Goal: Task Accomplishment & Management: Manage account settings

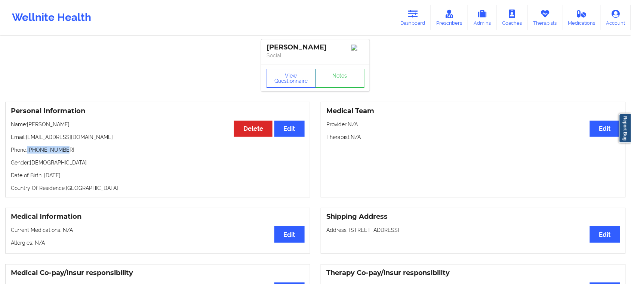
click at [412, 18] on icon at bounding box center [414, 14] width 10 height 8
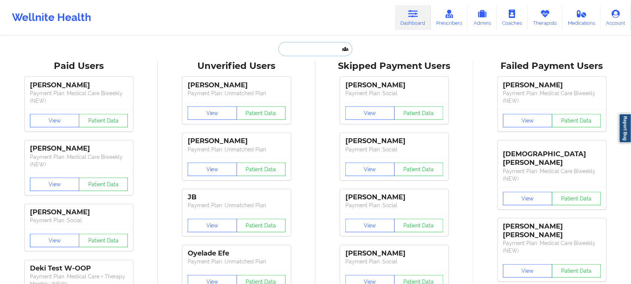
click at [301, 49] on input "text" at bounding box center [316, 49] width 74 height 14
paste input "[PERSON_NAME]"
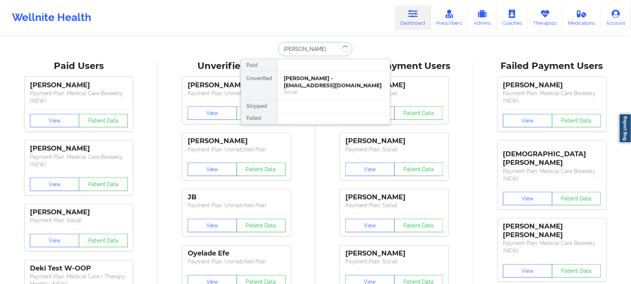
click at [298, 48] on input "[PERSON_NAME]" at bounding box center [316, 49] width 74 height 14
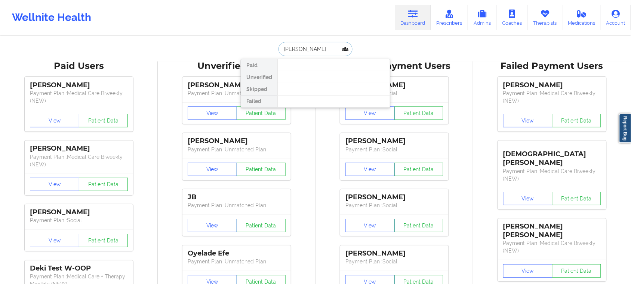
click at [324, 49] on input "[PERSON_NAME]" at bounding box center [316, 49] width 74 height 14
click at [297, 47] on input "[PERSON_NAME]" at bounding box center [316, 49] width 74 height 14
click at [281, 45] on input "[PERSON_NAME]" at bounding box center [316, 49] width 74 height 14
click at [297, 47] on input "[PERSON_NAME]" at bounding box center [316, 49] width 74 height 14
type input "Zak"
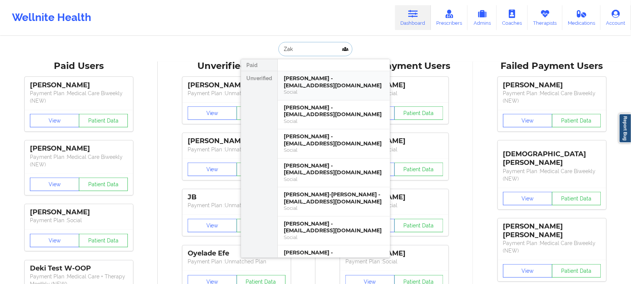
click at [326, 89] on div "Social" at bounding box center [334, 92] width 100 height 6
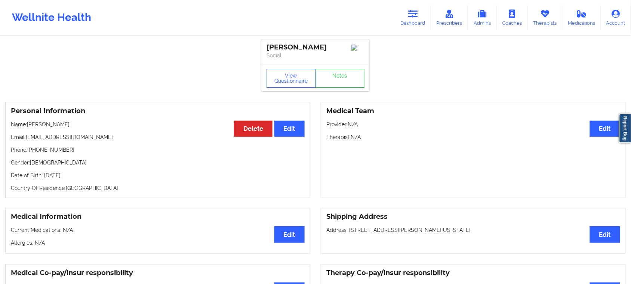
click at [59, 128] on p "Name: [PERSON_NAME]" at bounding box center [158, 123] width 294 height 7
drag, startPoint x: 59, startPoint y: 127, endPoint x: 28, endPoint y: 125, distance: 30.7
click at [28, 125] on p "Name: [PERSON_NAME]" at bounding box center [158, 123] width 294 height 7
copy p "[PERSON_NAME]"
drag, startPoint x: 75, startPoint y: 139, endPoint x: 27, endPoint y: 140, distance: 48.3
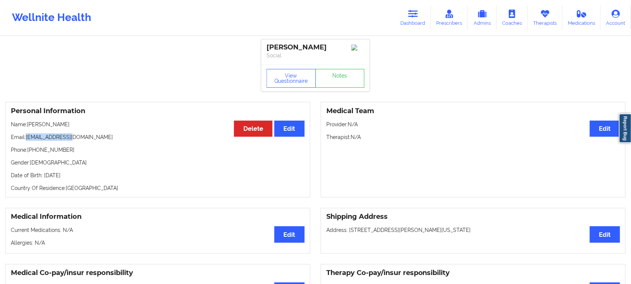
click at [27, 140] on p "Email: [EMAIL_ADDRESS][DOMAIN_NAME]" at bounding box center [158, 136] width 294 height 7
copy p "[EMAIL_ADDRESS][DOMAIN_NAME]"
click at [304, 85] on button "View Questionnaire" at bounding box center [291, 78] width 49 height 19
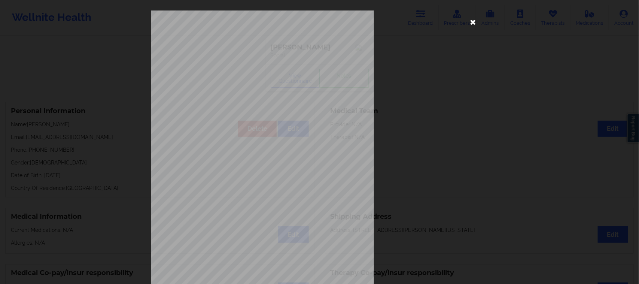
click at [471, 21] on icon at bounding box center [473, 22] width 12 height 12
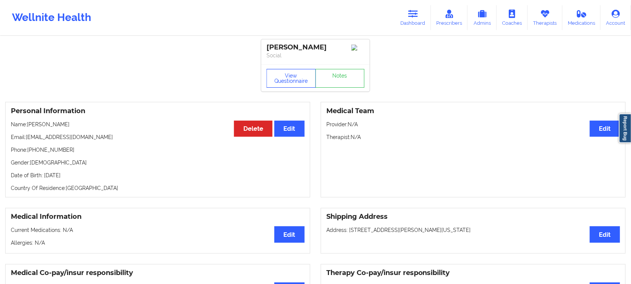
click at [288, 76] on button "View Questionnaire" at bounding box center [291, 78] width 49 height 19
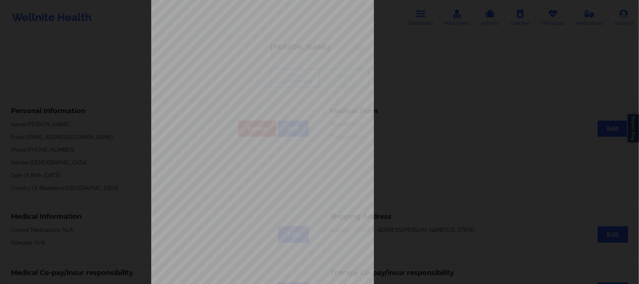
scroll to position [73, 0]
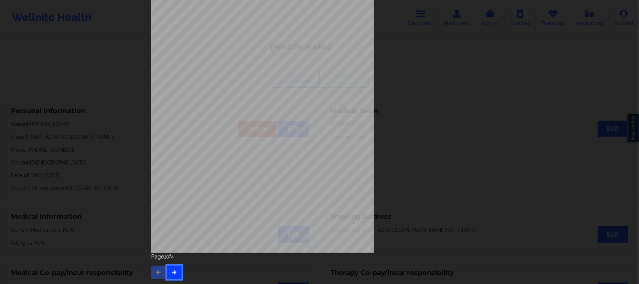
click at [177, 270] on button "button" at bounding box center [174, 271] width 15 height 13
click at [174, 273] on icon "button" at bounding box center [174, 271] width 6 height 4
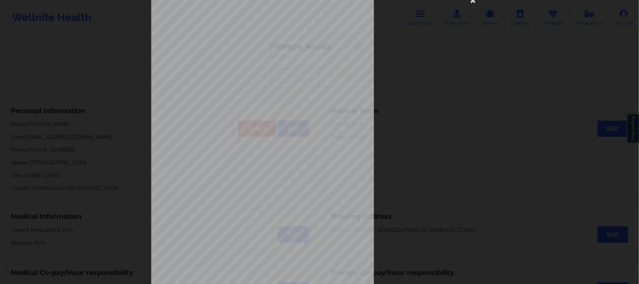
scroll to position [0, 0]
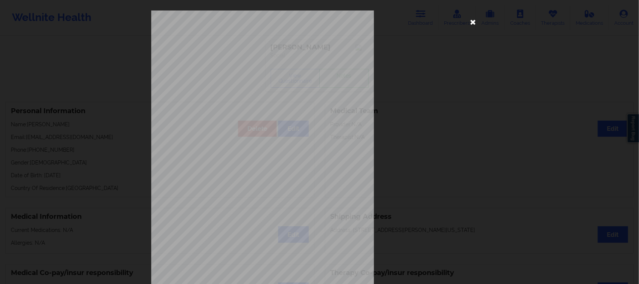
click at [472, 21] on icon at bounding box center [473, 22] width 12 height 12
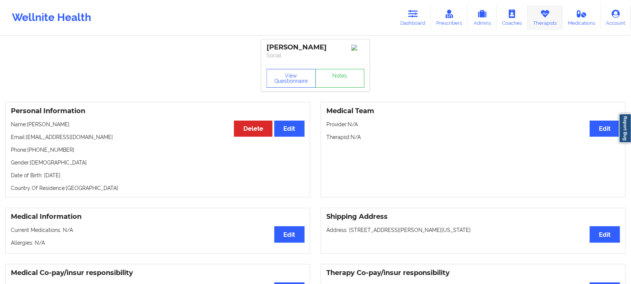
click at [546, 22] on link "Therapists" at bounding box center [545, 17] width 35 height 25
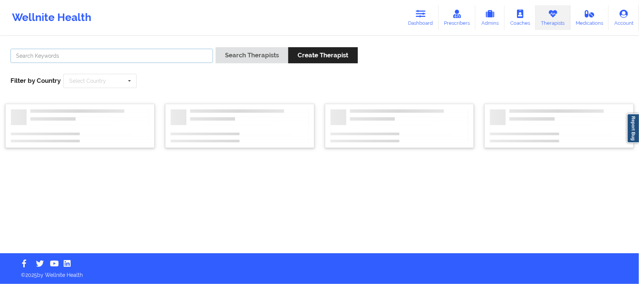
click at [107, 58] on input "text" at bounding box center [111, 56] width 202 height 14
paste input "[PERSON_NAME]"
type input "[PERSON_NAME]"
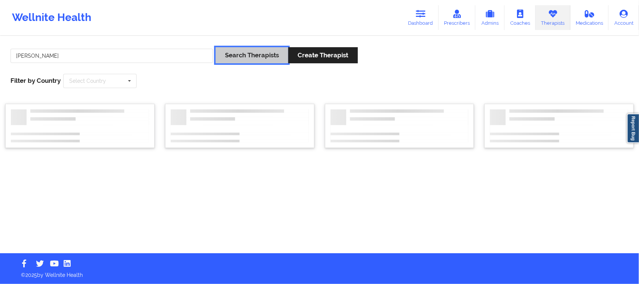
click at [261, 60] on button "Search Therapists" at bounding box center [251, 55] width 73 height 16
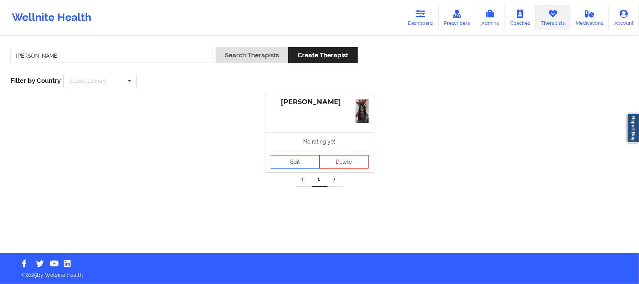
click at [319, 184] on link "1" at bounding box center [320, 179] width 16 height 15
click at [319, 181] on link "1" at bounding box center [320, 179] width 16 height 15
click at [333, 113] on div "[PERSON_NAME]" at bounding box center [319, 113] width 108 height 38
click at [302, 162] on link "Edit" at bounding box center [294, 161] width 49 height 13
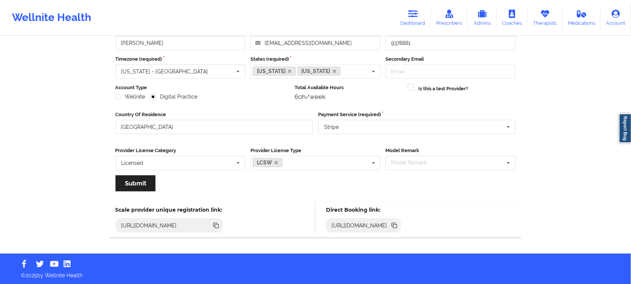
scroll to position [52, 0]
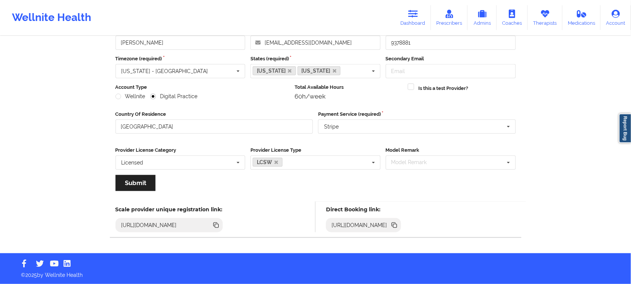
click at [397, 226] on icon at bounding box center [396, 226] width 4 height 4
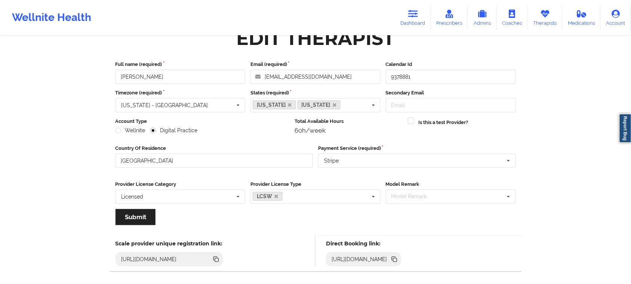
scroll to position [0, 0]
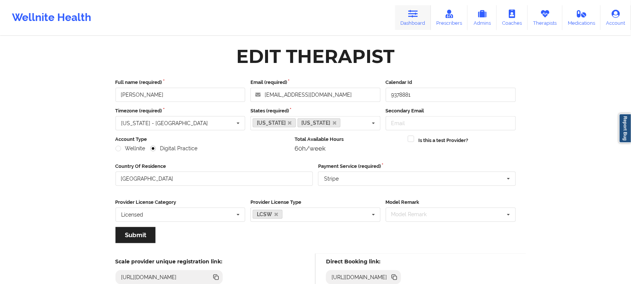
click at [418, 13] on icon at bounding box center [414, 14] width 10 height 8
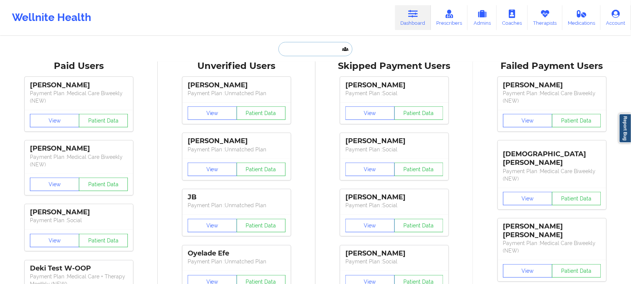
click at [310, 52] on input "text" at bounding box center [316, 49] width 74 height 14
paste input "[PERSON_NAME]"
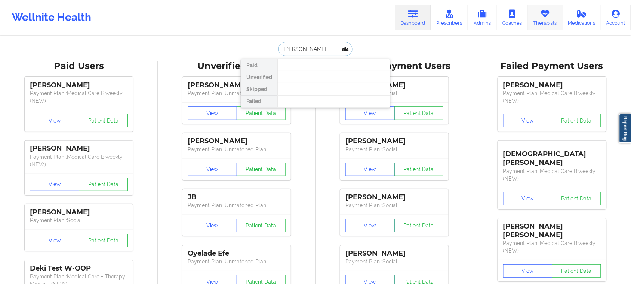
type input "[PERSON_NAME]"
click at [549, 21] on link "Therapists" at bounding box center [545, 17] width 35 height 25
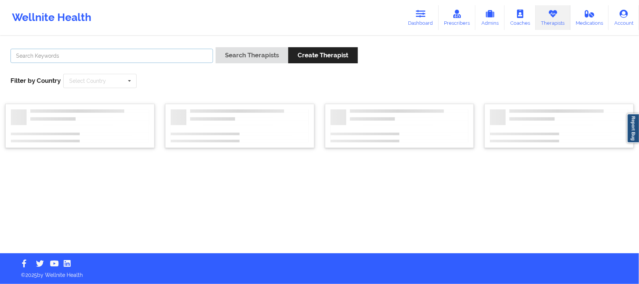
click at [98, 53] on input "text" at bounding box center [111, 56] width 202 height 14
paste input "[PERSON_NAME]"
type input "[PERSON_NAME]"
click at [103, 85] on input "text" at bounding box center [100, 80] width 73 height 13
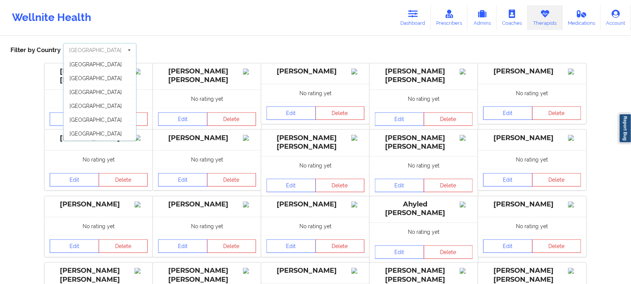
scroll to position [47, 0]
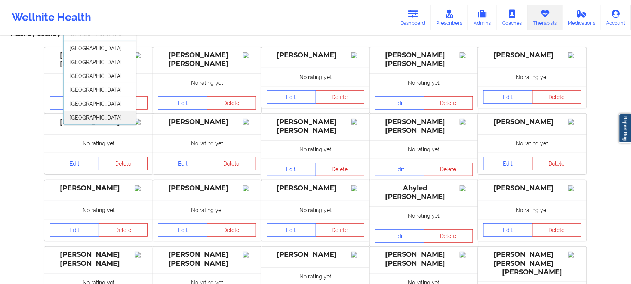
click at [79, 117] on span "[GEOGRAPHIC_DATA]" at bounding box center [96, 117] width 52 height 6
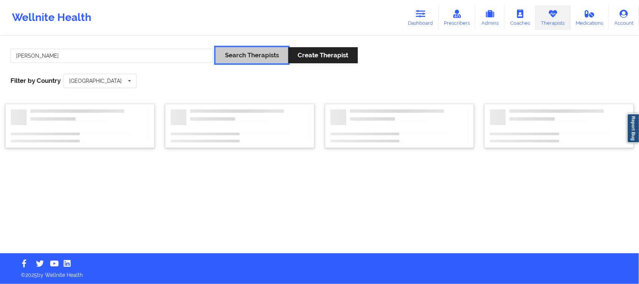
click at [253, 60] on button "Search Therapists" at bounding box center [251, 55] width 73 height 16
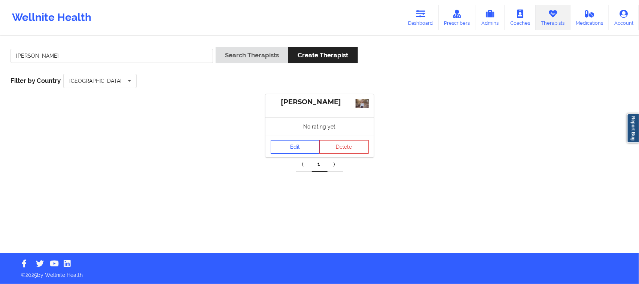
click at [303, 147] on link "Edit" at bounding box center [294, 146] width 49 height 13
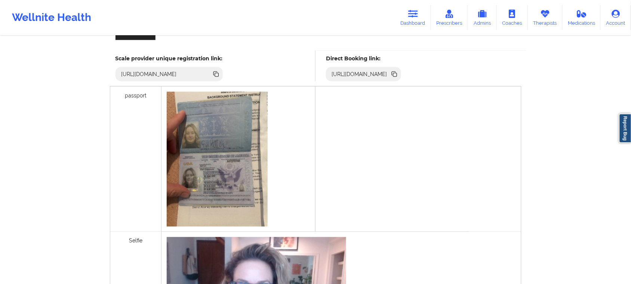
scroll to position [212, 0]
click at [397, 76] on icon at bounding box center [396, 76] width 4 height 4
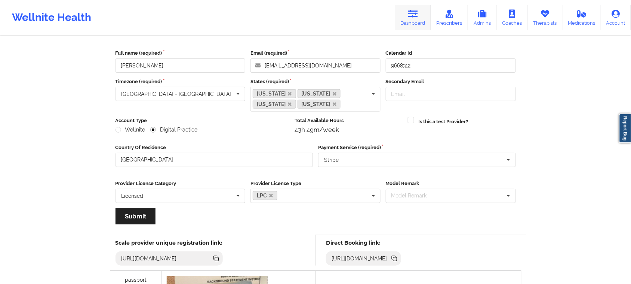
scroll to position [25, 0]
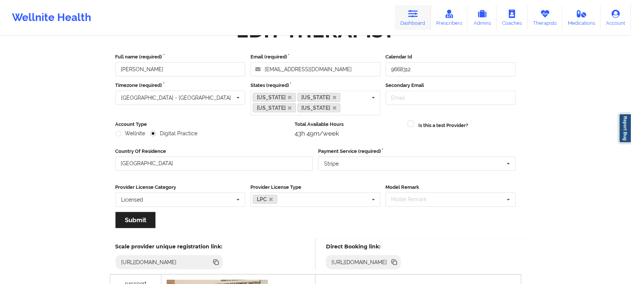
click at [414, 20] on link "Dashboard" at bounding box center [413, 17] width 36 height 25
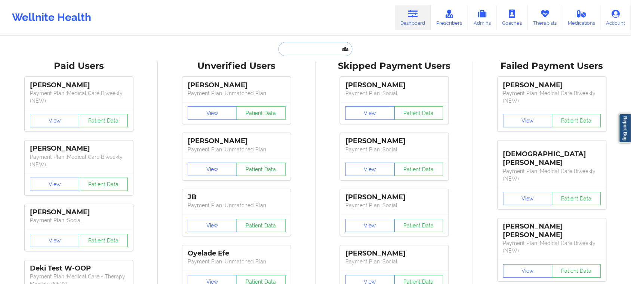
click at [296, 45] on input "text" at bounding box center [316, 49] width 74 height 14
paste input "• [PERSON_NAME]"
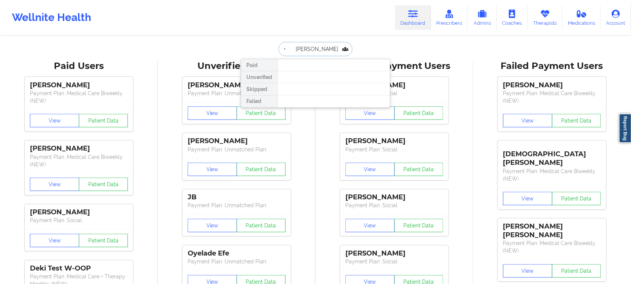
click at [289, 47] on input "• [PERSON_NAME]" at bounding box center [316, 49] width 74 height 14
click at [331, 49] on input "[PERSON_NAME]" at bounding box center [316, 49] width 74 height 14
type input "[PERSON_NAME]"
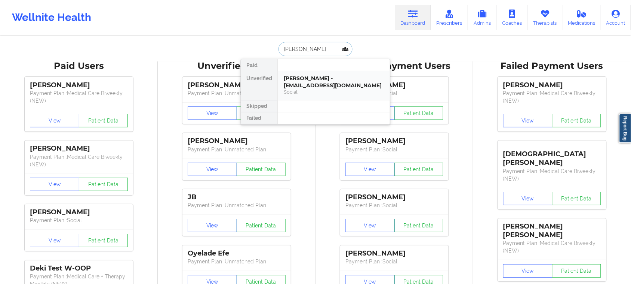
click at [330, 90] on div "Social" at bounding box center [334, 92] width 100 height 6
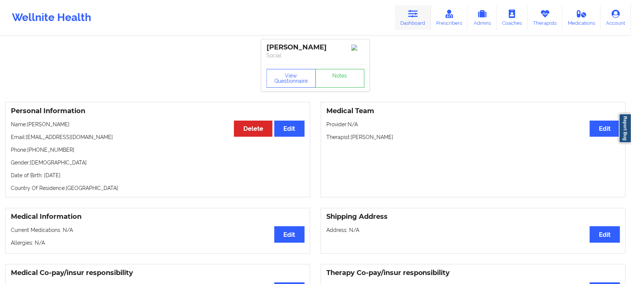
click at [418, 21] on link "Dashboard" at bounding box center [413, 17] width 36 height 25
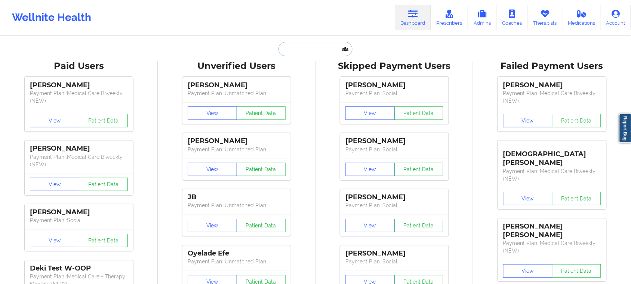
click at [307, 51] on input "text" at bounding box center [316, 49] width 74 height 14
paste input "• [PERSON_NAME]"
type input "• [PERSON_NAME]"
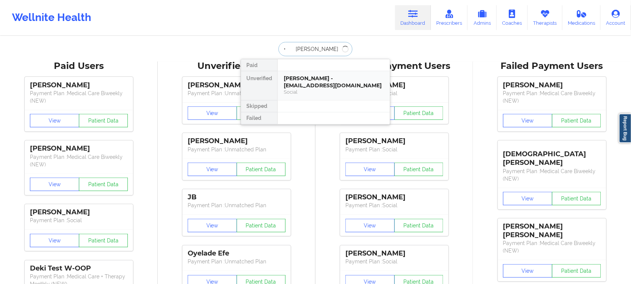
click at [309, 94] on div "Social" at bounding box center [334, 92] width 100 height 6
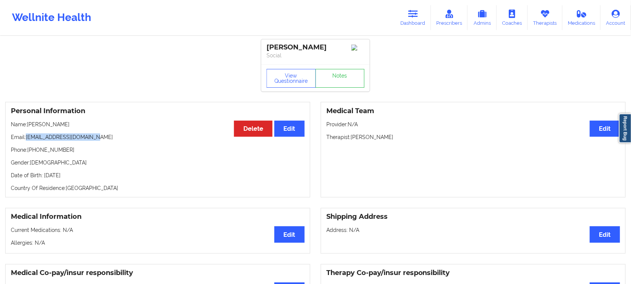
drag, startPoint x: 95, startPoint y: 143, endPoint x: 26, endPoint y: 141, distance: 68.5
click at [26, 141] on p "Email: [EMAIL_ADDRESS][DOMAIN_NAME]" at bounding box center [158, 136] width 294 height 7
copy p "[EMAIL_ADDRESS][DOMAIN_NAME]"
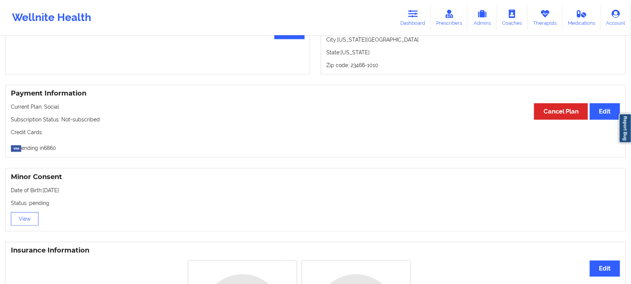
scroll to position [374, 0]
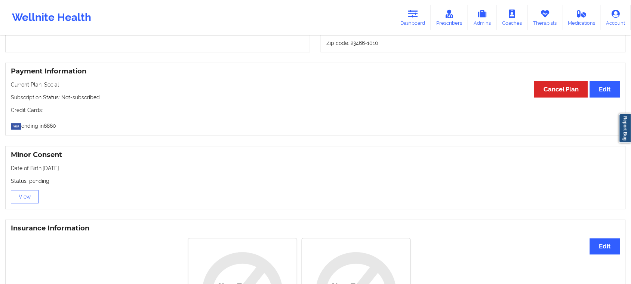
click at [129, 214] on div "Minor Consent Date of Birth: [DEMOGRAPHIC_DATA] Status: pending View" at bounding box center [315, 178] width 631 height 74
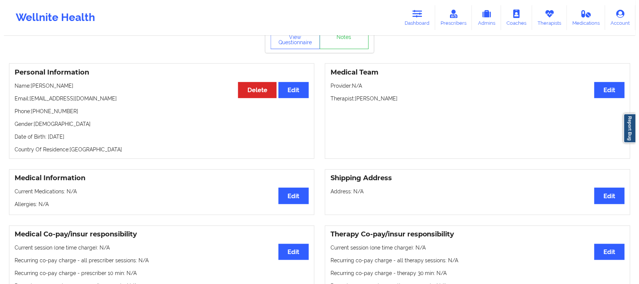
scroll to position [0, 0]
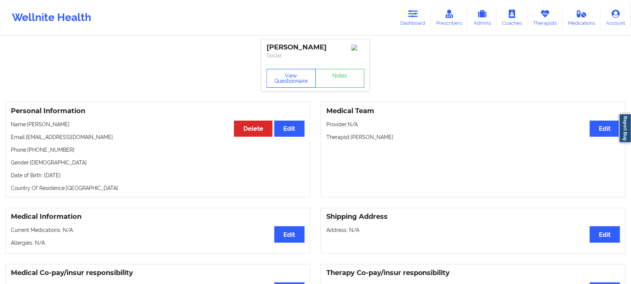
click at [294, 77] on button "View Questionnaire" at bounding box center [291, 78] width 49 height 19
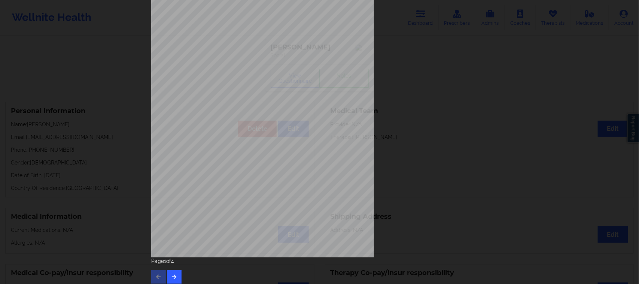
scroll to position [73, 0]
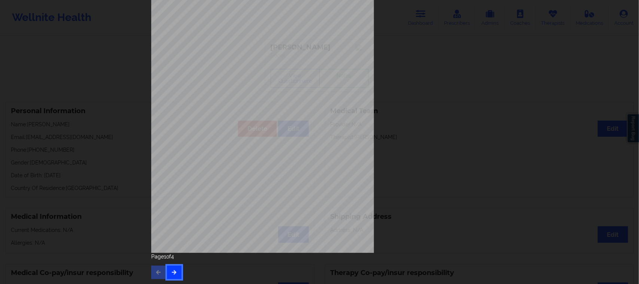
click at [172, 275] on button "button" at bounding box center [174, 271] width 15 height 13
click at [174, 272] on icon "button" at bounding box center [174, 271] width 6 height 4
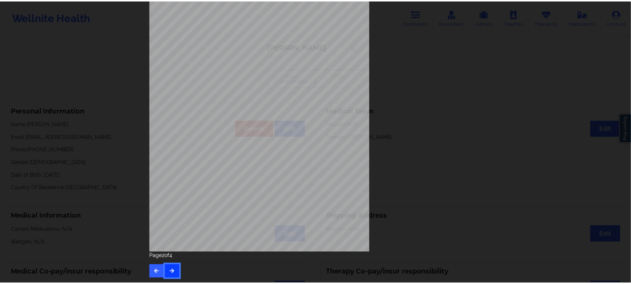
scroll to position [0, 0]
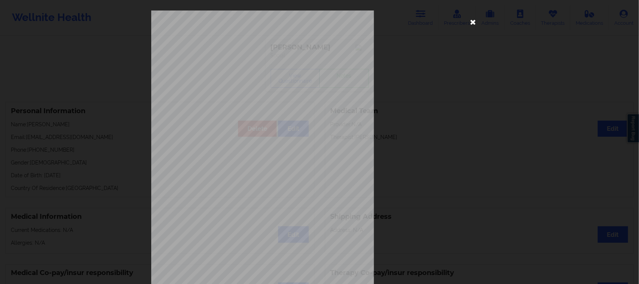
click at [469, 23] on icon at bounding box center [473, 22] width 12 height 12
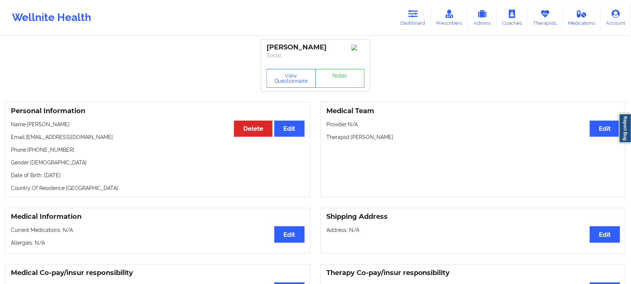
drag, startPoint x: 75, startPoint y: 123, endPoint x: 70, endPoint y: 125, distance: 5.9
click at [70, 125] on p "Name: [PERSON_NAME]" at bounding box center [158, 123] width 294 height 7
drag, startPoint x: 99, startPoint y: 142, endPoint x: 27, endPoint y: 140, distance: 72.6
click at [27, 140] on p "Email: [EMAIL_ADDRESS][DOMAIN_NAME]" at bounding box center [158, 136] width 294 height 7
drag, startPoint x: 27, startPoint y: 140, endPoint x: 31, endPoint y: 140, distance: 4.6
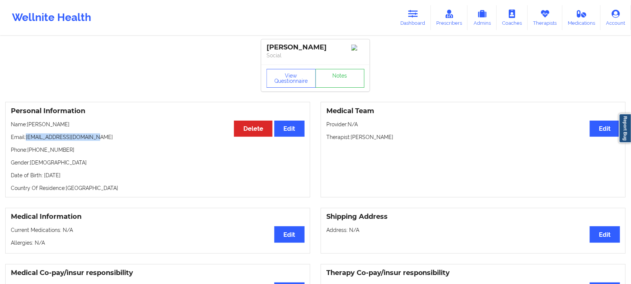
copy p "[EMAIL_ADDRESS][DOMAIN_NAME]"
click at [545, 16] on icon at bounding box center [546, 14] width 10 height 8
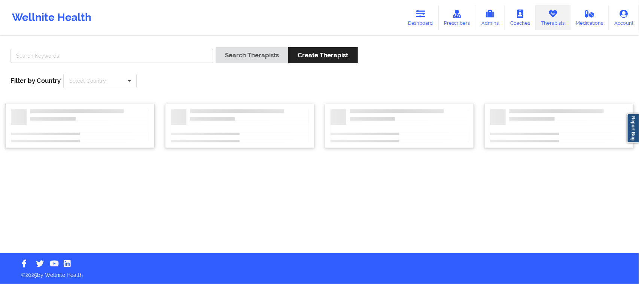
click at [140, 65] on div at bounding box center [112, 57] width 208 height 21
click at [141, 58] on input "text" at bounding box center [111, 56] width 202 height 14
paste input "[PERSON_NAME]"
type input "[PERSON_NAME]"
click at [124, 85] on icon at bounding box center [129, 81] width 11 height 14
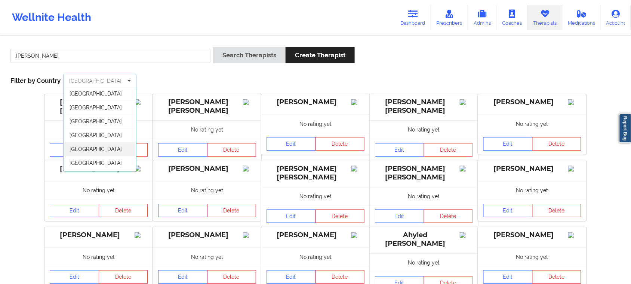
scroll to position [42, 0]
click at [87, 165] on span "[GEOGRAPHIC_DATA]" at bounding box center [96, 164] width 52 height 6
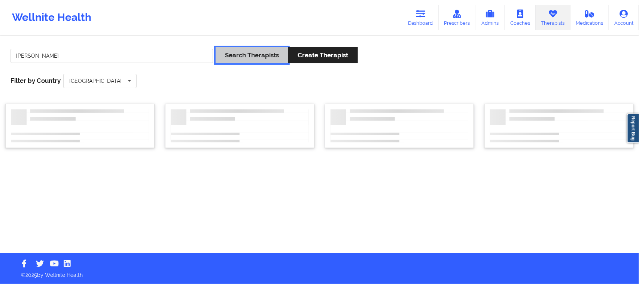
click at [242, 59] on button "Search Therapists" at bounding box center [251, 55] width 73 height 16
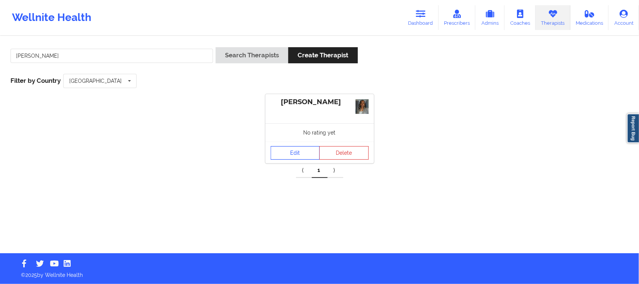
click at [311, 157] on link "Edit" at bounding box center [294, 152] width 49 height 13
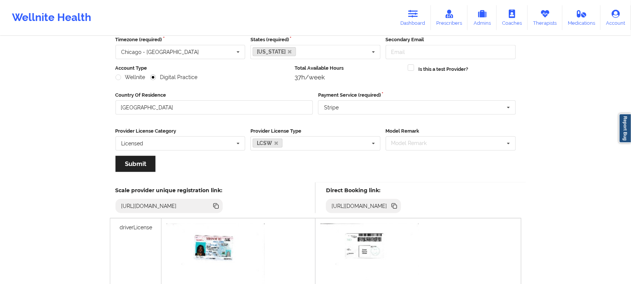
scroll to position [187, 0]
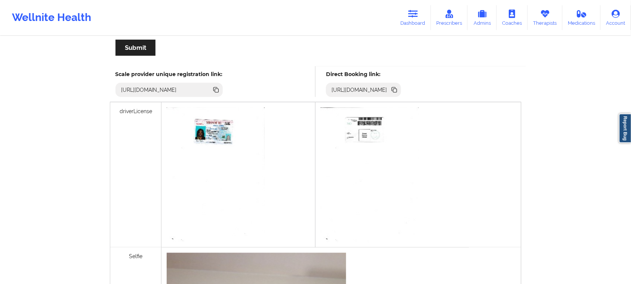
click at [399, 88] on icon at bounding box center [395, 90] width 8 height 8
click at [397, 91] on icon at bounding box center [396, 91] width 4 height 4
click at [419, 18] on link "Dashboard" at bounding box center [413, 17] width 36 height 25
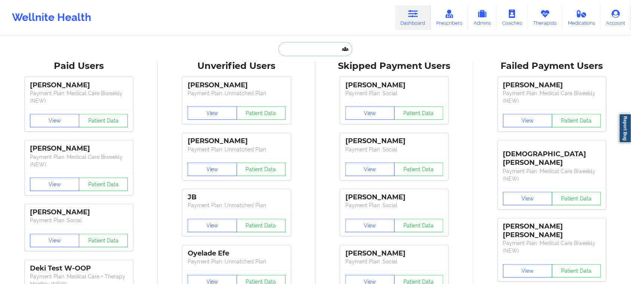
click at [298, 52] on input "text" at bounding box center [316, 49] width 74 height 14
paste input "• [PERSON_NAME]"
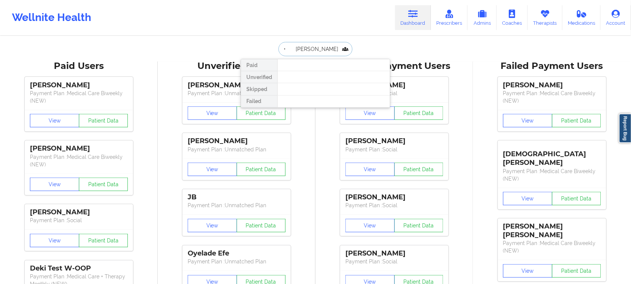
click at [292, 46] on input "• [PERSON_NAME]" at bounding box center [316, 49] width 74 height 14
type input "[PERSON_NAME]"
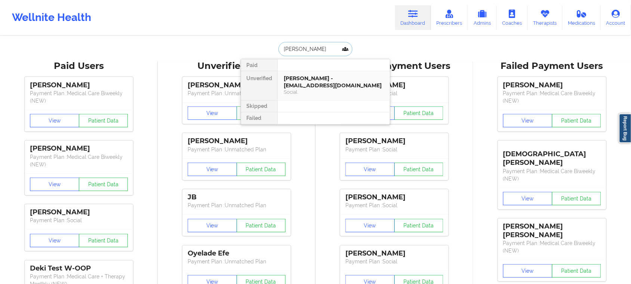
click at [296, 85] on div "[PERSON_NAME] - [EMAIL_ADDRESS][DOMAIN_NAME]" at bounding box center [334, 82] width 100 height 14
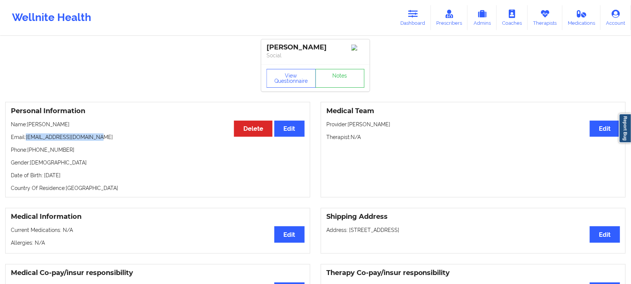
drag, startPoint x: 98, startPoint y: 137, endPoint x: 25, endPoint y: 140, distance: 72.6
click at [25, 140] on p "Email: [EMAIL_ADDRESS][DOMAIN_NAME]" at bounding box center [158, 136] width 294 height 7
copy p "[EMAIL_ADDRESS][DOMAIN_NAME]"
click at [387, 134] on div "Medical Team Edit Provider: [PERSON_NAME] Therapist: N/A" at bounding box center [473, 149] width 305 height 95
drag, startPoint x: 316, startPoint y: 45, endPoint x: 257, endPoint y: 44, distance: 59.5
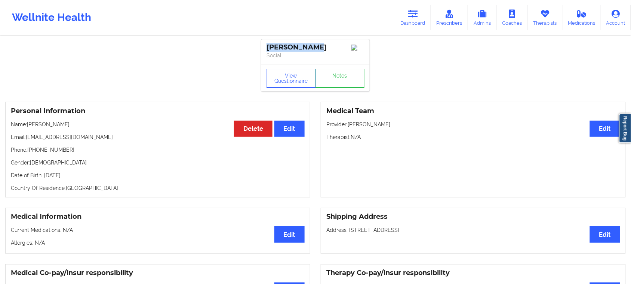
copy div "[PERSON_NAME]"
click at [415, 21] on link "Dashboard" at bounding box center [413, 17] width 36 height 25
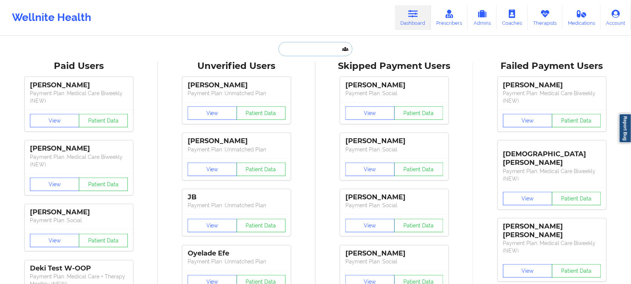
click at [312, 51] on input "text" at bounding box center [316, 49] width 74 height 14
paste input "1. [PERSON_NAME]"
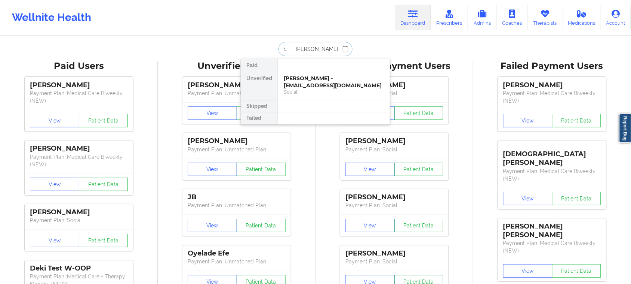
click at [289, 49] on input "1. [PERSON_NAME]" at bounding box center [316, 49] width 74 height 14
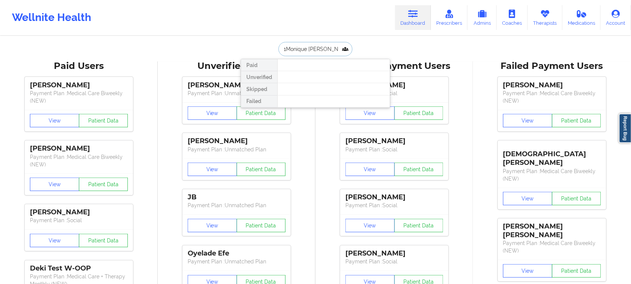
type input "[PERSON_NAME]"
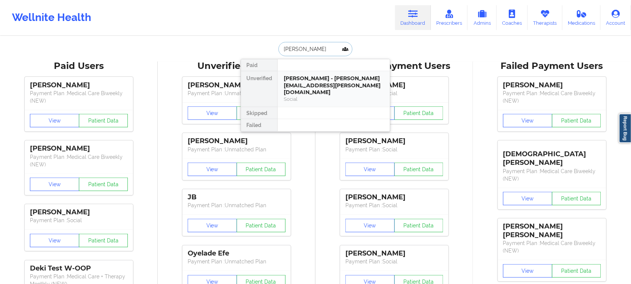
click at [332, 83] on div "[PERSON_NAME] - [PERSON_NAME][EMAIL_ADDRESS][PERSON_NAME][DOMAIN_NAME]" at bounding box center [334, 85] width 100 height 21
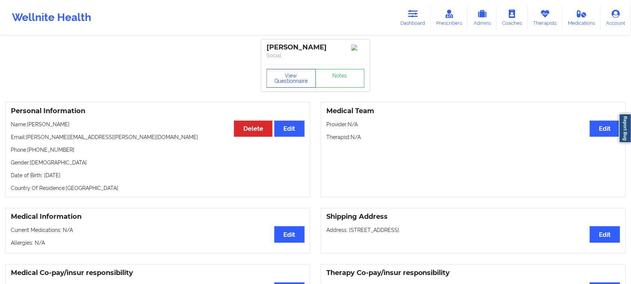
click at [294, 85] on button "View Questionnaire" at bounding box center [291, 78] width 49 height 19
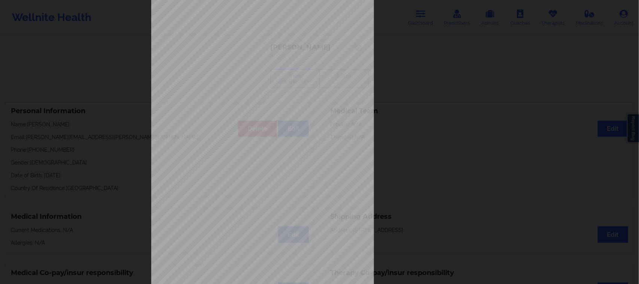
scroll to position [73, 0]
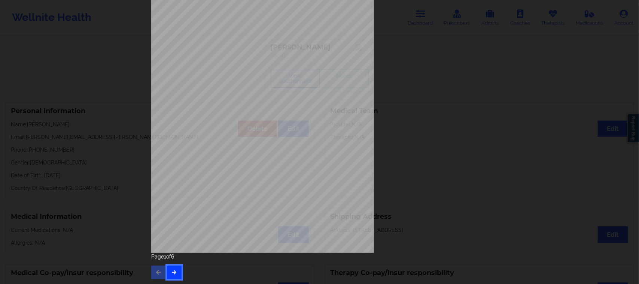
click at [173, 275] on button "button" at bounding box center [174, 271] width 15 height 13
click at [176, 272] on button "button" at bounding box center [174, 271] width 15 height 13
click at [175, 272] on icon "button" at bounding box center [174, 271] width 6 height 4
click at [171, 276] on button "button" at bounding box center [174, 271] width 15 height 13
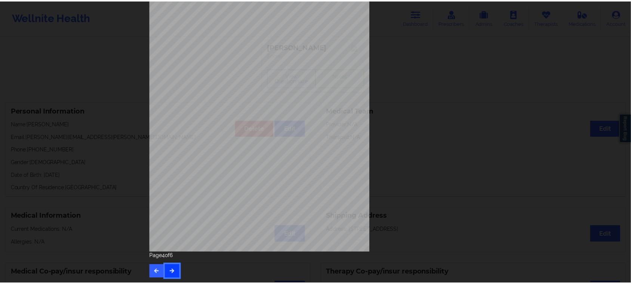
scroll to position [0, 0]
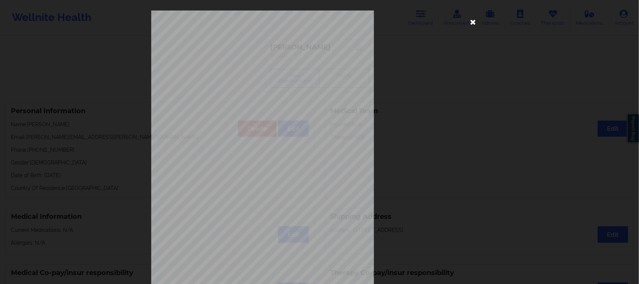
click at [468, 22] on icon at bounding box center [473, 22] width 12 height 12
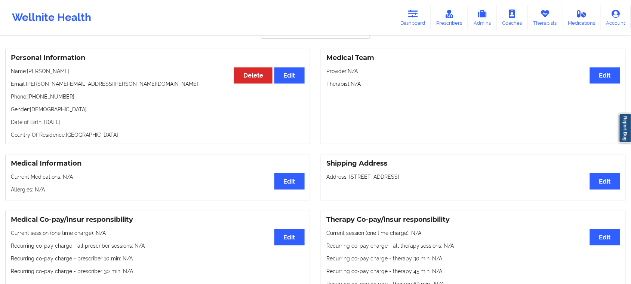
scroll to position [47, 0]
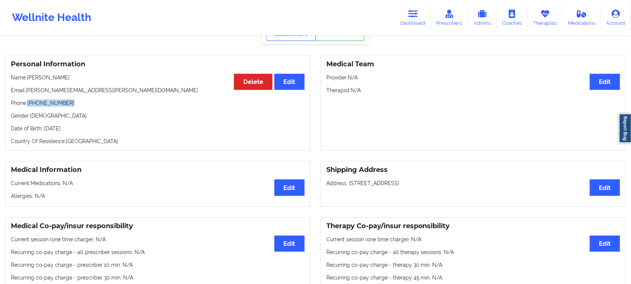
drag, startPoint x: 68, startPoint y: 105, endPoint x: 29, endPoint y: 106, distance: 39.3
click at [29, 106] on p "Phone: [PHONE_NUMBER]" at bounding box center [158, 102] width 294 height 7
copy p "[PHONE_NUMBER]"
drag, startPoint x: 67, startPoint y: 79, endPoint x: 29, endPoint y: 79, distance: 37.8
click at [29, 79] on p "Name: [PERSON_NAME]" at bounding box center [158, 77] width 294 height 7
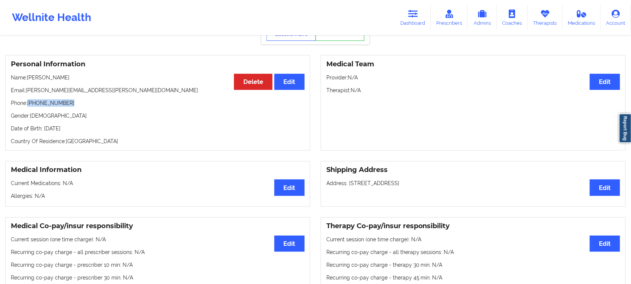
copy p "[PERSON_NAME]"
drag, startPoint x: 100, startPoint y: 93, endPoint x: 27, endPoint y: 93, distance: 73.7
click at [27, 93] on p "Email: [PERSON_NAME][EMAIL_ADDRESS][PERSON_NAME][DOMAIN_NAME]" at bounding box center [158, 89] width 294 height 7
copy p "[PERSON_NAME][EMAIL_ADDRESS][PERSON_NAME][DOMAIN_NAME]"
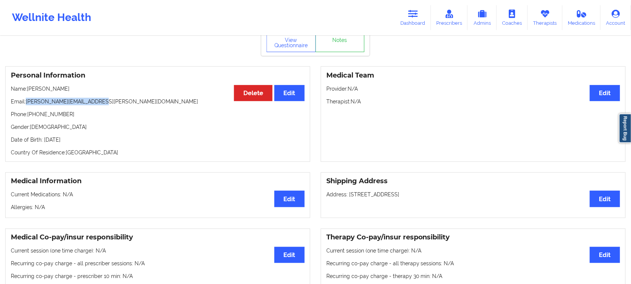
scroll to position [0, 0]
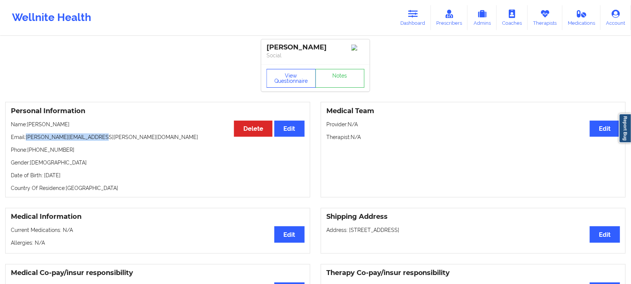
click at [285, 80] on button "View Questionnaire" at bounding box center [291, 78] width 49 height 19
click at [409, 19] on link "Dashboard" at bounding box center [413, 17] width 36 height 25
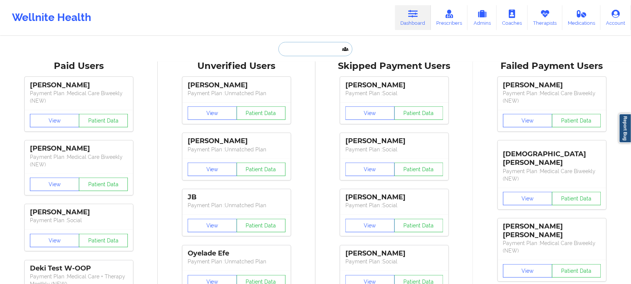
click at [294, 51] on input "text" at bounding box center [316, 49] width 74 height 14
paste input "2. [PERSON_NAME]"
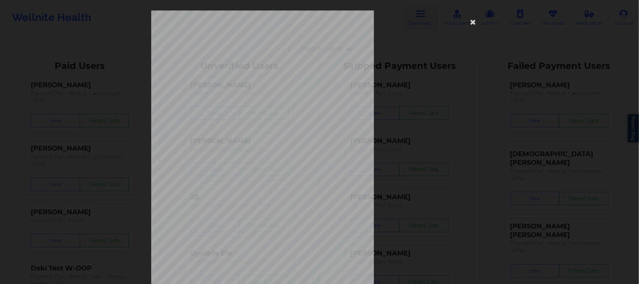
click at [436, 35] on div "[STREET_ADDRESS] What state do you live in ? [US_STATE] Full Name [PERSON_NAME]…" at bounding box center [319, 167] width 337 height 315
click at [468, 22] on icon at bounding box center [473, 22] width 12 height 12
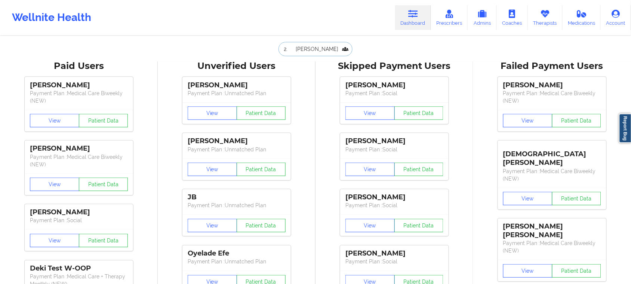
click at [292, 47] on input "2. [PERSON_NAME]" at bounding box center [316, 49] width 74 height 14
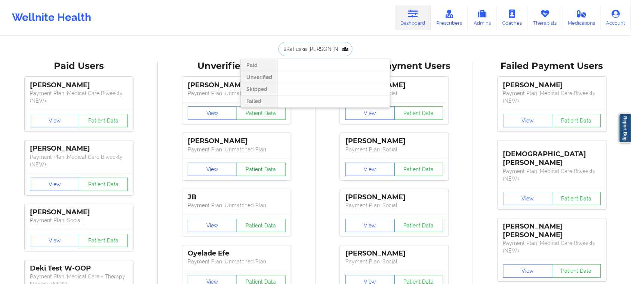
type input "[PERSON_NAME]"
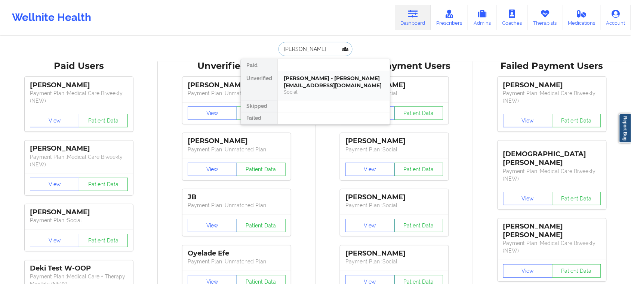
click at [317, 89] on div "Social" at bounding box center [334, 92] width 100 height 6
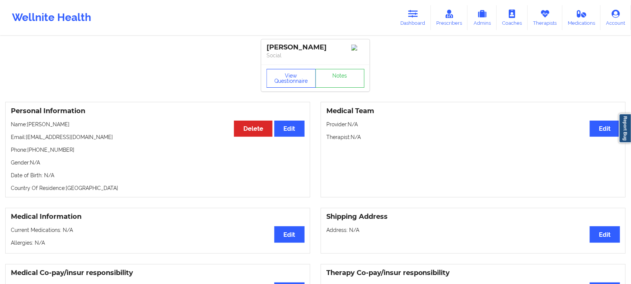
click at [286, 81] on button "View Questionnaire" at bounding box center [291, 78] width 49 height 19
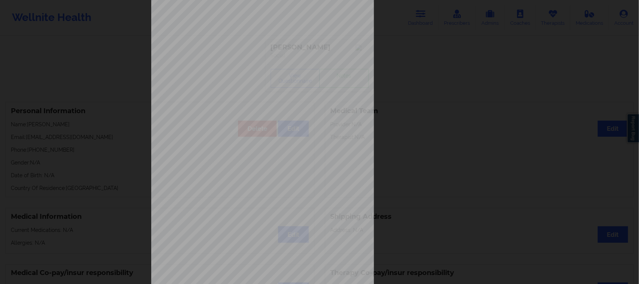
scroll to position [73, 0]
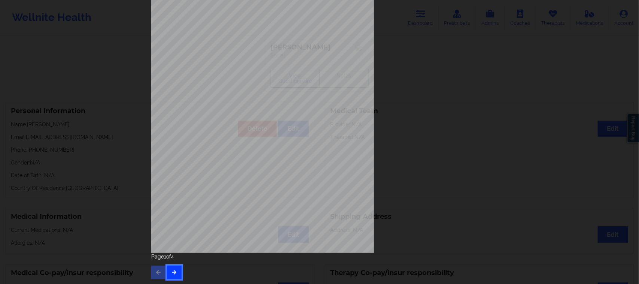
click at [171, 273] on icon "button" at bounding box center [174, 271] width 6 height 4
click at [177, 272] on button "button" at bounding box center [174, 271] width 15 height 13
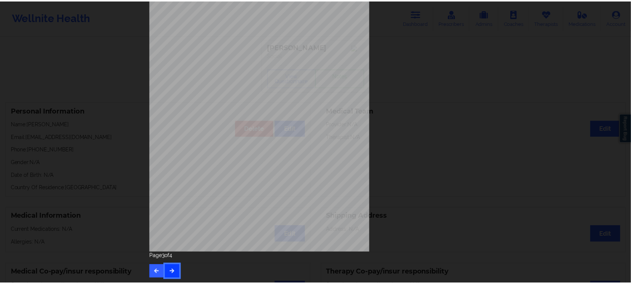
scroll to position [0, 0]
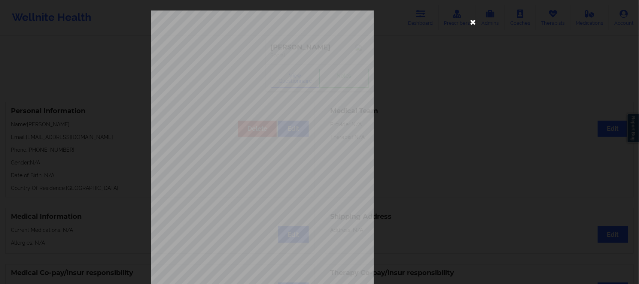
click at [467, 22] on icon at bounding box center [473, 22] width 12 height 12
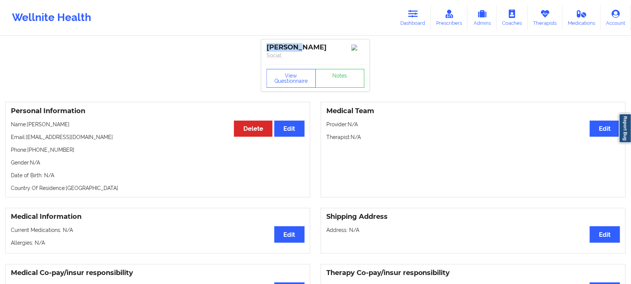
drag, startPoint x: 296, startPoint y: 47, endPoint x: 264, endPoint y: 47, distance: 32.5
click at [264, 47] on div "[PERSON_NAME] Social" at bounding box center [315, 51] width 108 height 25
copy div "[PERSON_NAME]"
drag, startPoint x: 68, startPoint y: 155, endPoint x: 28, endPoint y: 153, distance: 39.4
click at [28, 153] on p "Phone: [PHONE_NUMBER]" at bounding box center [158, 149] width 294 height 7
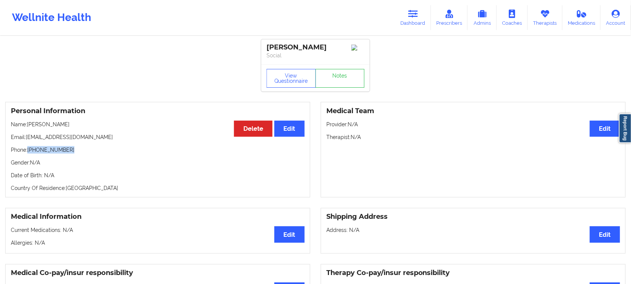
drag, startPoint x: 73, startPoint y: 128, endPoint x: 27, endPoint y: 126, distance: 45.7
click at [27, 126] on p "Name: [PERSON_NAME]" at bounding box center [158, 123] width 294 height 7
drag, startPoint x: 79, startPoint y: 139, endPoint x: 27, endPoint y: 139, distance: 52.4
click at [27, 139] on p "Email: [EMAIL_ADDRESS][DOMAIN_NAME]" at bounding box center [158, 136] width 294 height 7
drag, startPoint x: 325, startPoint y: 46, endPoint x: 262, endPoint y: 46, distance: 62.8
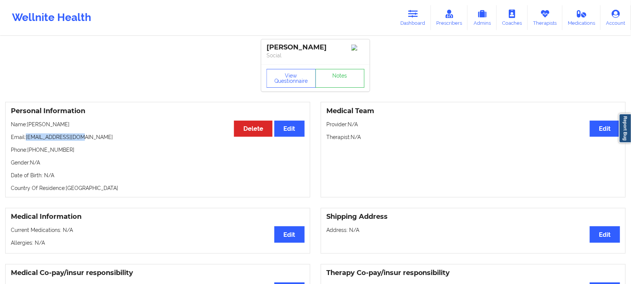
click at [262, 46] on div "[PERSON_NAME] Social" at bounding box center [315, 51] width 108 height 25
click at [416, 16] on icon at bounding box center [414, 14] width 10 height 8
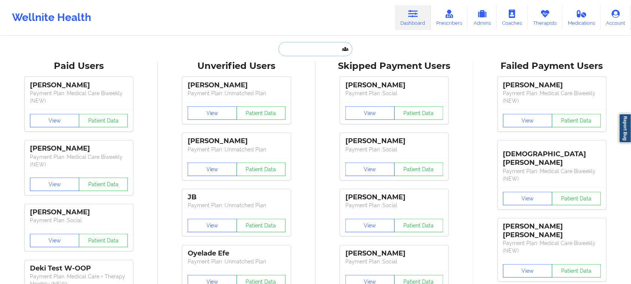
click at [311, 48] on input "text" at bounding box center [316, 49] width 74 height 14
paste input "3. [PERSON_NAME]"
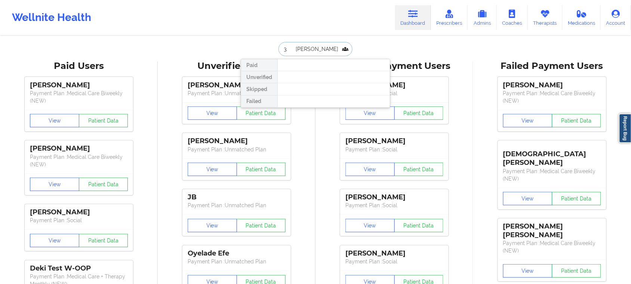
click at [291, 46] on input "3. [PERSON_NAME]" at bounding box center [316, 49] width 74 height 14
click at [305, 48] on input "[PERSON_NAME]" at bounding box center [316, 49] width 74 height 14
type input "[PERSON_NAME]"
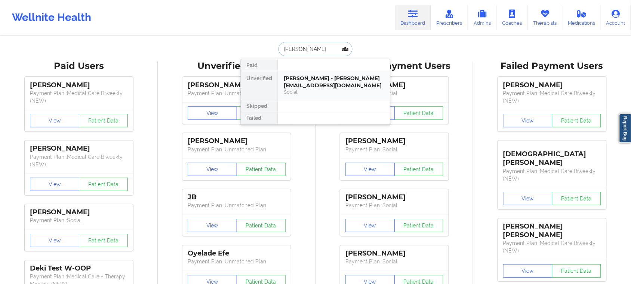
click at [325, 92] on div "Social" at bounding box center [334, 92] width 100 height 6
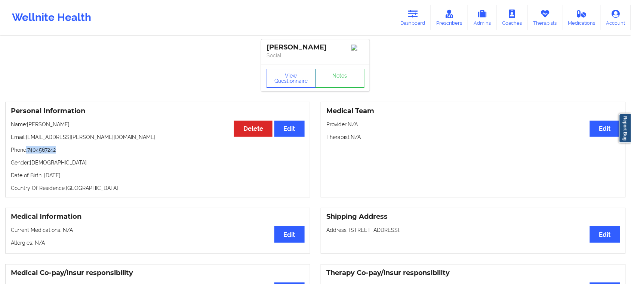
drag, startPoint x: 61, startPoint y: 153, endPoint x: 27, endPoint y: 155, distance: 34.4
click at [27, 153] on p "Phone: [PHONE_NUMBER]" at bounding box center [158, 149] width 294 height 7
drag, startPoint x: 79, startPoint y: 130, endPoint x: 62, endPoint y: 130, distance: 17.2
click at [62, 128] on p "Name: [PERSON_NAME]" at bounding box center [158, 123] width 294 height 7
drag, startPoint x: 94, startPoint y: 139, endPoint x: 27, endPoint y: 140, distance: 67.3
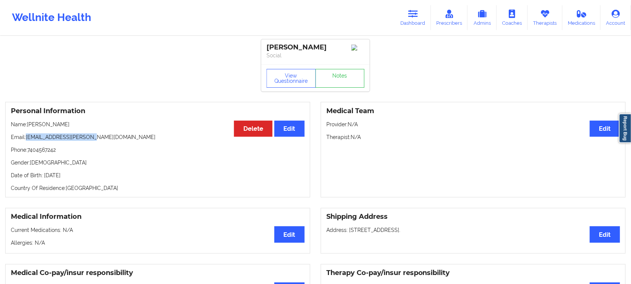
click at [27, 140] on p "Email: [EMAIL_ADDRESS][PERSON_NAME][DOMAIN_NAME]" at bounding box center [158, 136] width 294 height 7
click at [294, 85] on button "View Questionnaire" at bounding box center [291, 78] width 49 height 19
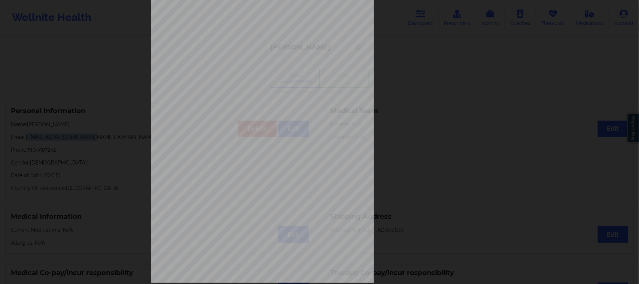
scroll to position [73, 0]
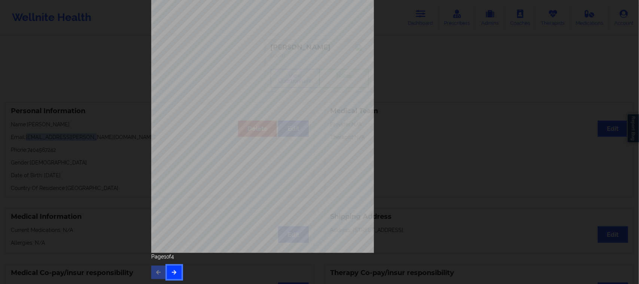
click at [173, 274] on button "button" at bounding box center [174, 271] width 15 height 13
click at [174, 272] on icon "button" at bounding box center [174, 271] width 6 height 4
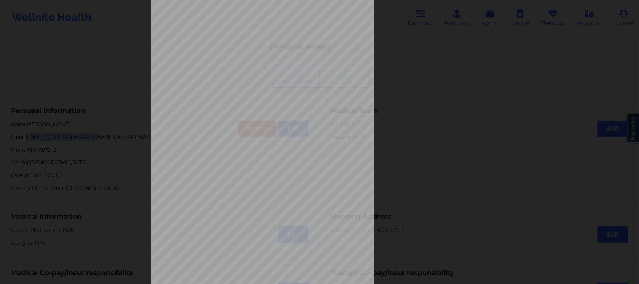
scroll to position [47, 0]
click at [462, 118] on div "This patient has not provided the type of insurance Insurance Member ID for pat…" at bounding box center [319, 121] width 337 height 315
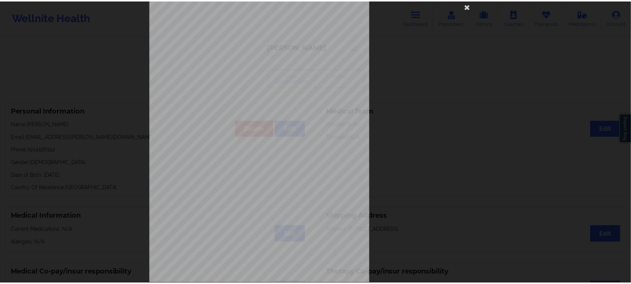
scroll to position [0, 0]
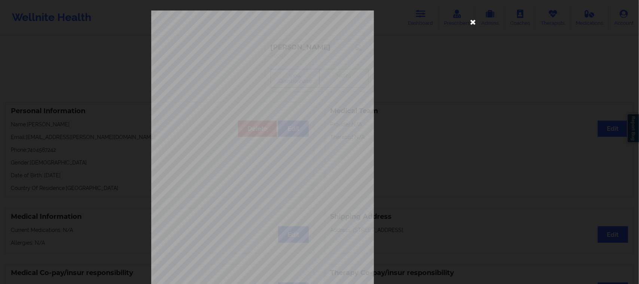
click at [472, 18] on icon at bounding box center [473, 22] width 12 height 12
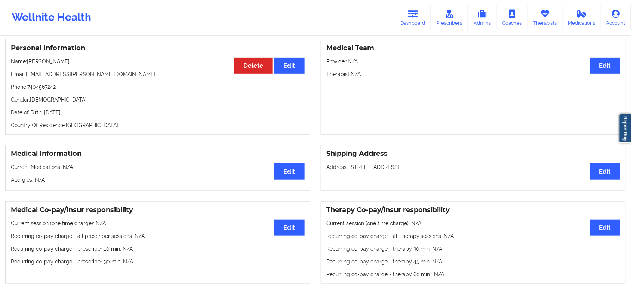
scroll to position [47, 0]
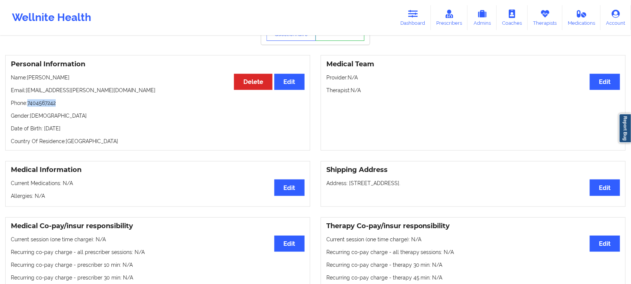
drag, startPoint x: 60, startPoint y: 108, endPoint x: 28, endPoint y: 106, distance: 31.5
click at [28, 106] on p "Phone: [PHONE_NUMBER]" at bounding box center [158, 102] width 294 height 7
drag, startPoint x: 71, startPoint y: 81, endPoint x: 29, endPoint y: 82, distance: 42.3
click at [29, 81] on p "Name: [PERSON_NAME]" at bounding box center [158, 77] width 294 height 7
drag, startPoint x: 90, startPoint y: 94, endPoint x: 27, endPoint y: 94, distance: 63.2
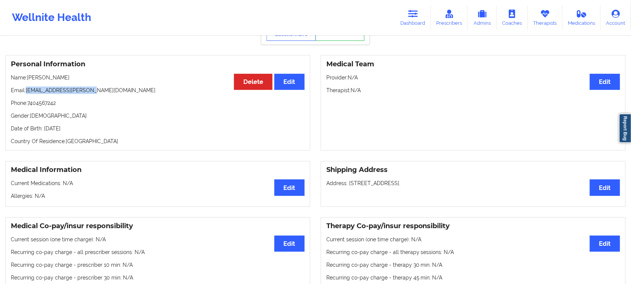
click at [27, 94] on p "Email: [EMAIL_ADDRESS][PERSON_NAME][DOMAIN_NAME]" at bounding box center [158, 89] width 294 height 7
click at [53, 106] on p "Phone: [PHONE_NUMBER]" at bounding box center [158, 102] width 294 height 7
drag, startPoint x: 59, startPoint y: 107, endPoint x: 27, endPoint y: 105, distance: 31.8
click at [27, 105] on p "Phone: [PHONE_NUMBER]" at bounding box center [158, 102] width 294 height 7
drag, startPoint x: 46, startPoint y: 79, endPoint x: 28, endPoint y: 77, distance: 17.7
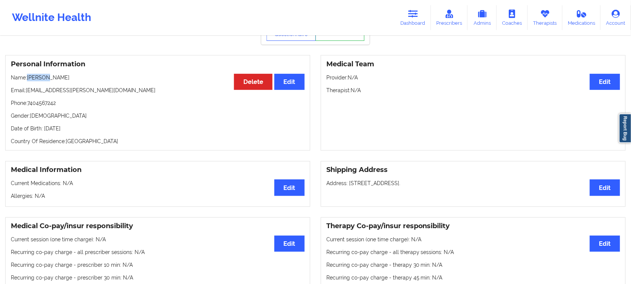
click at [28, 77] on p "Name: [PERSON_NAME]" at bounding box center [158, 77] width 294 height 7
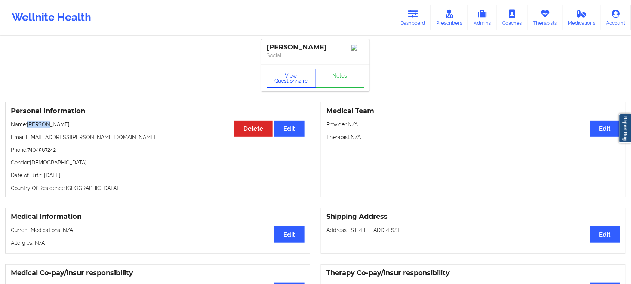
click at [287, 82] on button "View Questionnaire" at bounding box center [291, 78] width 49 height 19
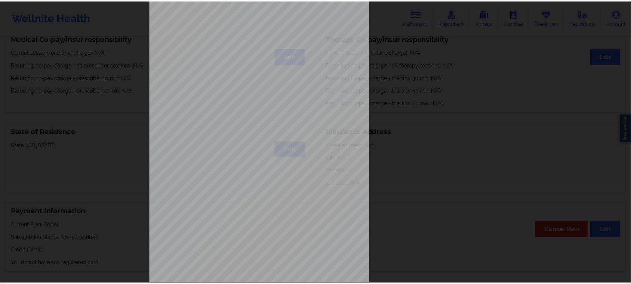
scroll to position [47, 0]
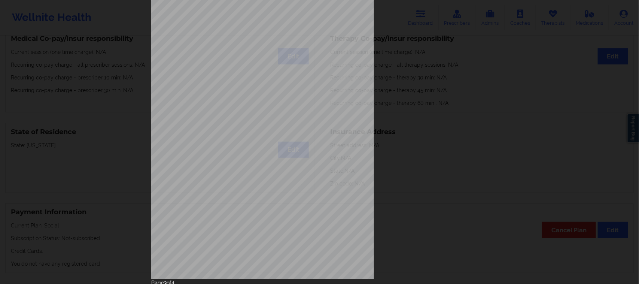
click at [114, 160] on div "This patient has not provided the type of insurance Insurance Member ID for pat…" at bounding box center [319, 142] width 639 height 284
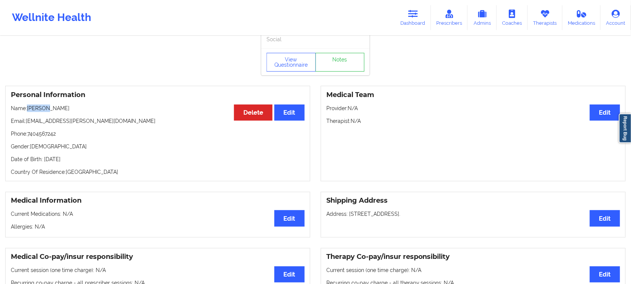
scroll to position [0, 0]
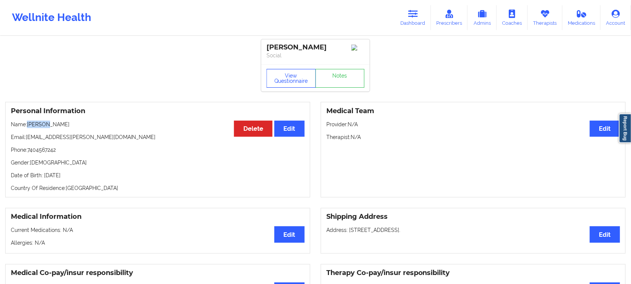
click at [289, 80] on button "View Questionnaire" at bounding box center [291, 78] width 49 height 19
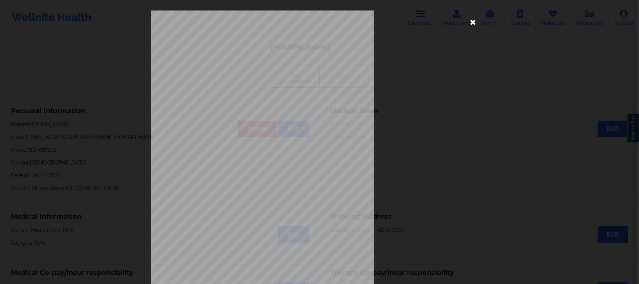
click at [470, 20] on icon at bounding box center [473, 22] width 12 height 12
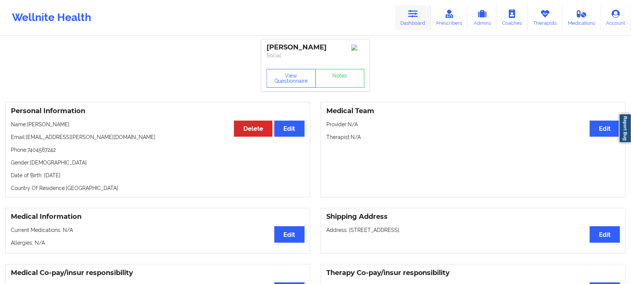
click at [415, 15] on icon at bounding box center [414, 14] width 10 height 8
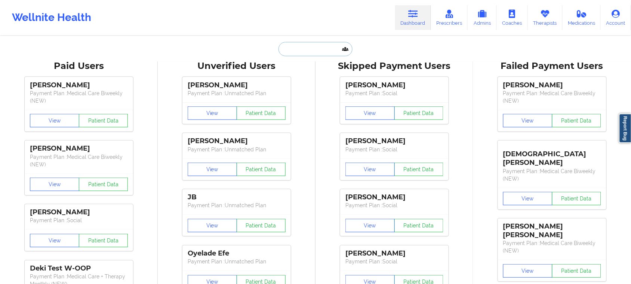
click at [328, 49] on input "text" at bounding box center [316, 49] width 74 height 14
paste input "4. [PERSON_NAME]"
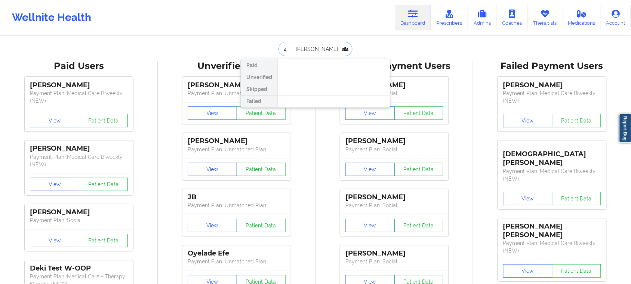
click at [292, 47] on input "4. [PERSON_NAME]" at bounding box center [316, 49] width 74 height 14
click at [300, 48] on input "[PERSON_NAME]" at bounding box center [316, 49] width 74 height 14
type input "[PERSON_NAME]"
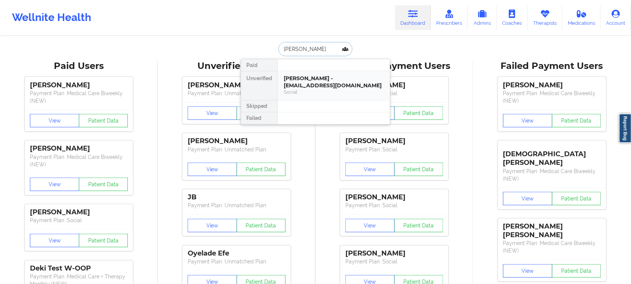
click at [326, 88] on div "[PERSON_NAME] - [EMAIL_ADDRESS][DOMAIN_NAME]" at bounding box center [334, 82] width 100 height 14
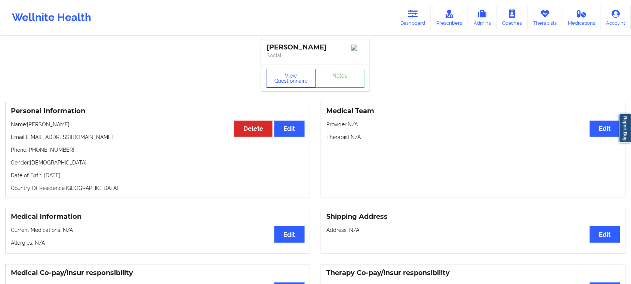
click at [296, 87] on button "View Questionnaire" at bounding box center [291, 78] width 49 height 19
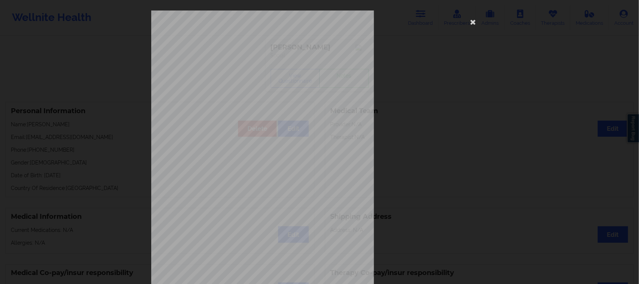
scroll to position [73, 0]
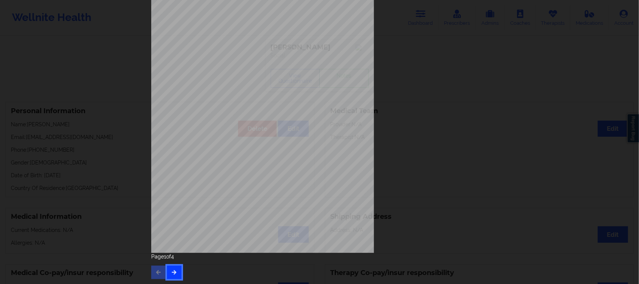
click at [175, 274] on button "button" at bounding box center [174, 271] width 15 height 13
click at [171, 277] on button "button" at bounding box center [174, 271] width 15 height 13
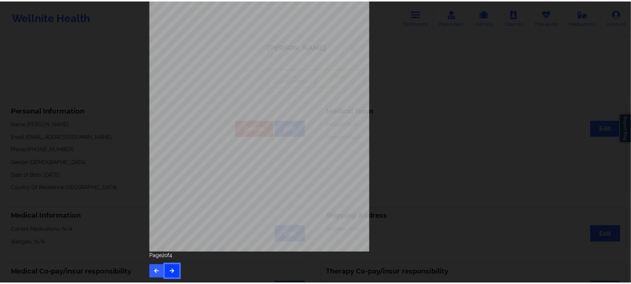
scroll to position [0, 0]
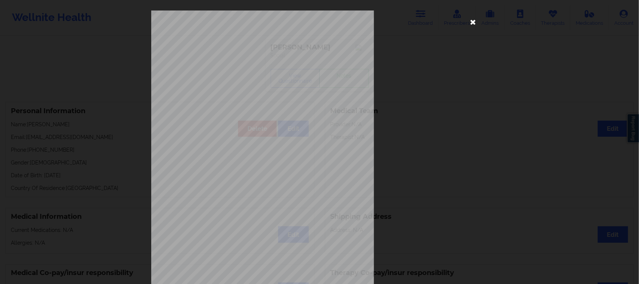
click at [473, 20] on icon at bounding box center [473, 22] width 12 height 12
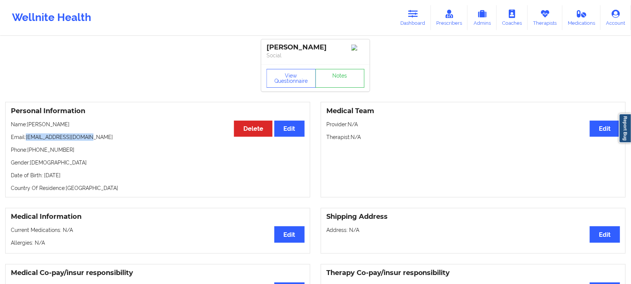
drag, startPoint x: 97, startPoint y: 138, endPoint x: 25, endPoint y: 140, distance: 71.9
click at [25, 140] on p "Email: [EMAIL_ADDRESS][DOMAIN_NAME]" at bounding box center [158, 136] width 294 height 7
drag, startPoint x: 41, startPoint y: 139, endPoint x: 141, endPoint y: 136, distance: 99.9
click at [145, 136] on p "Email: [EMAIL_ADDRESS][DOMAIN_NAME]" at bounding box center [158, 136] width 294 height 7
drag, startPoint x: 88, startPoint y: 139, endPoint x: 26, endPoint y: 140, distance: 61.7
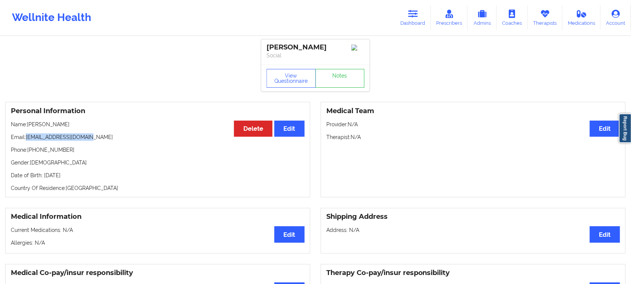
click at [26, 140] on p "Email: [EMAIL_ADDRESS][DOMAIN_NAME]" at bounding box center [158, 136] width 294 height 7
drag, startPoint x: 62, startPoint y: 128, endPoint x: 29, endPoint y: 128, distance: 33.7
click at [29, 128] on p "Name: [PERSON_NAME]" at bounding box center [158, 123] width 294 height 7
drag, startPoint x: 101, startPoint y: 140, endPoint x: 27, endPoint y: 140, distance: 73.7
click at [27, 140] on p "Email: [EMAIL_ADDRESS][DOMAIN_NAME]" at bounding box center [158, 136] width 294 height 7
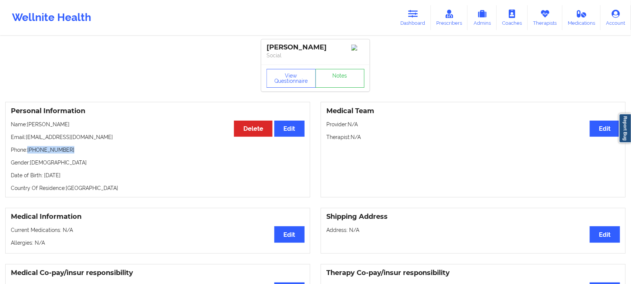
drag, startPoint x: 67, startPoint y: 156, endPoint x: 29, endPoint y: 154, distance: 37.8
click at [29, 153] on p "Phone: [PHONE_NUMBER]" at bounding box center [158, 149] width 294 height 7
drag, startPoint x: 62, startPoint y: 125, endPoint x: 29, endPoint y: 125, distance: 32.9
click at [29, 125] on p "Name: [PERSON_NAME]" at bounding box center [158, 123] width 294 height 7
drag, startPoint x: 94, startPoint y: 139, endPoint x: 27, endPoint y: 140, distance: 67.7
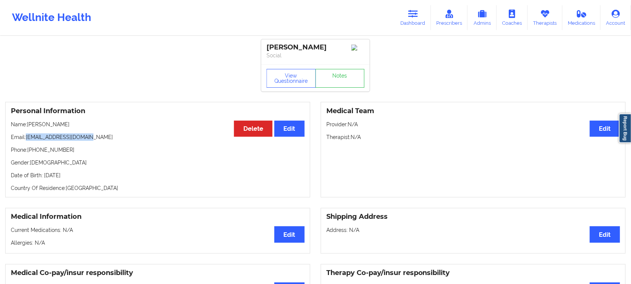
click at [27, 140] on p "Email: [EMAIL_ADDRESS][DOMAIN_NAME]" at bounding box center [158, 136] width 294 height 7
click at [416, 18] on icon at bounding box center [414, 14] width 10 height 8
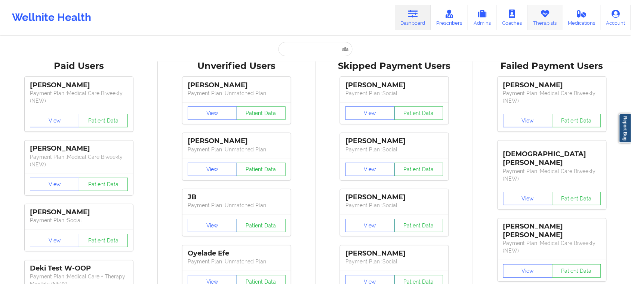
click at [541, 19] on link "Therapists" at bounding box center [545, 17] width 35 height 25
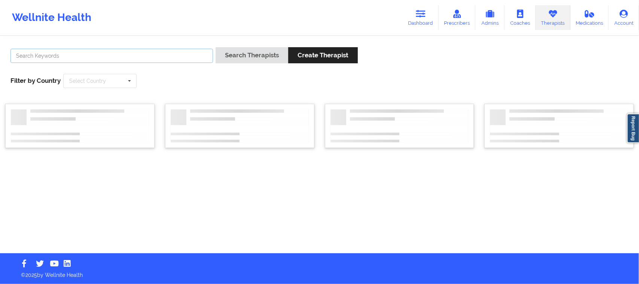
click at [182, 56] on input "text" at bounding box center [111, 56] width 202 height 14
paste input "[PERSON_NAME]"
type input "[PERSON_NAME]"
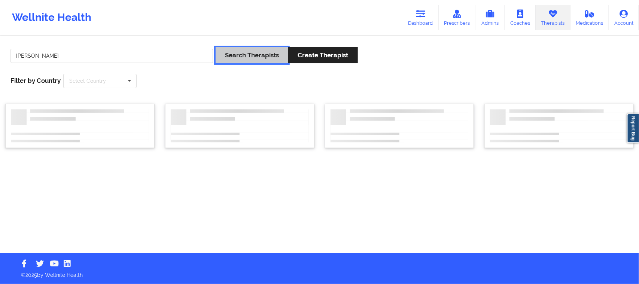
click at [229, 58] on button "Search Therapists" at bounding box center [251, 55] width 73 height 16
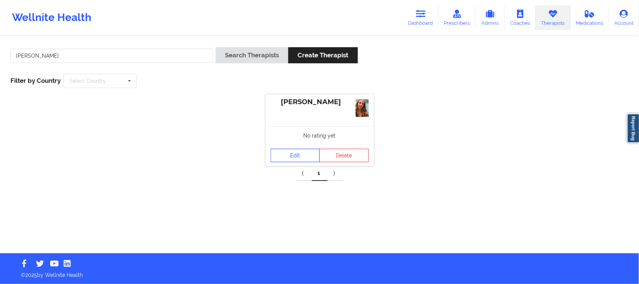
click at [311, 160] on link "Edit" at bounding box center [294, 155] width 49 height 13
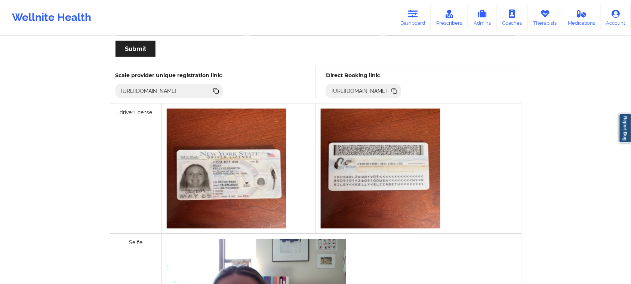
scroll to position [187, 0]
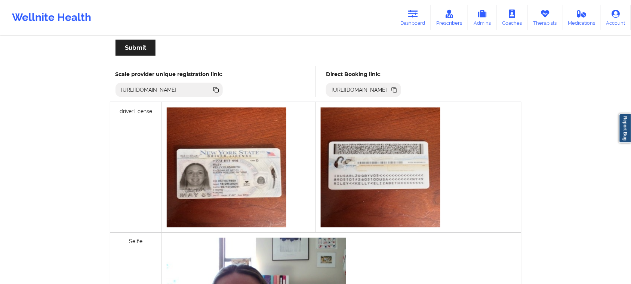
click at [397, 90] on icon at bounding box center [396, 91] width 4 height 4
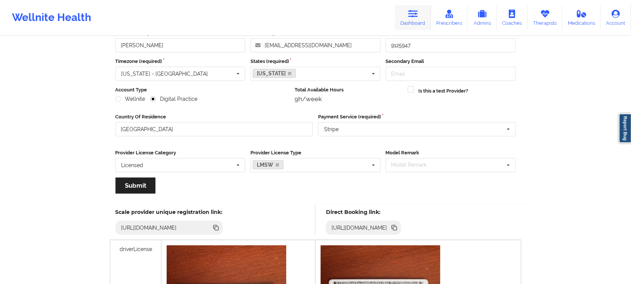
scroll to position [47, 0]
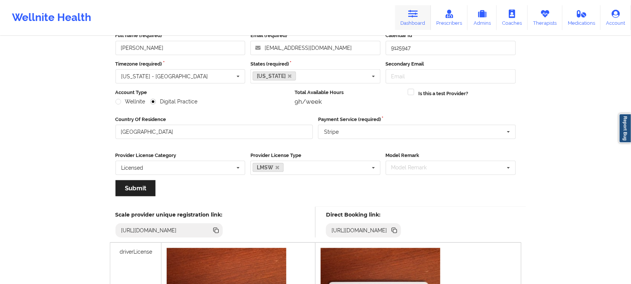
click at [416, 22] on link "Dashboard" at bounding box center [413, 17] width 36 height 25
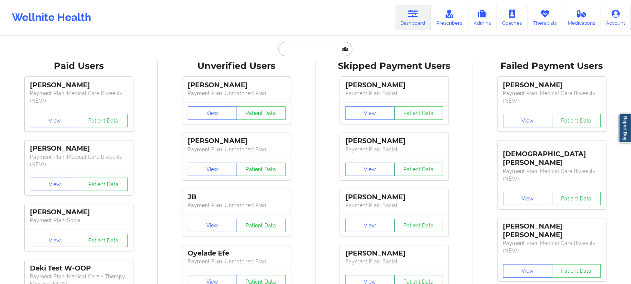
click at [287, 51] on input "text" at bounding box center [316, 49] width 74 height 14
paste input "[PERSON_NAME]"
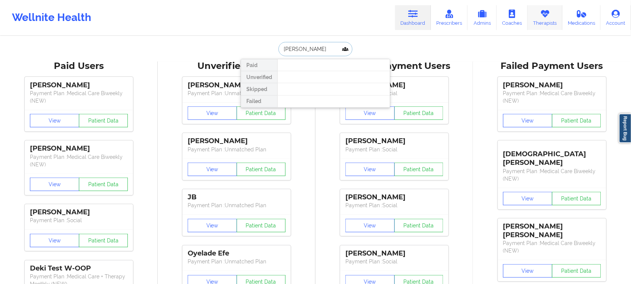
type input "[PERSON_NAME]"
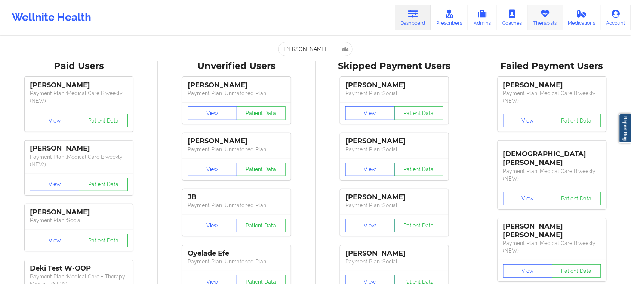
click at [549, 17] on icon at bounding box center [546, 14] width 10 height 8
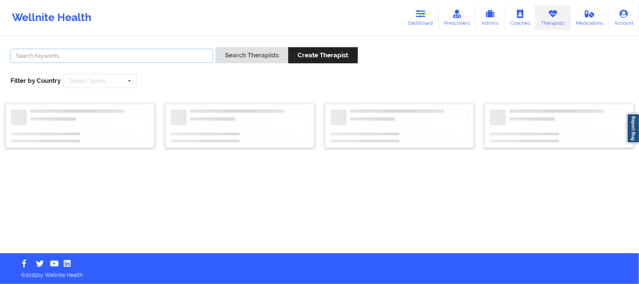
click at [161, 53] on input "text" at bounding box center [111, 56] width 202 height 14
paste input "[PERSON_NAME]"
type input "[PERSON_NAME]"
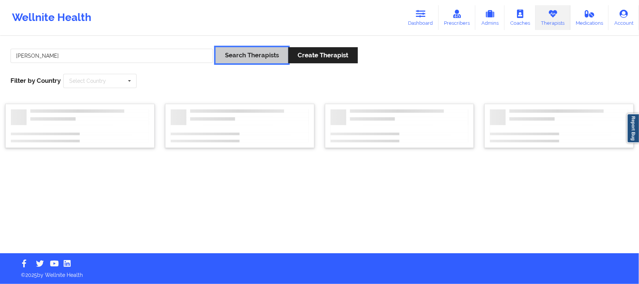
click at [222, 55] on button "Search Therapists" at bounding box center [251, 55] width 73 height 16
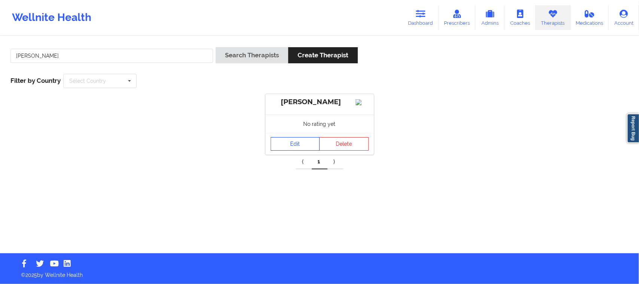
click at [308, 150] on link "Edit" at bounding box center [294, 143] width 49 height 13
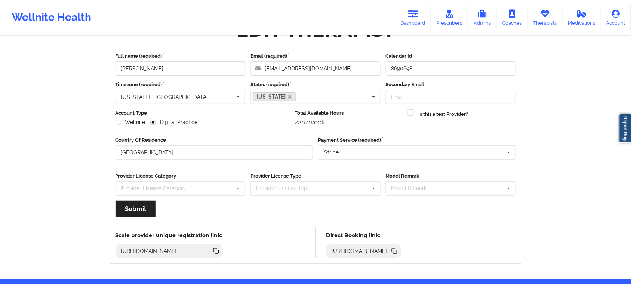
scroll to position [52, 0]
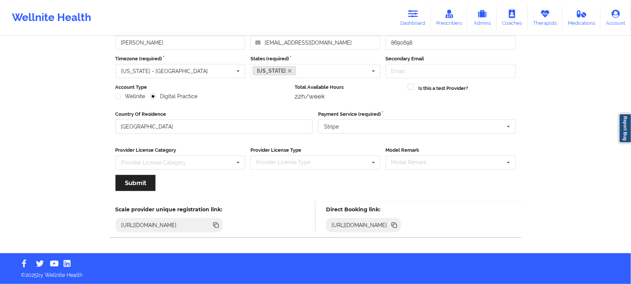
click at [397, 227] on icon at bounding box center [396, 226] width 4 height 4
drag, startPoint x: 176, startPoint y: 0, endPoint x: 182, endPoint y: 10, distance: 11.6
click at [176, 0] on div "Wellnite Health Dashboard Prescribers Admins Coaches Therapists Medications Acc…" at bounding box center [315, 17] width 631 height 35
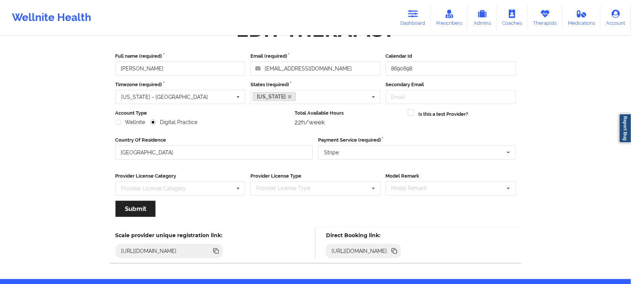
scroll to position [0, 0]
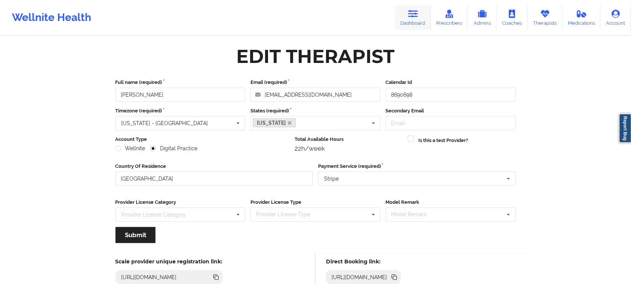
click at [414, 22] on link "Dashboard" at bounding box center [413, 17] width 36 height 25
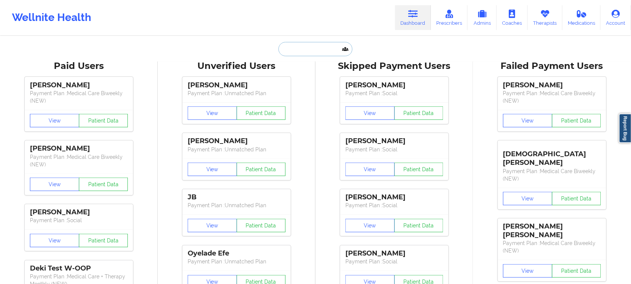
click at [301, 53] on input "text" at bounding box center [316, 49] width 74 height 14
paste input "[EMAIL_ADDRESS][DOMAIN_NAME]"
type input "[EMAIL_ADDRESS][DOMAIN_NAME]"
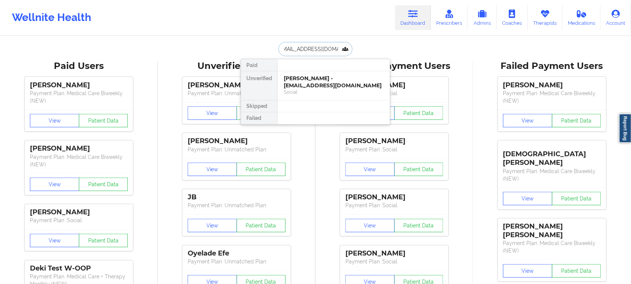
click at [314, 90] on div "Social" at bounding box center [334, 92] width 100 height 6
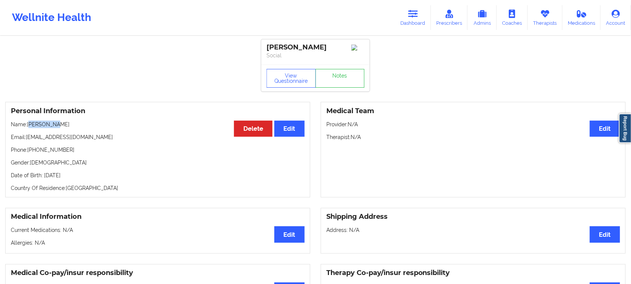
drag, startPoint x: 59, startPoint y: 128, endPoint x: 32, endPoint y: 126, distance: 27.0
click at [32, 126] on p "Name: [PERSON_NAME]" at bounding box center [158, 123] width 294 height 7
click at [285, 85] on button "View Questionnaire" at bounding box center [291, 78] width 49 height 19
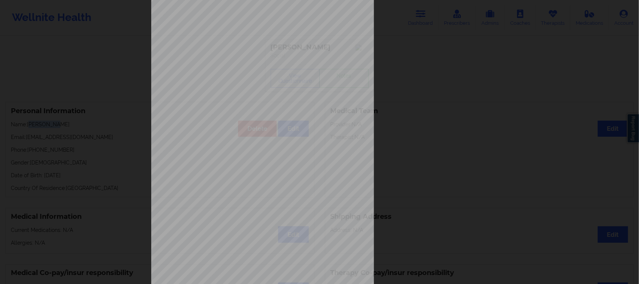
scroll to position [73, 0]
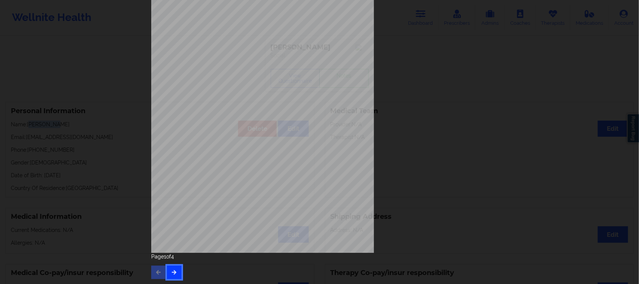
click at [174, 273] on icon "button" at bounding box center [174, 271] width 6 height 4
click at [173, 270] on icon "button" at bounding box center [174, 271] width 6 height 4
click at [161, 268] on button "button" at bounding box center [158, 271] width 15 height 13
click at [172, 270] on icon "button" at bounding box center [174, 271] width 6 height 4
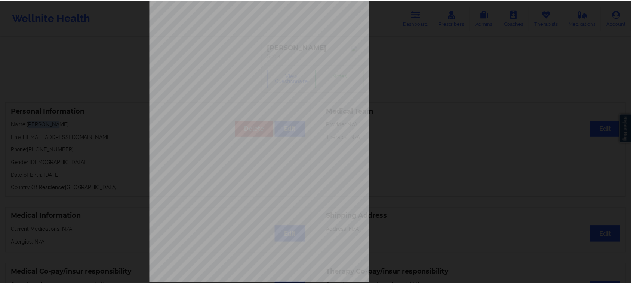
scroll to position [0, 0]
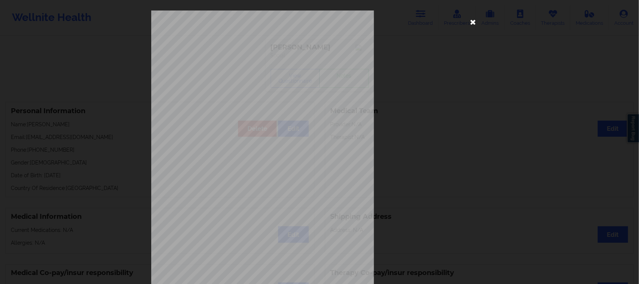
click at [467, 21] on icon at bounding box center [473, 22] width 12 height 12
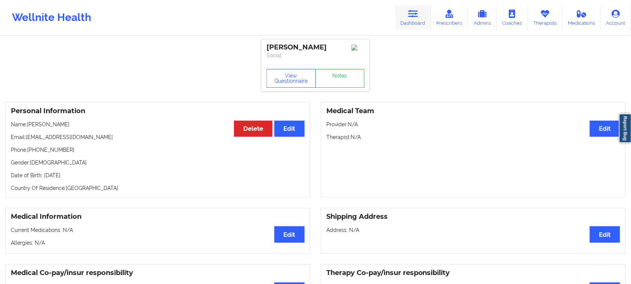
click at [411, 14] on icon at bounding box center [414, 14] width 10 height 8
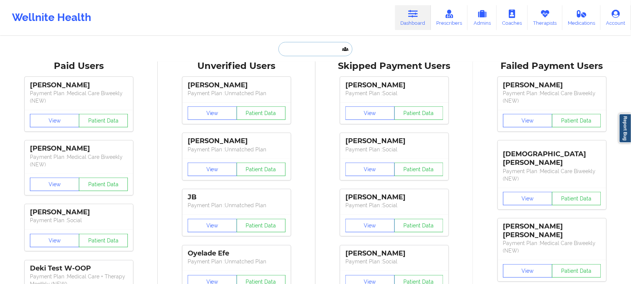
click at [301, 50] on input "text" at bounding box center [316, 49] width 74 height 14
paste input "1. [PERSON_NAME]"
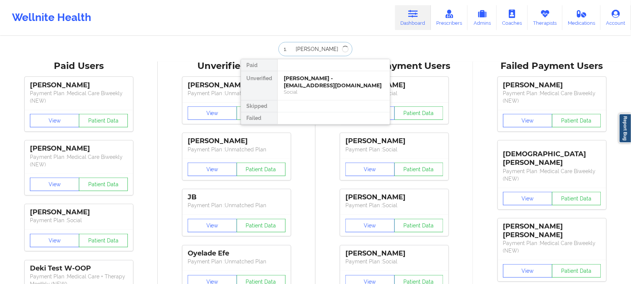
click at [292, 47] on input "1. [PERSON_NAME]" at bounding box center [316, 49] width 74 height 14
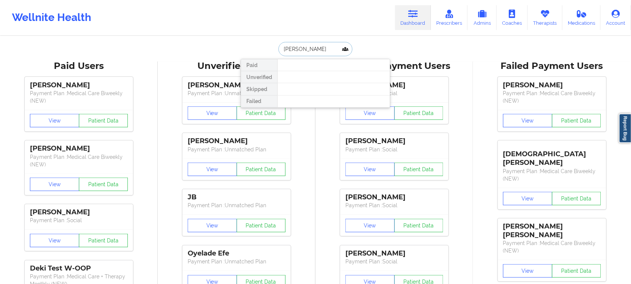
click at [316, 45] on input "[PERSON_NAME]" at bounding box center [316, 49] width 74 height 14
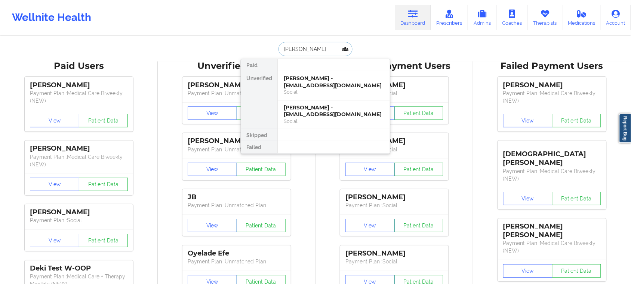
type input "[PERSON_NAME]"
click at [318, 89] on div "Social" at bounding box center [334, 92] width 100 height 6
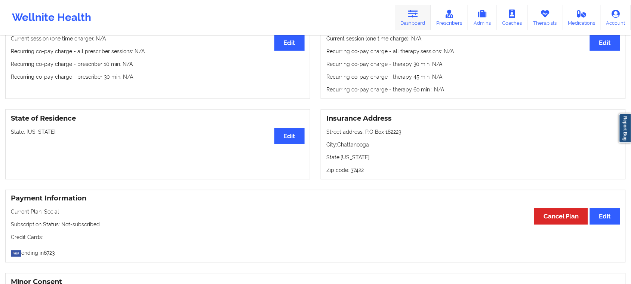
scroll to position [187, 0]
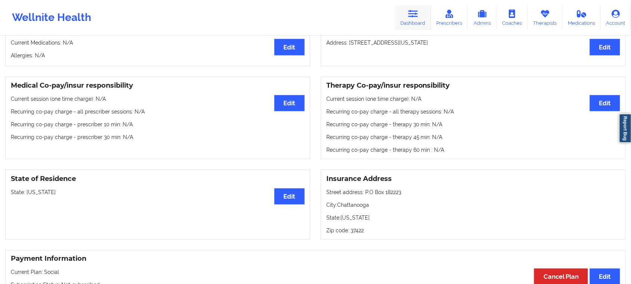
click at [420, 13] on link "Dashboard" at bounding box center [413, 17] width 36 height 25
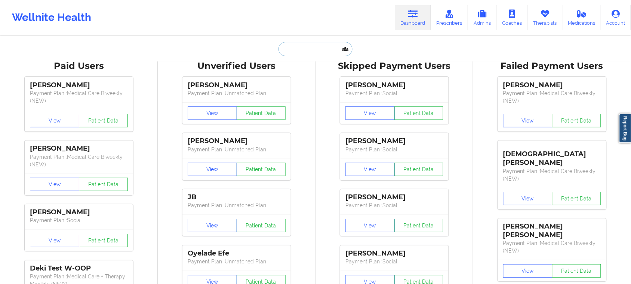
click at [300, 52] on input "text" at bounding box center [316, 49] width 74 height 14
paste input "1. [PERSON_NAME]"
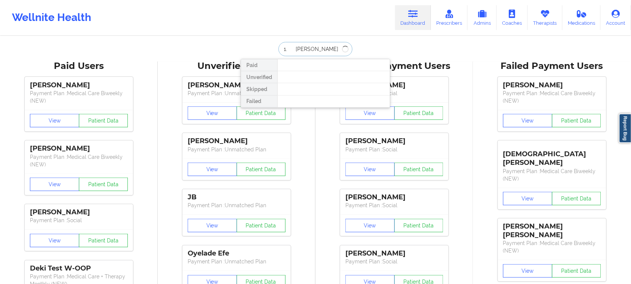
click at [292, 48] on input "1. [PERSON_NAME]" at bounding box center [316, 49] width 74 height 14
type input "[PERSON_NAME]"
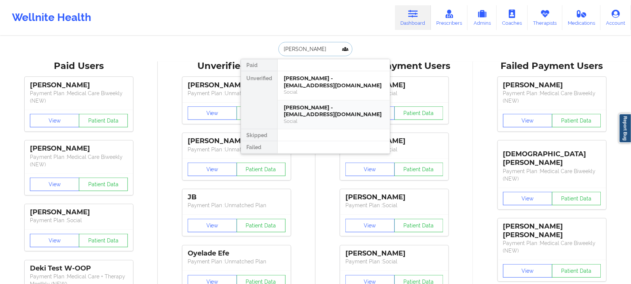
click at [300, 107] on div "[PERSON_NAME] - [EMAIL_ADDRESS][DOMAIN_NAME]" at bounding box center [334, 111] width 100 height 14
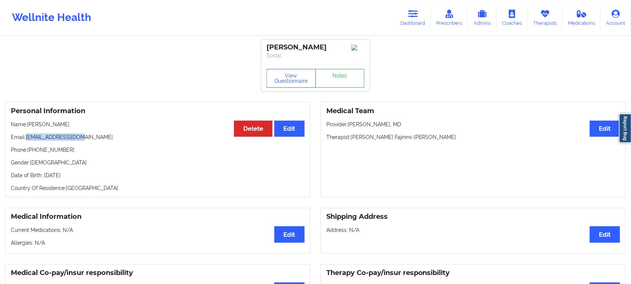
drag, startPoint x: 84, startPoint y: 140, endPoint x: 26, endPoint y: 138, distance: 58.0
click at [26, 138] on p "Email: [EMAIL_ADDRESS][DOMAIN_NAME]" at bounding box center [158, 136] width 294 height 7
click at [418, 18] on icon at bounding box center [414, 14] width 10 height 8
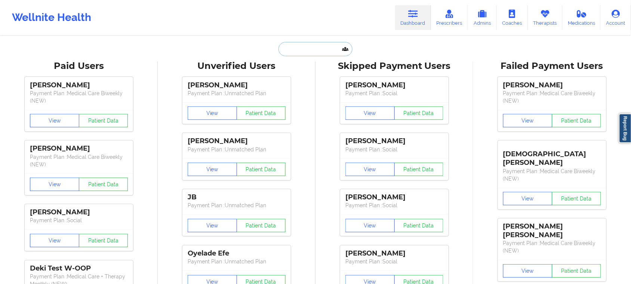
click at [290, 51] on input "text" at bounding box center [316, 49] width 74 height 14
paste input "[EMAIL_ADDRESS][DOMAIN_NAME]"
type input "[EMAIL_ADDRESS][DOMAIN_NAME]"
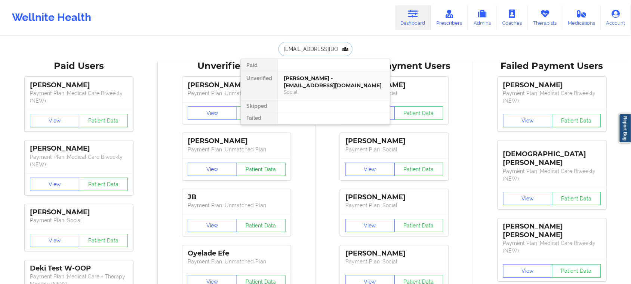
click at [307, 88] on div "[PERSON_NAME] - [EMAIL_ADDRESS][DOMAIN_NAME]" at bounding box center [334, 82] width 100 height 14
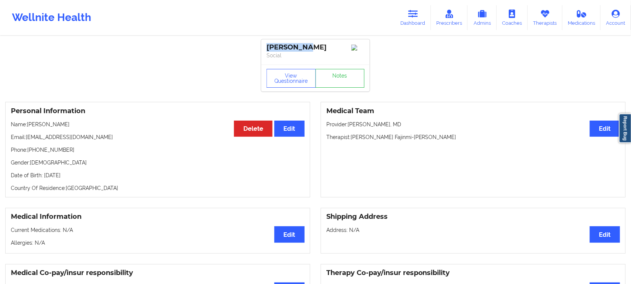
drag, startPoint x: 309, startPoint y: 44, endPoint x: 262, endPoint y: 49, distance: 47.4
click at [262, 49] on div "[PERSON_NAME] Social" at bounding box center [315, 51] width 108 height 25
drag, startPoint x: 416, startPoint y: 3, endPoint x: 415, endPoint y: 9, distance: 6.1
click at [414, 4] on div "Wellnite Health Dashboard Prescribers Admins Coaches Therapists Medications Acc…" at bounding box center [315, 18] width 631 height 30
click at [419, 22] on link "Dashboard" at bounding box center [413, 17] width 36 height 25
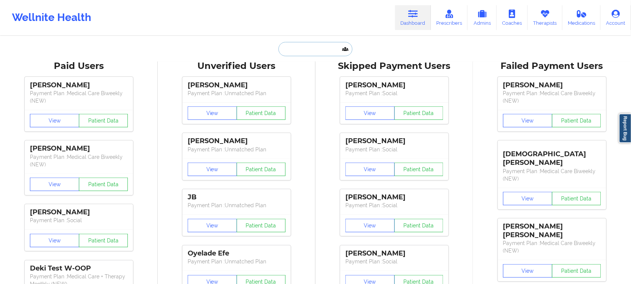
click at [300, 49] on input "text" at bounding box center [316, 49] width 74 height 14
paste input "[PERSON_NAME]"
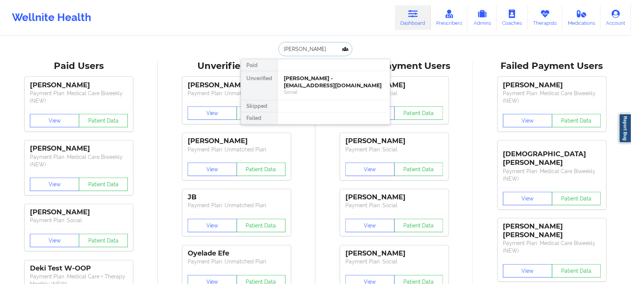
type input "[PERSON_NAME]"
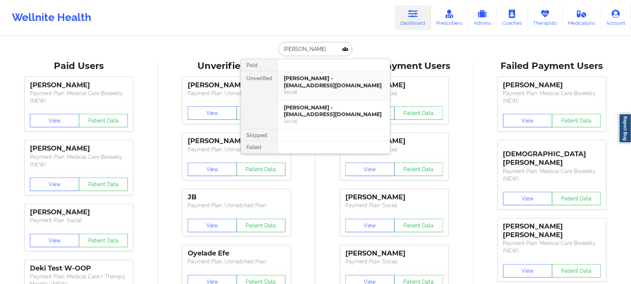
click at [308, 89] on div "Social" at bounding box center [334, 92] width 100 height 6
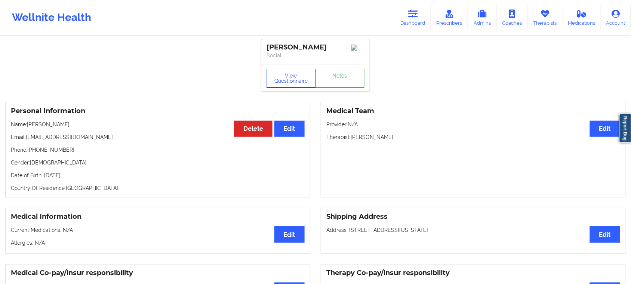
click at [297, 82] on button "View Questionnaire" at bounding box center [291, 78] width 49 height 19
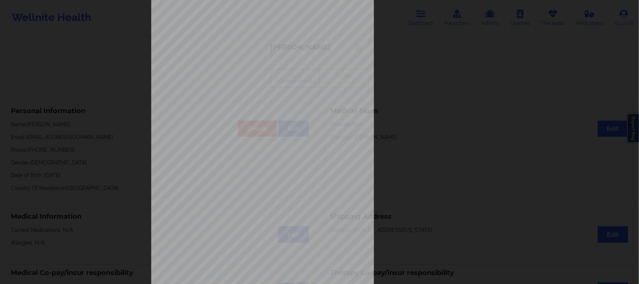
scroll to position [73, 0]
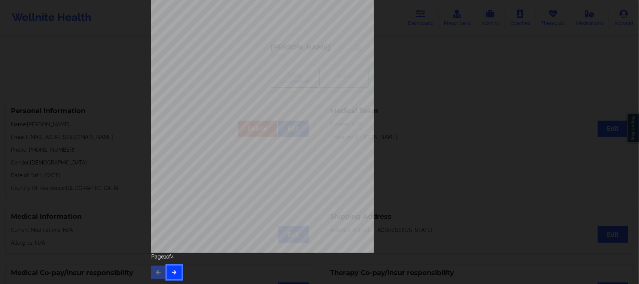
click at [167, 272] on button "button" at bounding box center [174, 271] width 15 height 13
click at [174, 276] on button "button" at bounding box center [174, 271] width 15 height 13
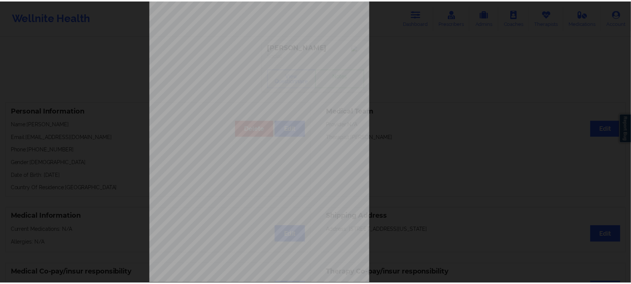
scroll to position [0, 0]
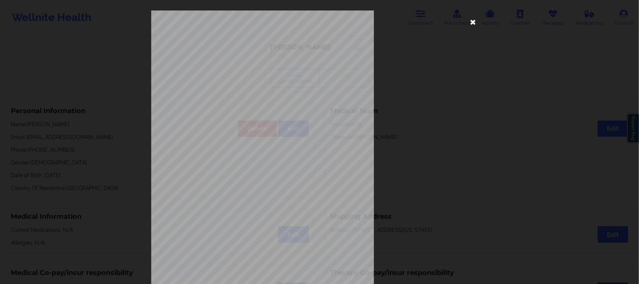
click at [469, 20] on icon at bounding box center [473, 22] width 12 height 12
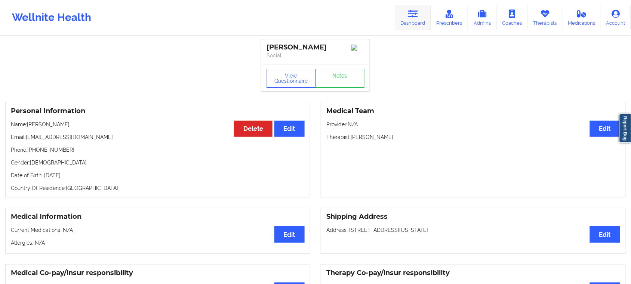
click at [416, 14] on icon at bounding box center [414, 14] width 10 height 8
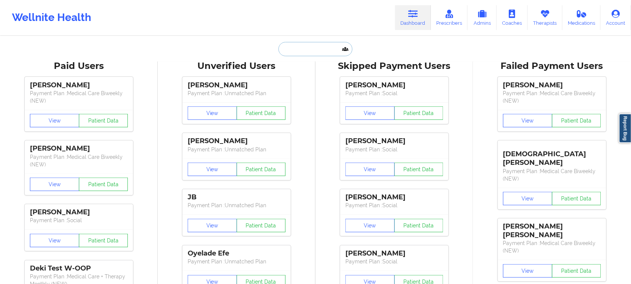
click at [312, 49] on input "text" at bounding box center [316, 49] width 74 height 14
paste input "2. [PERSON_NAME]"
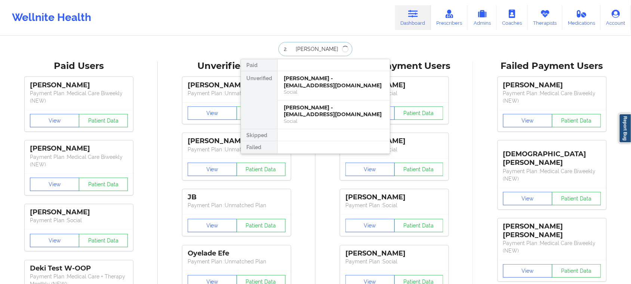
click at [293, 47] on input "2. [PERSON_NAME]" at bounding box center [316, 49] width 74 height 14
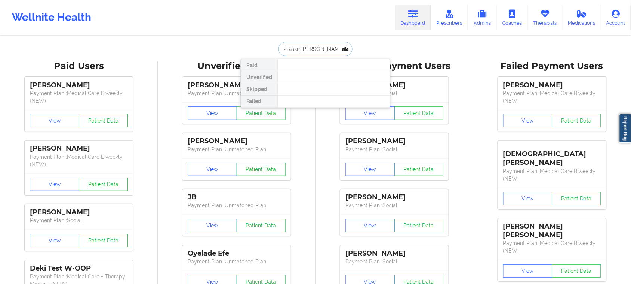
type input "[PERSON_NAME]"
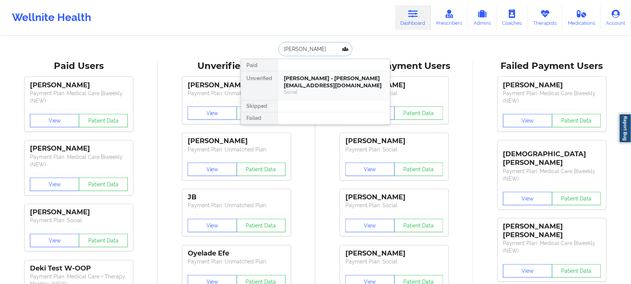
click at [311, 87] on div "[PERSON_NAME] - [PERSON_NAME][EMAIL_ADDRESS][DOMAIN_NAME]" at bounding box center [334, 82] width 100 height 14
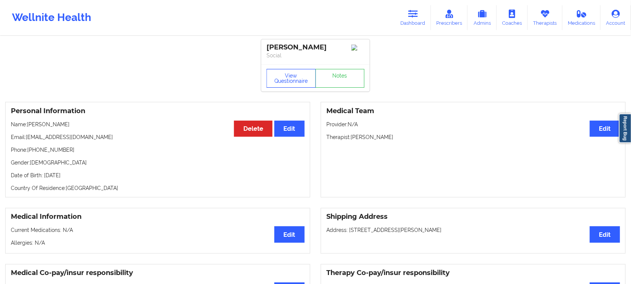
drag, startPoint x: 286, startPoint y: 71, endPoint x: 287, endPoint y: 78, distance: 6.8
click at [285, 72] on button "View Questionnaire" at bounding box center [291, 78] width 49 height 19
click at [294, 86] on body "Wellnite Health Dashboard Prescribers Admins Coaches Therapists Medications Acc…" at bounding box center [315, 142] width 631 height 284
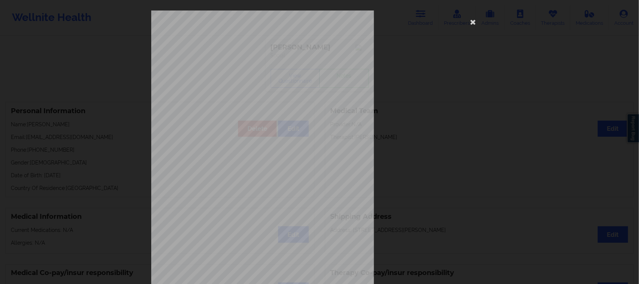
scroll to position [73, 0]
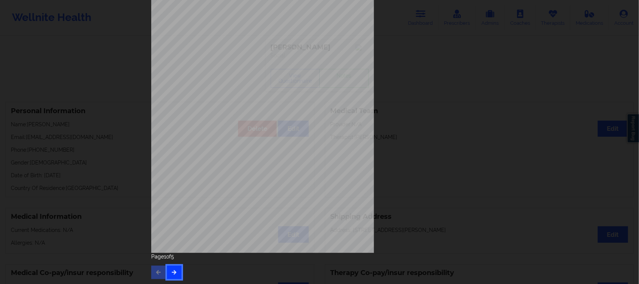
click at [177, 269] on button "button" at bounding box center [174, 271] width 15 height 13
click at [167, 272] on button "button" at bounding box center [174, 271] width 15 height 13
click at [178, 275] on button "button" at bounding box center [174, 271] width 15 height 13
click at [592, 75] on div "Insurance company type details by patient commercial Insurance Member ID for pa…" at bounding box center [319, 142] width 639 height 284
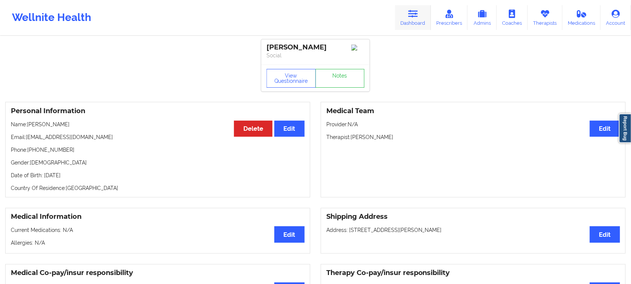
click at [413, 16] on icon at bounding box center [414, 14] width 10 height 8
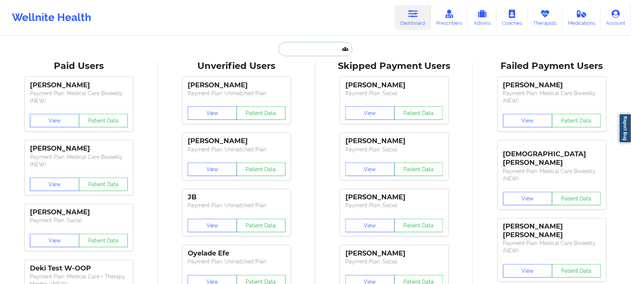
click at [299, 52] on input "text" at bounding box center [316, 49] width 74 height 14
paste input "[EMAIL_ADDRESS][DOMAIN_NAME]"
type input "[EMAIL_ADDRESS][DOMAIN_NAME]"
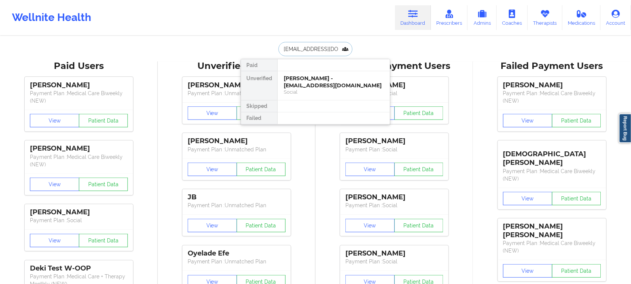
click at [315, 92] on div "Social" at bounding box center [334, 92] width 100 height 6
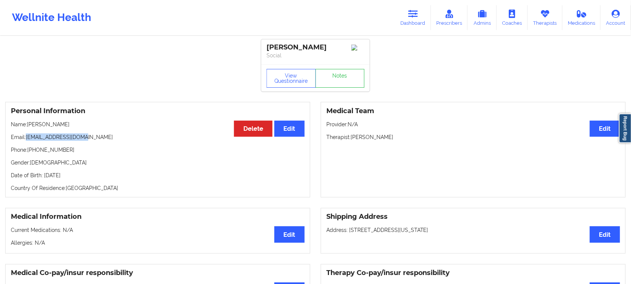
drag, startPoint x: 83, startPoint y: 140, endPoint x: 27, endPoint y: 138, distance: 56.9
click at [27, 138] on p "Email: [EMAIL_ADDRESS][DOMAIN_NAME]" at bounding box center [158, 136] width 294 height 7
click at [557, 19] on link "Therapists" at bounding box center [545, 17] width 35 height 25
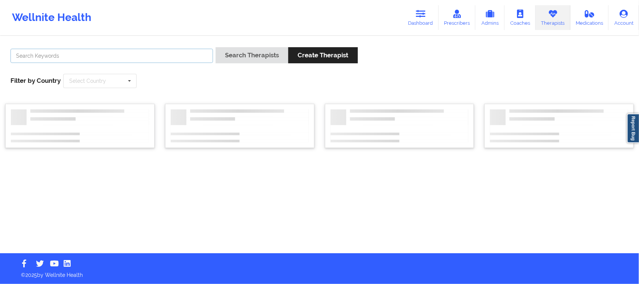
click at [137, 60] on input "text" at bounding box center [111, 56] width 202 height 14
paste input "Zanthresa Hampton"
click at [124, 83] on icon at bounding box center [129, 81] width 11 height 14
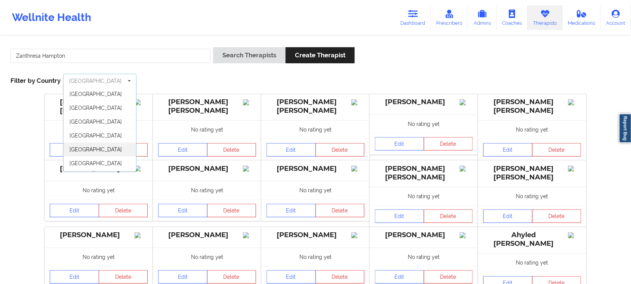
scroll to position [42, 0]
click at [98, 163] on span "[GEOGRAPHIC_DATA]" at bounding box center [96, 164] width 52 height 6
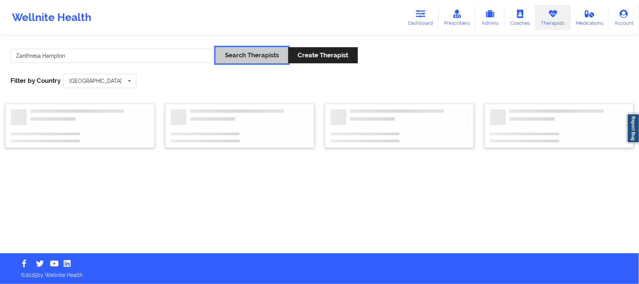
click at [255, 57] on button "Search Therapists" at bounding box center [251, 55] width 73 height 16
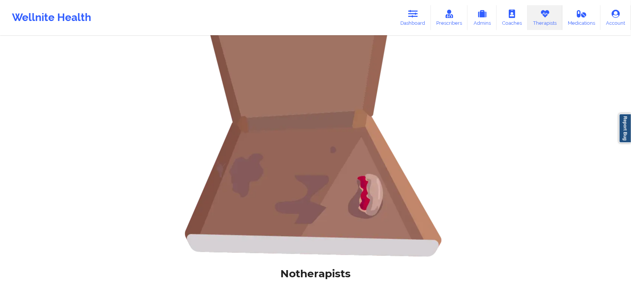
scroll to position [0, 0]
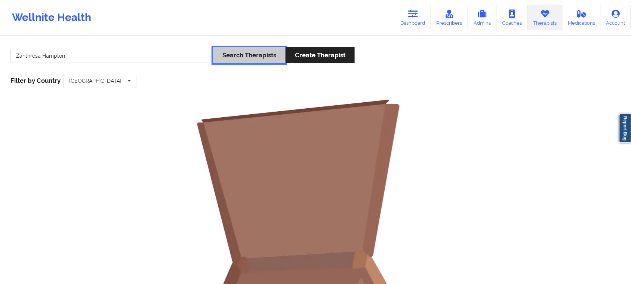
click at [253, 60] on button "Search Therapists" at bounding box center [249, 55] width 73 height 16
click at [18, 53] on input "Zanthresa Hampton" at bounding box center [110, 56] width 200 height 14
click at [251, 56] on button "Search Therapists" at bounding box center [249, 55] width 73 height 16
click at [123, 81] on input "text" at bounding box center [100, 80] width 73 height 13
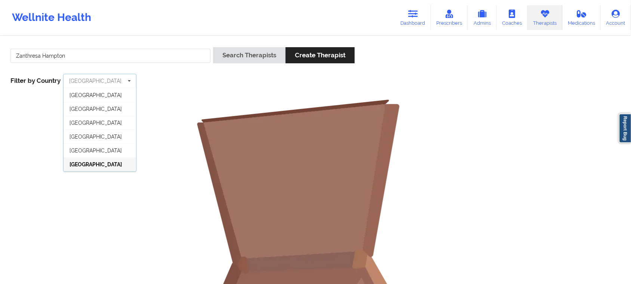
click at [92, 82] on input "text" at bounding box center [100, 80] width 73 height 13
click at [181, 78] on div "Zanthresa Hampton Search Therapists Create Therapist Filter by Country [GEOGRAP…" at bounding box center [315, 67] width 621 height 51
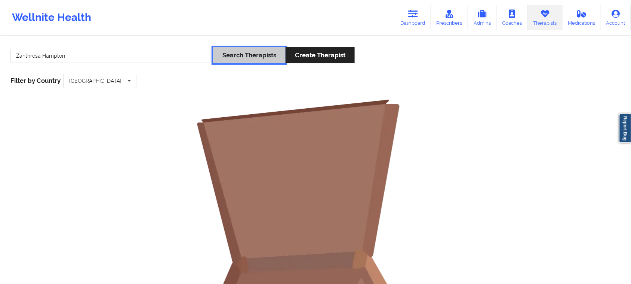
click at [238, 57] on button "Search Therapists" at bounding box center [249, 55] width 73 height 16
click at [73, 54] on input "Zanthresa Hampton" at bounding box center [110, 56] width 200 height 14
click at [41, 56] on input "Zanthresa Hampton" at bounding box center [110, 56] width 200 height 14
click at [16, 54] on input "Zanthresa Hampton" at bounding box center [110, 56] width 200 height 14
drag, startPoint x: 23, startPoint y: 56, endPoint x: 94, endPoint y: 59, distance: 70.8
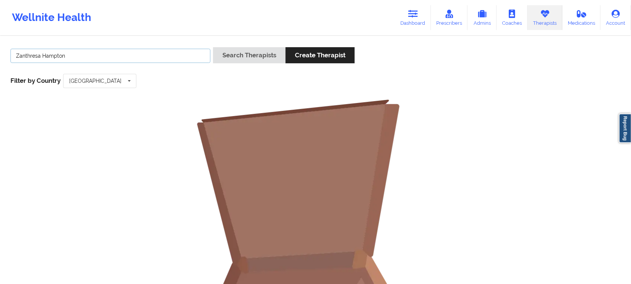
click at [94, 59] on input "Zanthresa Hampton" at bounding box center [110, 56] width 200 height 14
type input "Zanthresa"
click at [213, 47] on button "Search Therapists" at bounding box center [249, 55] width 73 height 16
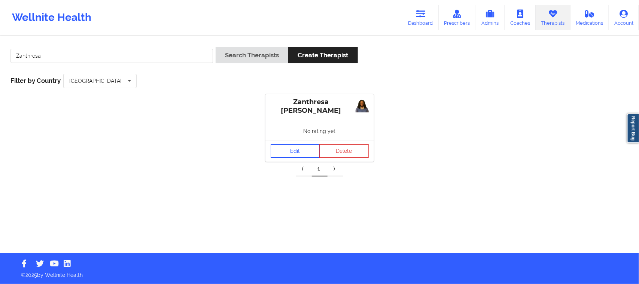
click at [307, 150] on link "Edit" at bounding box center [294, 150] width 49 height 13
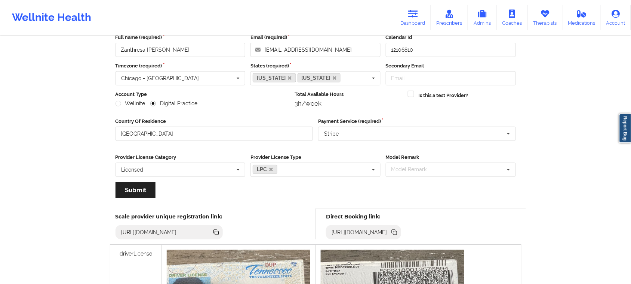
scroll to position [140, 0]
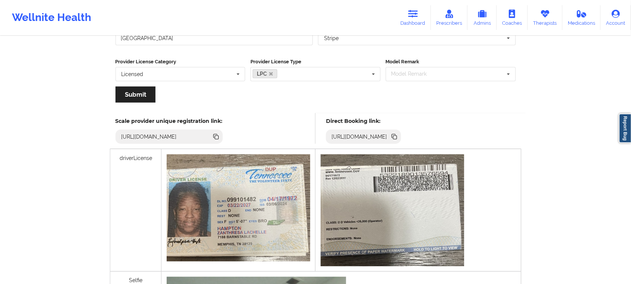
click at [397, 137] on icon at bounding box center [396, 137] width 4 height 4
click at [399, 138] on icon at bounding box center [395, 136] width 8 height 8
click at [397, 139] on icon at bounding box center [396, 137] width 4 height 4
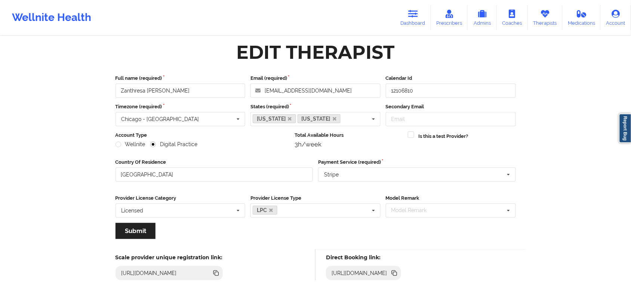
scroll to position [0, 0]
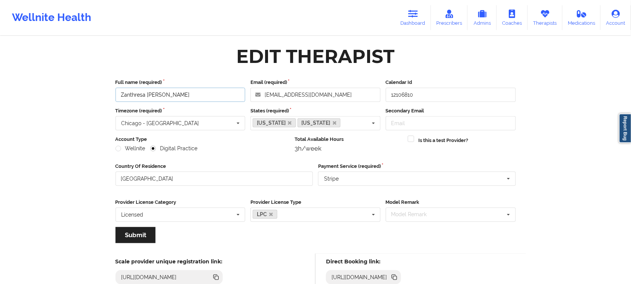
drag, startPoint x: 193, startPoint y: 95, endPoint x: 83, endPoint y: 95, distance: 110.4
click at [83, 95] on div "Wellnite Health Dashboard Prescribers Admins Coaches Therapists Medications Acc…" at bounding box center [315, 286] width 631 height 572
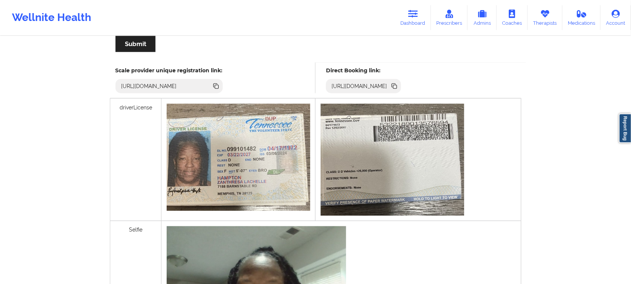
scroll to position [187, 0]
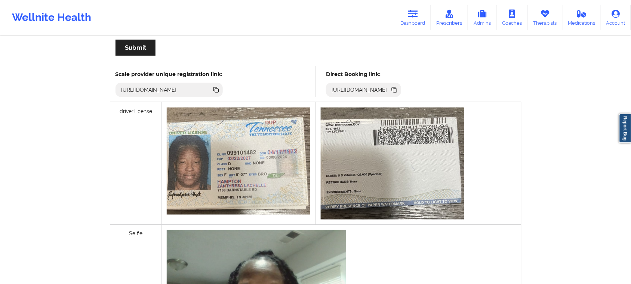
click at [397, 92] on icon at bounding box center [396, 91] width 4 height 4
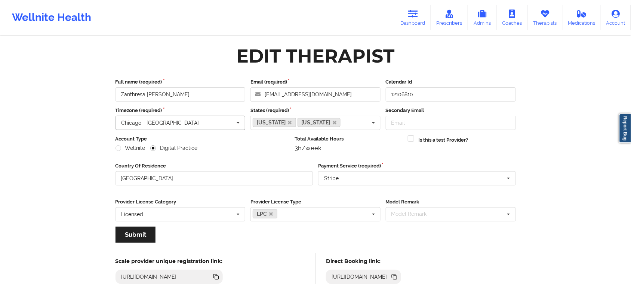
scroll to position [0, 0]
drag, startPoint x: 195, startPoint y: 97, endPoint x: 43, endPoint y: 98, distance: 151.9
click at [43, 98] on div "Wellnite Health Dashboard Prescribers Admins Coaches Therapists Medications Acc…" at bounding box center [315, 286] width 631 height 572
click at [410, 13] on icon at bounding box center [414, 14] width 10 height 8
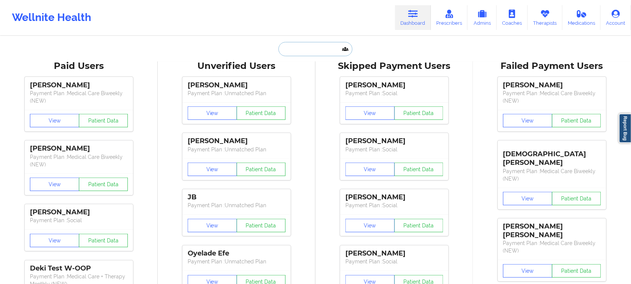
click at [324, 49] on input "text" at bounding box center [316, 49] width 74 height 14
paste input "5. [PERSON_NAME]"
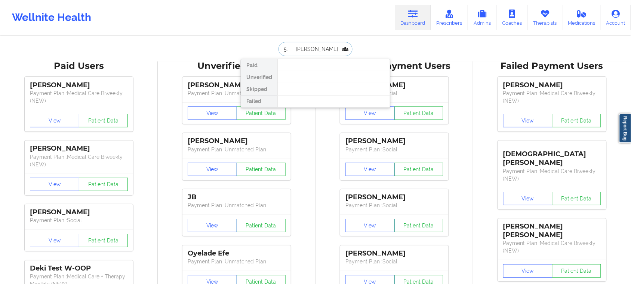
click at [292, 48] on input "5. [PERSON_NAME]" at bounding box center [316, 49] width 74 height 14
type input "[PERSON_NAME]"
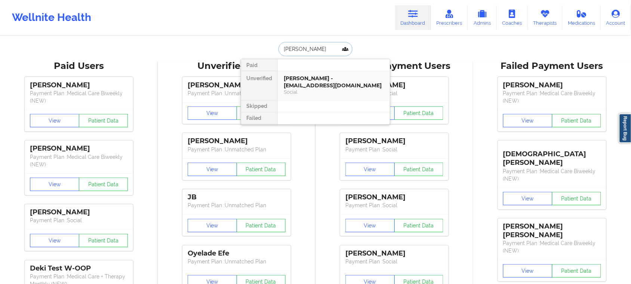
click at [327, 89] on div "[PERSON_NAME] - [EMAIL_ADDRESS][DOMAIN_NAME]" at bounding box center [334, 82] width 100 height 14
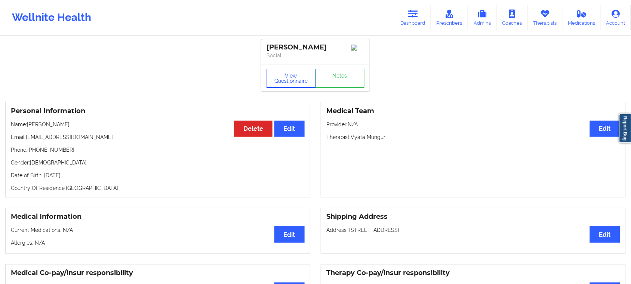
click at [293, 83] on button "View Questionnaire" at bounding box center [291, 78] width 49 height 19
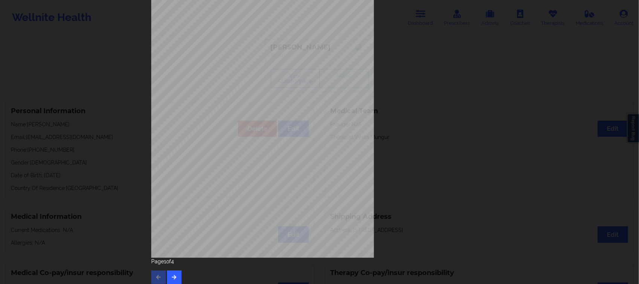
scroll to position [73, 0]
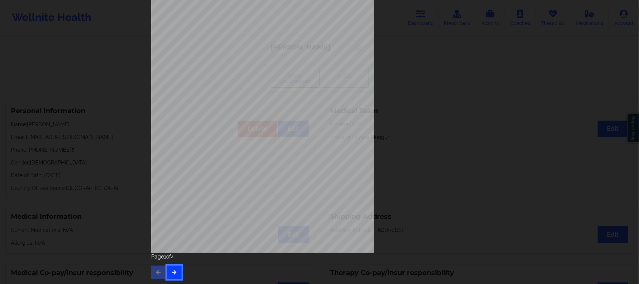
click at [176, 268] on button "button" at bounding box center [174, 271] width 15 height 13
click at [178, 270] on button "button" at bounding box center [174, 271] width 15 height 13
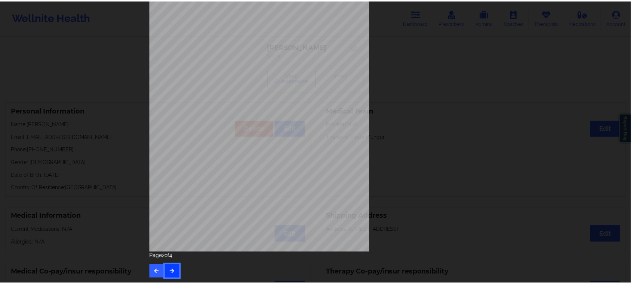
scroll to position [0, 0]
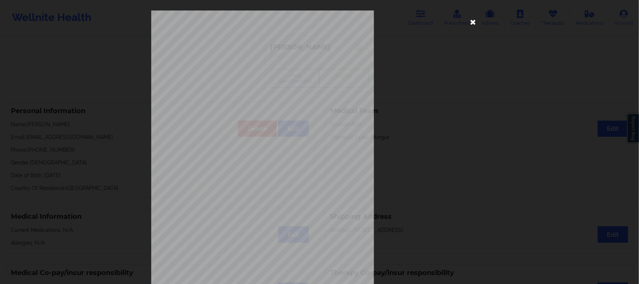
click at [468, 22] on icon at bounding box center [473, 22] width 12 height 12
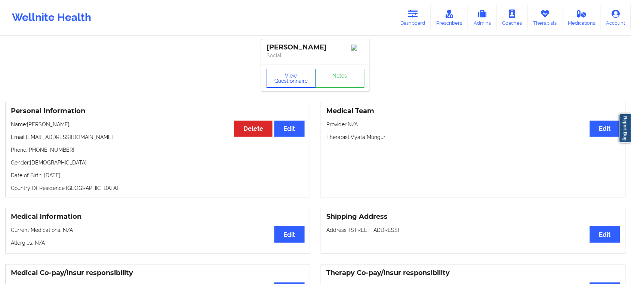
click at [297, 85] on button "View Questionnaire" at bounding box center [291, 78] width 49 height 19
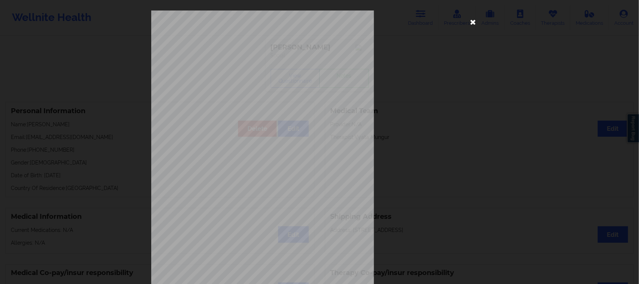
click at [474, 19] on icon at bounding box center [473, 22] width 12 height 12
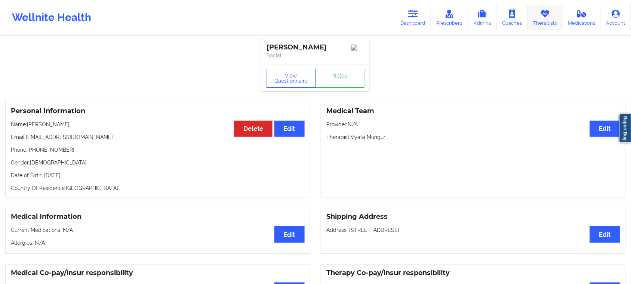
click at [543, 13] on icon at bounding box center [546, 14] width 10 height 8
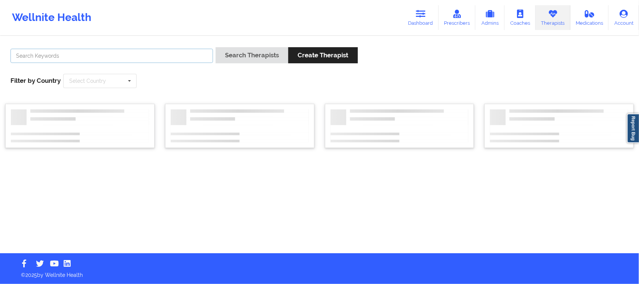
click at [188, 57] on input "text" at bounding box center [111, 56] width 202 height 14
paste input "Dashima Green"
type input "Dashima Green"
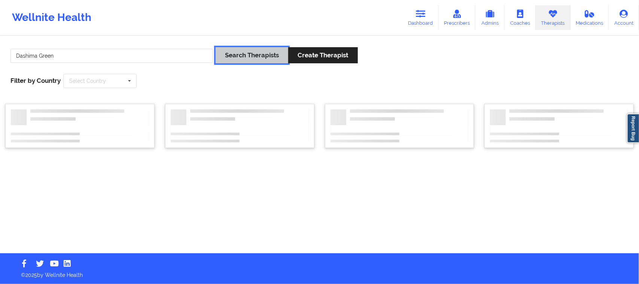
click at [241, 56] on button "Search Therapists" at bounding box center [251, 55] width 73 height 16
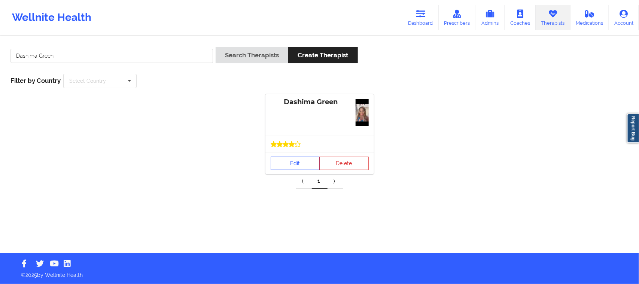
click at [311, 165] on link "Edit" at bounding box center [294, 162] width 49 height 13
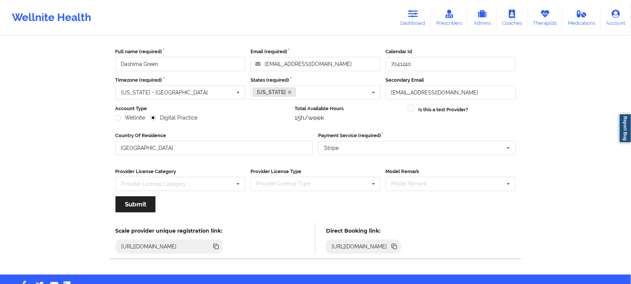
scroll to position [47, 0]
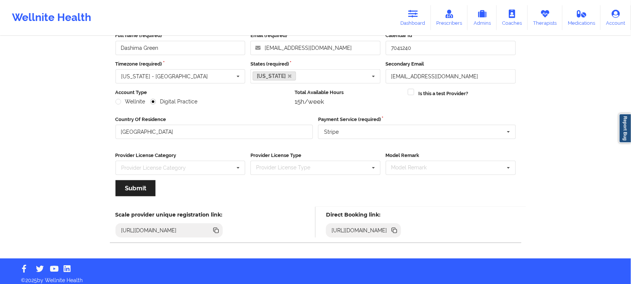
click at [397, 230] on icon at bounding box center [396, 231] width 4 height 4
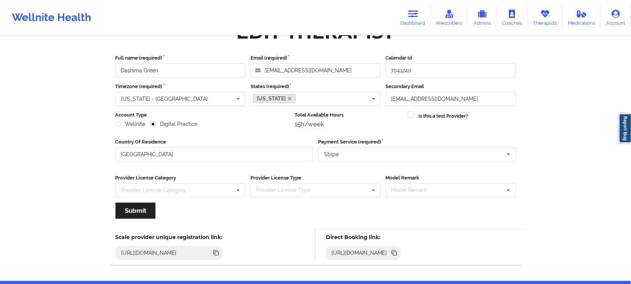
scroll to position [0, 0]
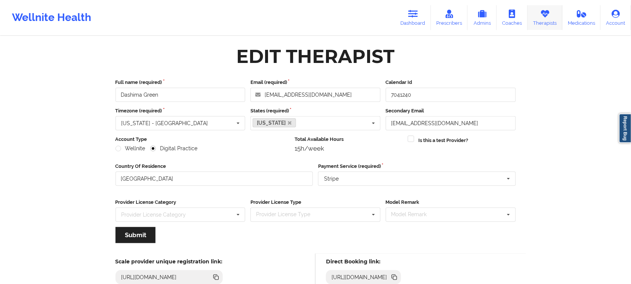
click at [545, 17] on icon at bounding box center [546, 14] width 10 height 8
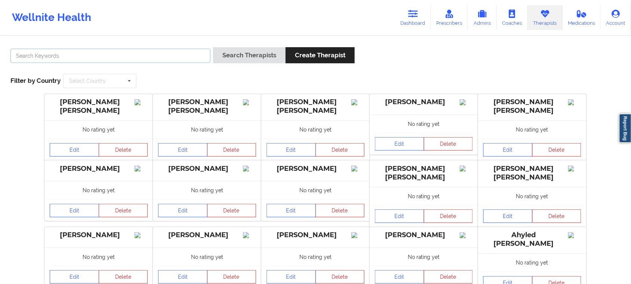
click at [153, 53] on input "text" at bounding box center [110, 56] width 200 height 14
paste input "[PERSON_NAME]"
type input "[PERSON_NAME]"
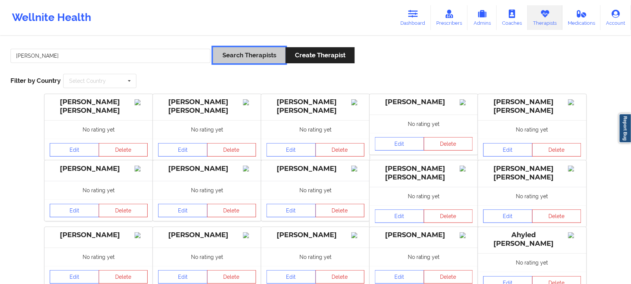
click at [233, 56] on button "Search Therapists" at bounding box center [249, 55] width 73 height 16
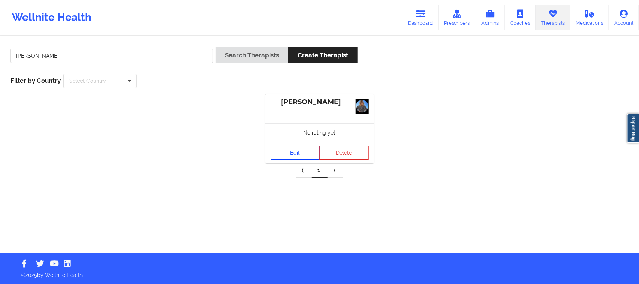
click at [312, 155] on link "Edit" at bounding box center [294, 152] width 49 height 13
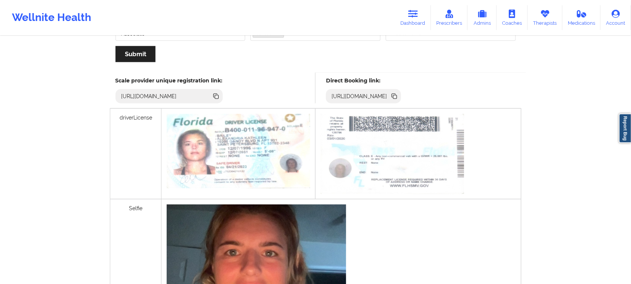
scroll to position [187, 0]
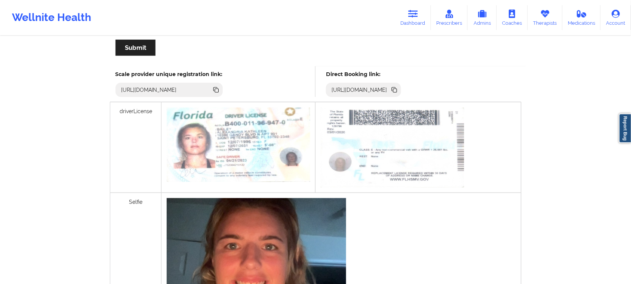
click at [397, 91] on icon at bounding box center [396, 91] width 4 height 4
click at [406, 18] on link "Dashboard" at bounding box center [413, 17] width 36 height 25
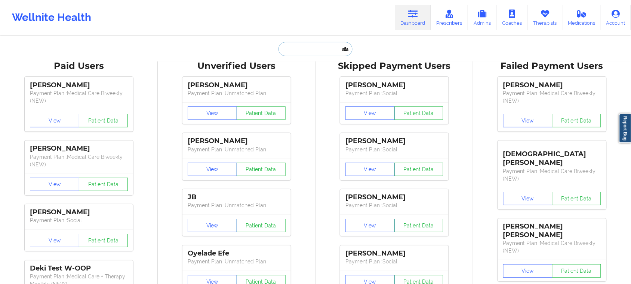
click at [293, 51] on input "text" at bounding box center [316, 49] width 74 height 14
paste input "[PERSON_NAME]"
type input "[PERSON_NAME]"
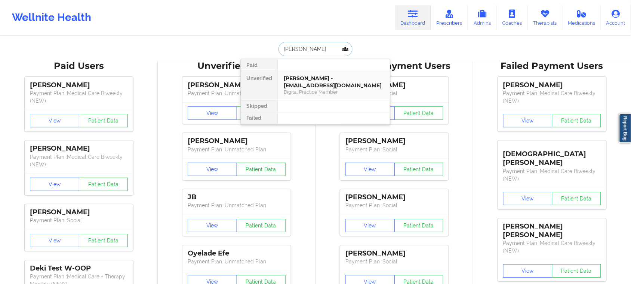
click at [322, 89] on div "[PERSON_NAME] - [EMAIL_ADDRESS][DOMAIN_NAME] Digital Practice Member" at bounding box center [334, 85] width 112 height 29
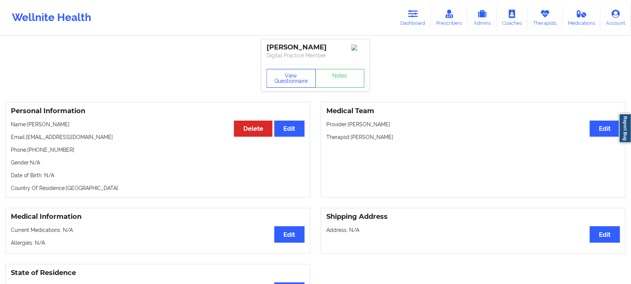
click at [284, 80] on button "View Questionnaire" at bounding box center [291, 78] width 49 height 19
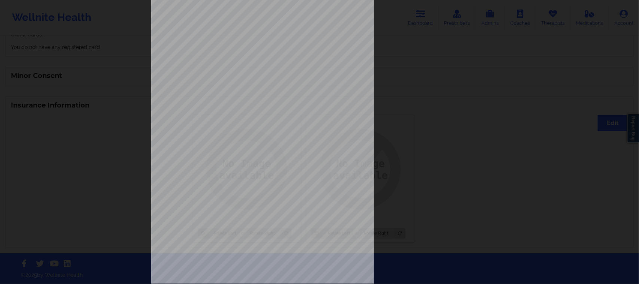
scroll to position [73, 0]
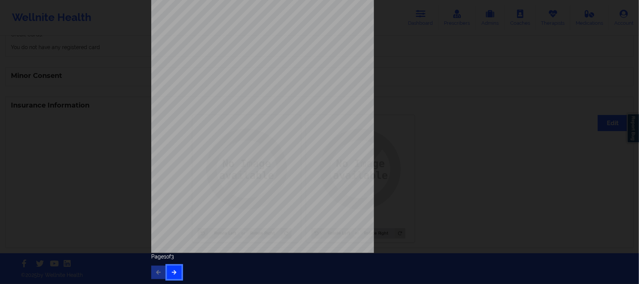
click at [171, 273] on icon "button" at bounding box center [174, 271] width 6 height 4
click at [171, 269] on icon "button" at bounding box center [174, 271] width 6 height 4
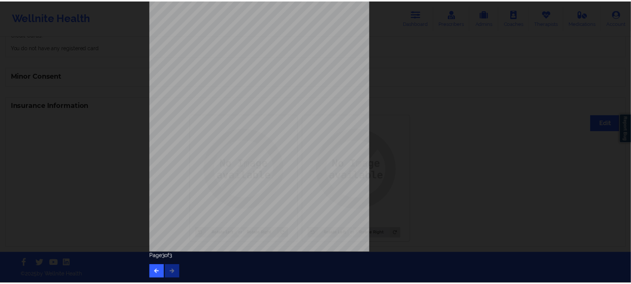
scroll to position [0, 0]
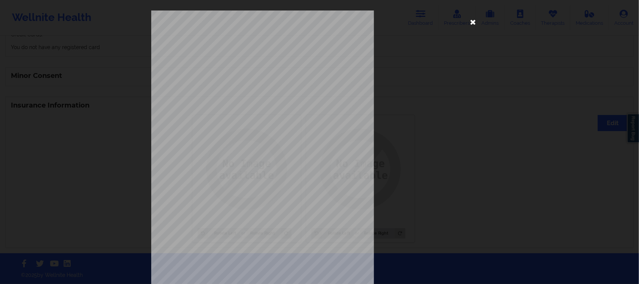
click at [472, 21] on icon at bounding box center [473, 22] width 12 height 12
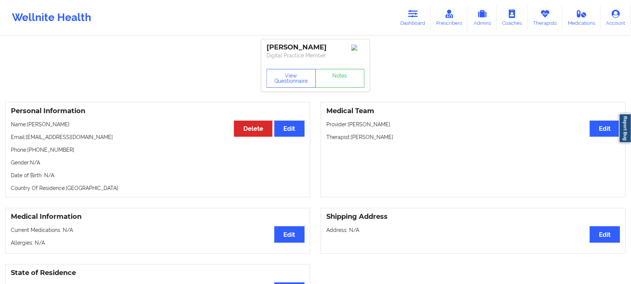
drag, startPoint x: 79, startPoint y: 140, endPoint x: 25, endPoint y: 139, distance: 53.1
click at [25, 139] on p "Email: [EMAIL_ADDRESS][DOMAIN_NAME]" at bounding box center [158, 136] width 294 height 7
click at [422, 13] on link "Dashboard" at bounding box center [413, 17] width 36 height 25
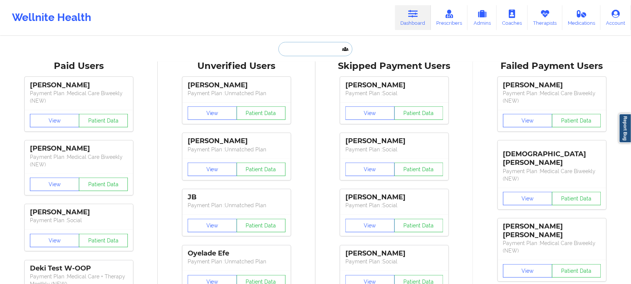
click at [306, 46] on input "text" at bounding box center [316, 49] width 74 height 14
paste input "[EMAIL_ADDRESS][DOMAIN_NAME]"
type input "[EMAIL_ADDRESS][DOMAIN_NAME]"
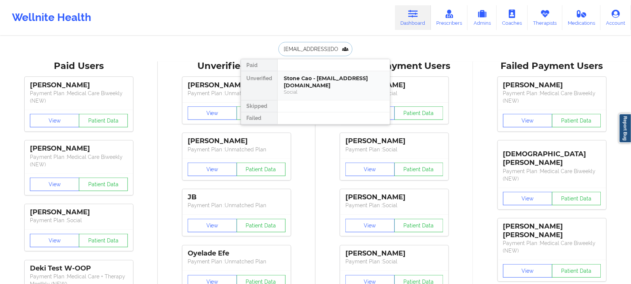
click at [312, 89] on div "Social" at bounding box center [334, 92] width 100 height 6
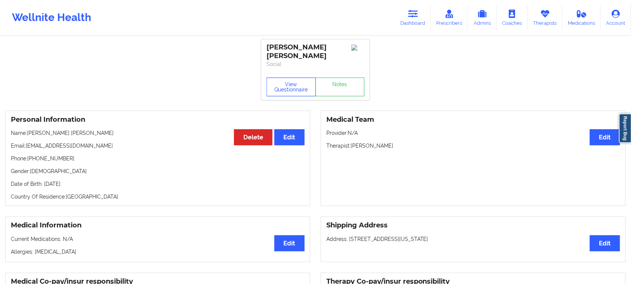
click at [293, 79] on button "View Questionnaire" at bounding box center [291, 86] width 49 height 19
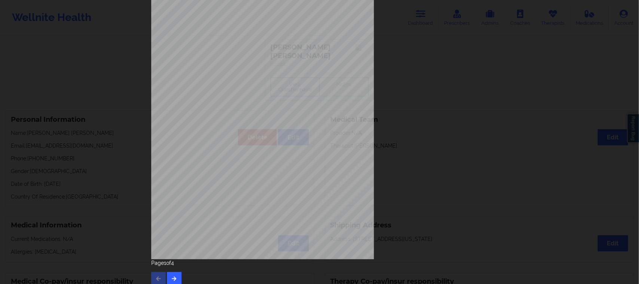
scroll to position [73, 0]
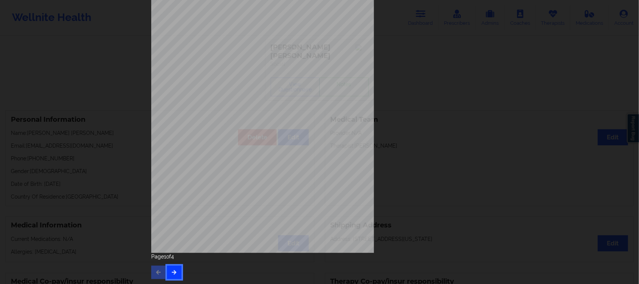
click at [178, 271] on button "button" at bounding box center [174, 271] width 15 height 13
click at [176, 272] on button "button" at bounding box center [174, 271] width 15 height 13
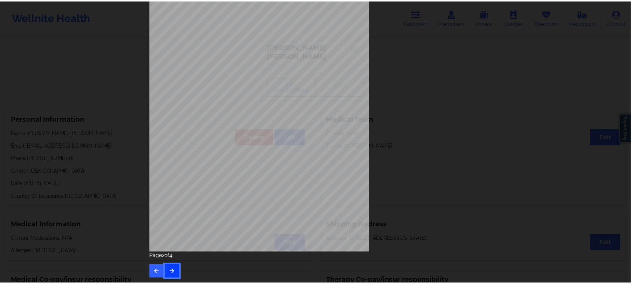
scroll to position [0, 0]
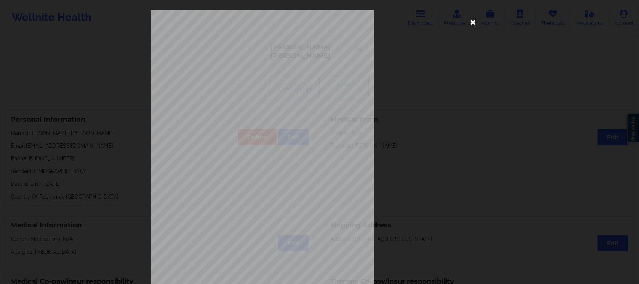
click at [471, 19] on icon at bounding box center [473, 22] width 12 height 12
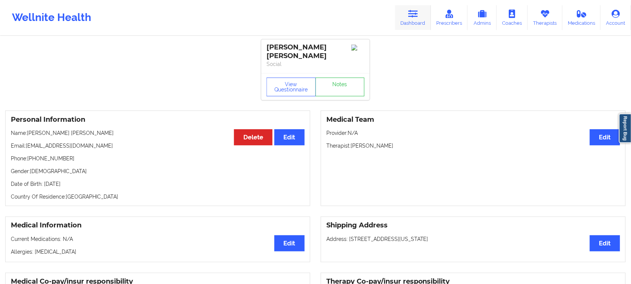
click at [414, 16] on icon at bounding box center [414, 14] width 10 height 8
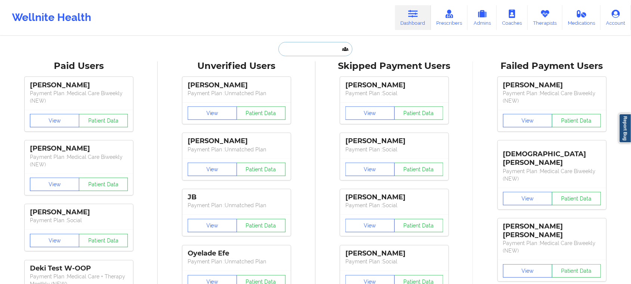
click at [310, 49] on input "text" at bounding box center [316, 49] width 74 height 14
paste input "[EMAIL_ADDRESS][DOMAIN_NAME]"
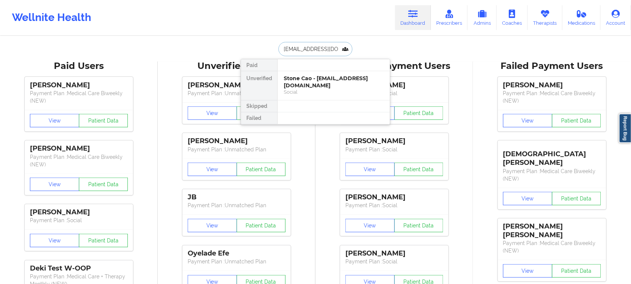
type input "[EMAIL_ADDRESS][DOMAIN_NAME]"
click at [309, 96] on div "Social" at bounding box center [334, 99] width 100 height 6
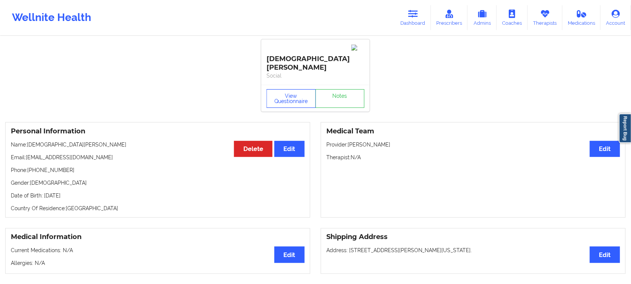
click at [298, 89] on button "View Questionnaire" at bounding box center [291, 98] width 49 height 19
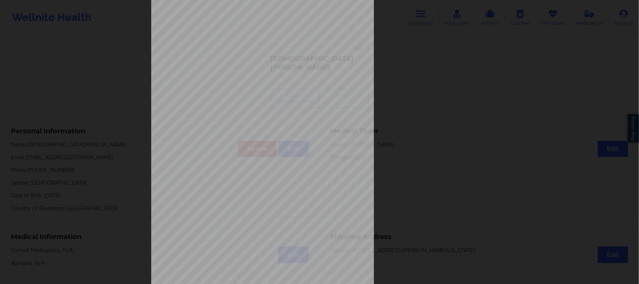
scroll to position [73, 0]
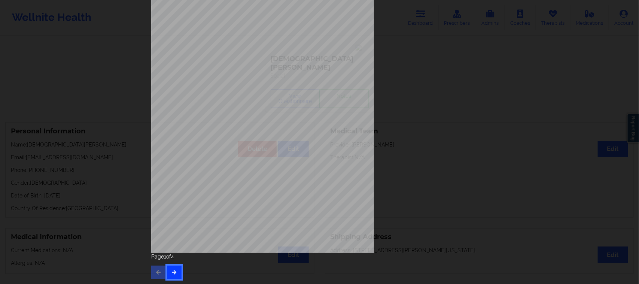
click at [178, 275] on button "button" at bounding box center [174, 271] width 15 height 13
click at [173, 276] on button "button" at bounding box center [174, 271] width 15 height 13
click at [174, 273] on icon "button" at bounding box center [174, 271] width 6 height 4
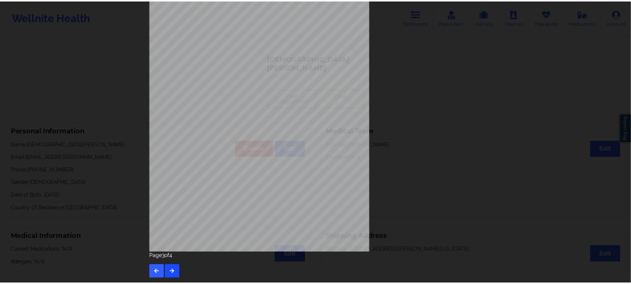
scroll to position [0, 0]
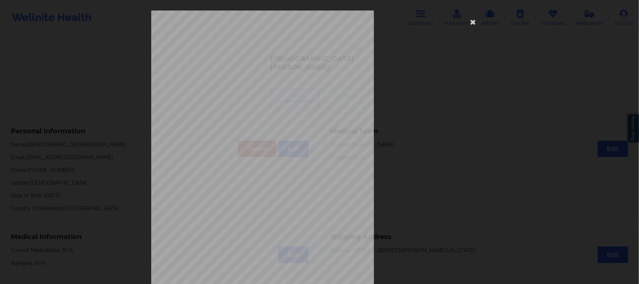
click at [464, 21] on div "Insurance Company Identity number by patient BCBS MI Insurance dependency statu…" at bounding box center [319, 167] width 337 height 315
click at [471, 19] on icon at bounding box center [473, 22] width 12 height 12
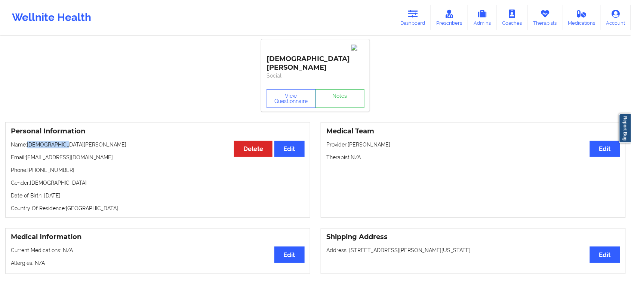
drag, startPoint x: 64, startPoint y: 128, endPoint x: 27, endPoint y: 128, distance: 36.7
click at [27, 141] on p "Name: [PERSON_NAME]" at bounding box center [158, 144] width 294 height 7
drag, startPoint x: 213, startPoint y: 71, endPoint x: 217, endPoint y: 72, distance: 4.2
click at [298, 89] on button "View Questionnaire" at bounding box center [291, 98] width 49 height 19
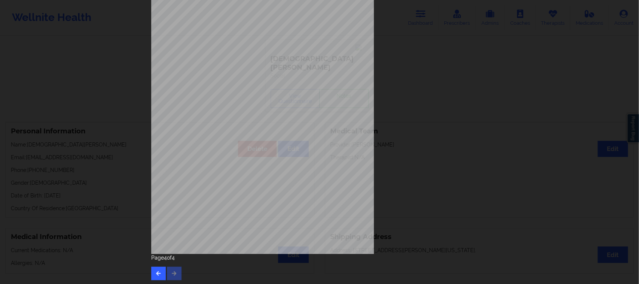
scroll to position [73, 0]
click at [161, 272] on button "button" at bounding box center [158, 271] width 15 height 13
click at [152, 274] on button "button" at bounding box center [158, 271] width 15 height 13
click at [156, 267] on button "button" at bounding box center [158, 271] width 15 height 13
click at [156, 267] on div "Page 1 of 4" at bounding box center [319, 266] width 337 height 26
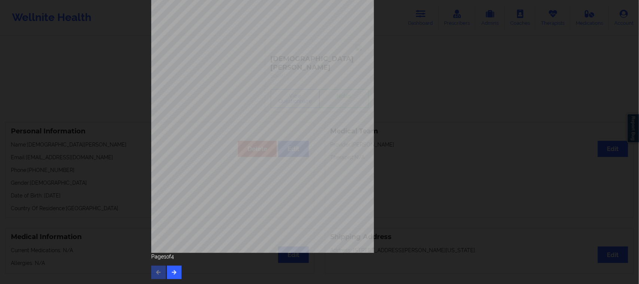
click at [155, 272] on div "Page 1 of 4" at bounding box center [319, 266] width 337 height 26
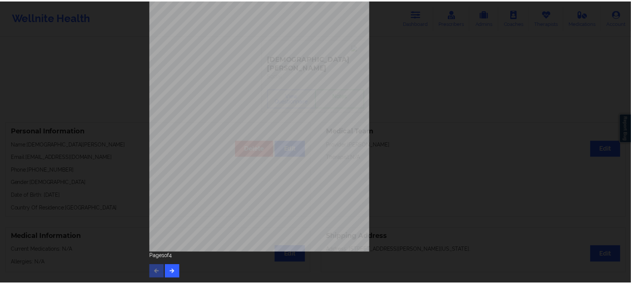
scroll to position [0, 0]
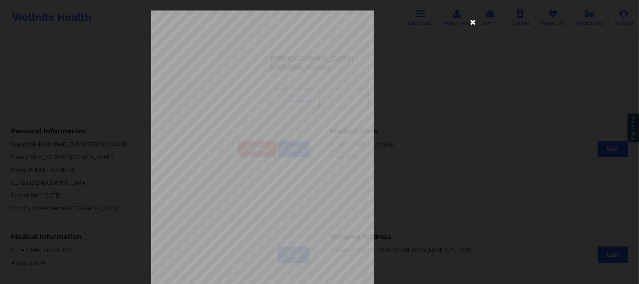
click at [471, 18] on icon at bounding box center [473, 22] width 12 height 12
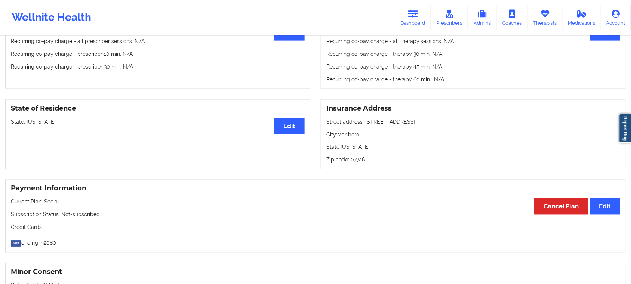
scroll to position [327, 0]
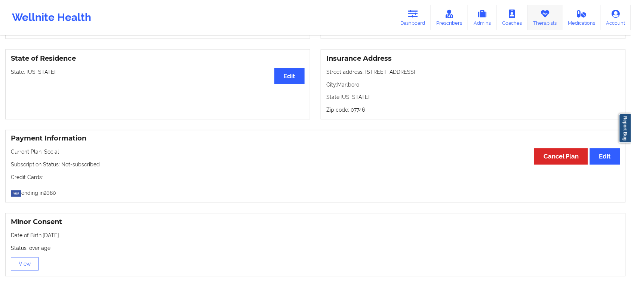
click at [553, 18] on link "Therapists" at bounding box center [545, 17] width 35 height 25
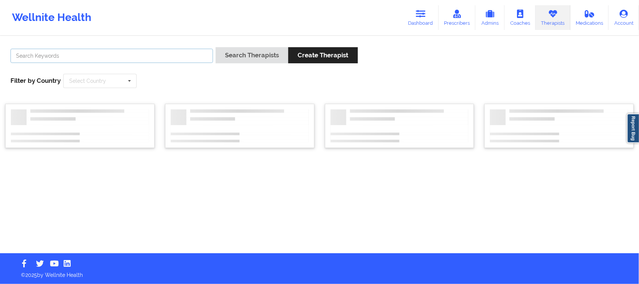
click at [65, 56] on input "text" at bounding box center [111, 56] width 202 height 14
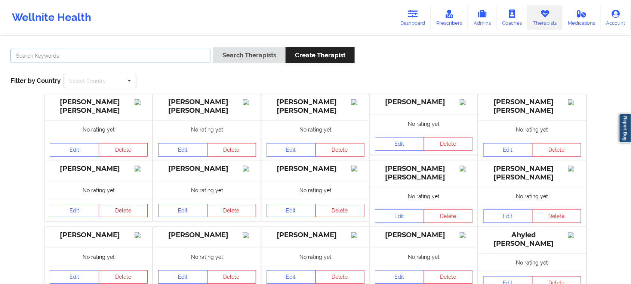
drag, startPoint x: 19, startPoint y: 53, endPoint x: 20, endPoint y: 56, distance: 3.9
click at [19, 53] on input "text" at bounding box center [110, 56] width 200 height 14
paste input "[PERSON_NAME]"
type input "[PERSON_NAME]"
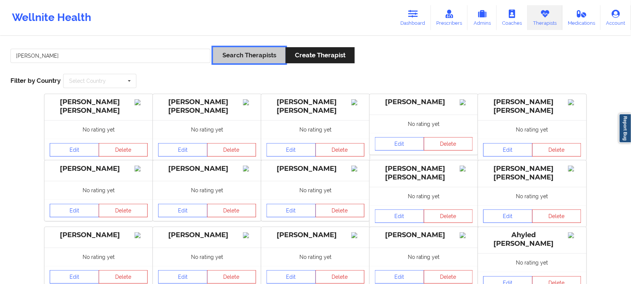
click at [257, 53] on button "Search Therapists" at bounding box center [249, 55] width 73 height 16
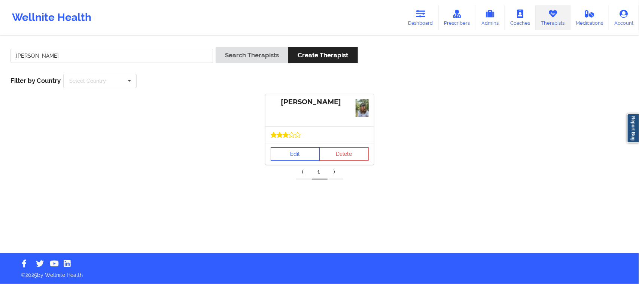
click at [301, 153] on link "Edit" at bounding box center [294, 153] width 49 height 13
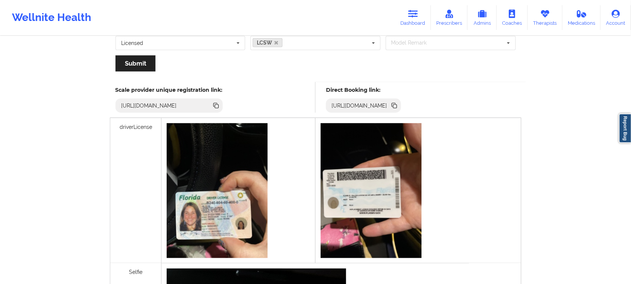
scroll to position [155, 0]
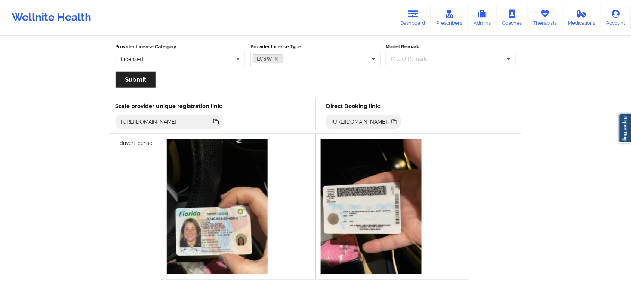
click at [397, 123] on icon at bounding box center [396, 122] width 4 height 4
click at [168, 8] on div "Wellnite Health Dashboard Prescribers Admins Coaches Therapists Medications Acc…" at bounding box center [315, 18] width 631 height 30
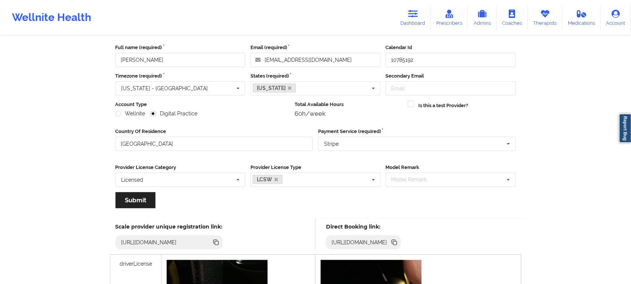
scroll to position [0, 0]
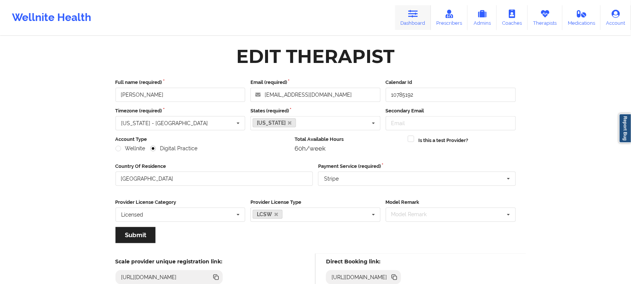
click at [410, 13] on icon at bounding box center [414, 14] width 10 height 8
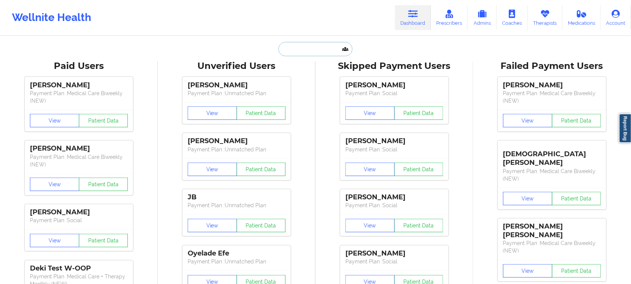
click at [313, 45] on input "text" at bounding box center [316, 49] width 74 height 14
paste input "[PERSON_NAME]"
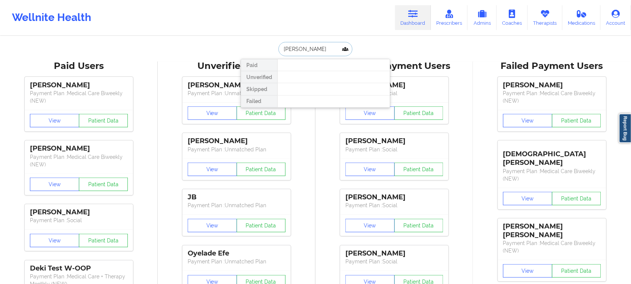
click at [298, 46] on input "[PERSON_NAME]" at bounding box center [316, 49] width 74 height 14
type input "[PERSON_NAME]"
click at [541, 19] on link "Therapists" at bounding box center [545, 17] width 35 height 25
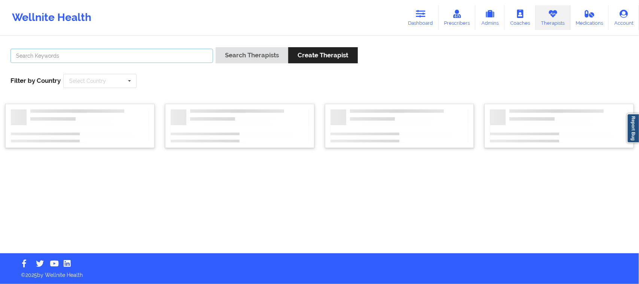
click at [163, 57] on input "text" at bounding box center [111, 56] width 202 height 14
paste input "[PERSON_NAME]"
type input "[PERSON_NAME]"
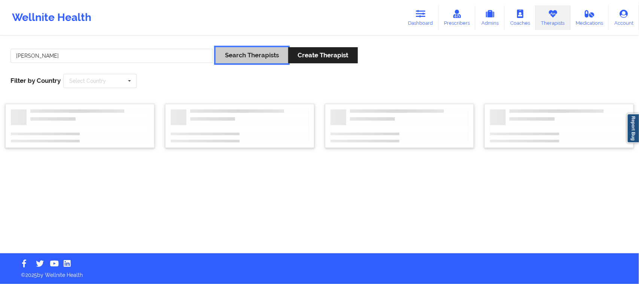
click at [236, 58] on button "Search Therapists" at bounding box center [251, 55] width 73 height 16
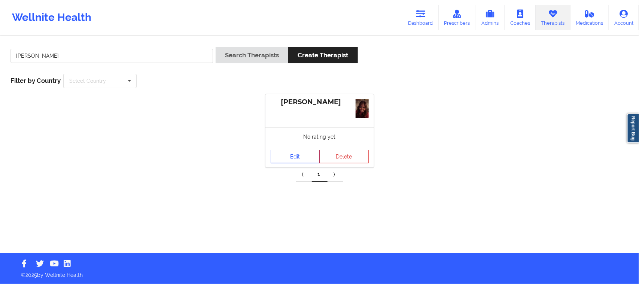
click at [294, 160] on link "Edit" at bounding box center [294, 156] width 49 height 13
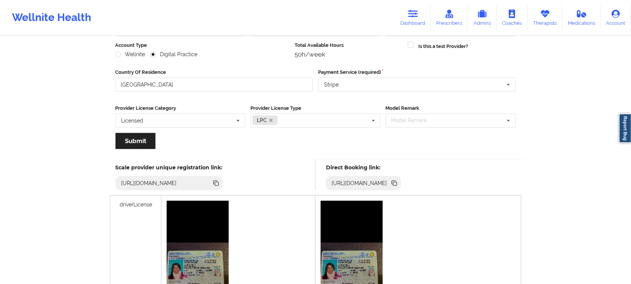
scroll to position [140, 0]
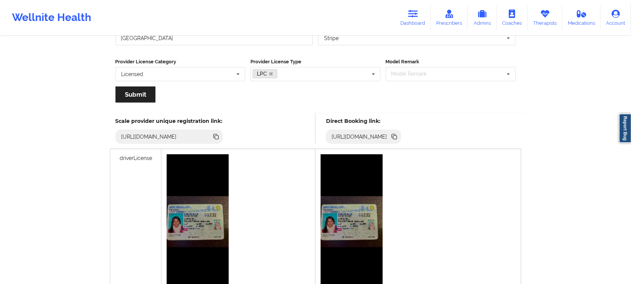
click at [397, 136] on icon at bounding box center [396, 137] width 4 height 4
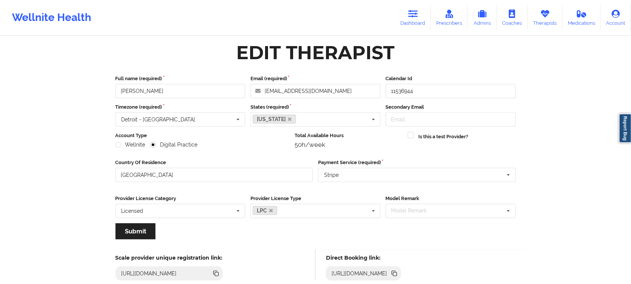
scroll to position [0, 0]
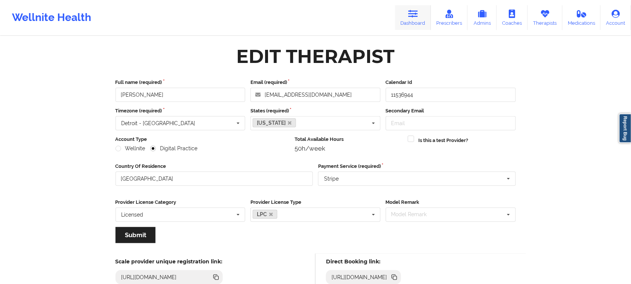
click at [414, 18] on icon at bounding box center [414, 14] width 10 height 8
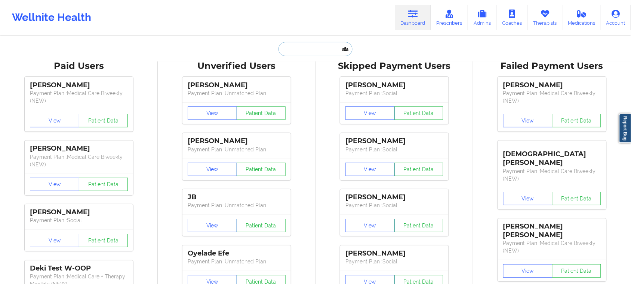
click at [299, 52] on input "text" at bounding box center [316, 49] width 74 height 14
paste input "[EMAIL_ADDRESS][DOMAIN_NAME]"
type input "[EMAIL_ADDRESS][DOMAIN_NAME]"
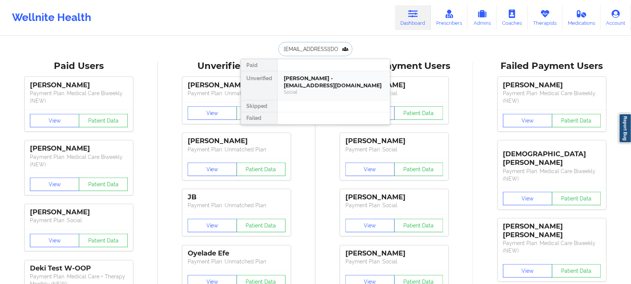
click at [311, 89] on div "Social" at bounding box center [334, 92] width 100 height 6
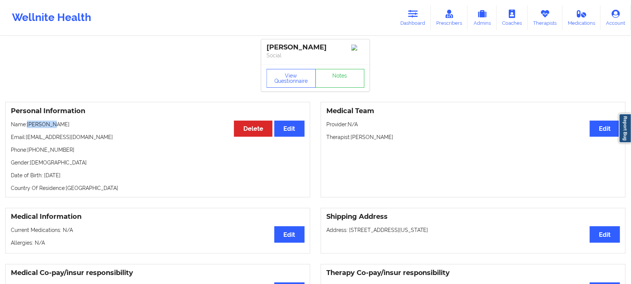
drag, startPoint x: 55, startPoint y: 128, endPoint x: 28, endPoint y: 126, distance: 27.0
click at [28, 126] on p "Name: [PERSON_NAME]" at bounding box center [158, 123] width 294 height 7
drag, startPoint x: 79, startPoint y: 141, endPoint x: 26, endPoint y: 140, distance: 53.2
click at [26, 140] on p "Email: [EMAIL_ADDRESS][DOMAIN_NAME]" at bounding box center [158, 136] width 294 height 7
drag, startPoint x: 86, startPoint y: 138, endPoint x: 25, endPoint y: 141, distance: 61.0
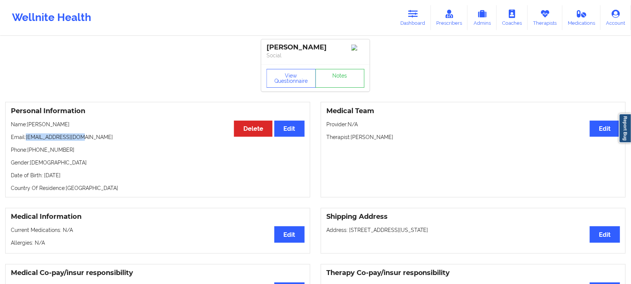
click at [25, 141] on p "Email: [EMAIL_ADDRESS][DOMAIN_NAME]" at bounding box center [158, 136] width 294 height 7
click at [77, 141] on p "Email: [EMAIL_ADDRESS][DOMAIN_NAME]" at bounding box center [158, 136] width 294 height 7
drag, startPoint x: 82, startPoint y: 140, endPoint x: 26, endPoint y: 140, distance: 56.1
click at [26, 140] on p "Email: [EMAIL_ADDRESS][DOMAIN_NAME]" at bounding box center [158, 136] width 294 height 7
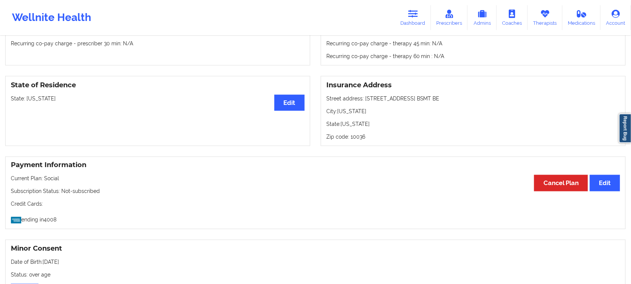
scroll to position [421, 0]
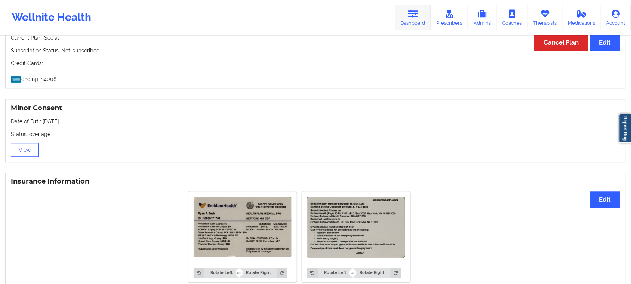
click at [418, 17] on icon at bounding box center [414, 14] width 10 height 8
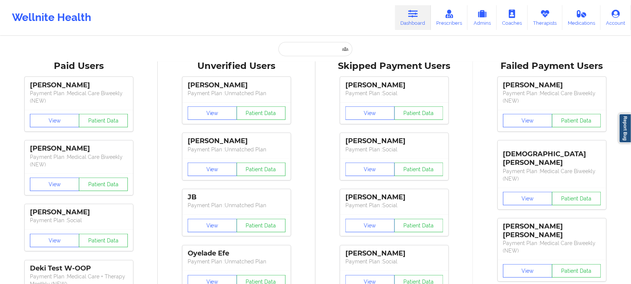
click at [418, 13] on icon at bounding box center [414, 14] width 10 height 8
click at [304, 49] on input "text" at bounding box center [316, 49] width 74 height 14
paste input "1. [PERSON_NAME]"
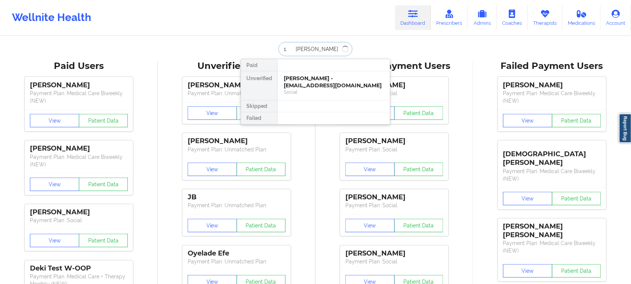
click at [291, 48] on input "1. [PERSON_NAME]" at bounding box center [316, 49] width 74 height 14
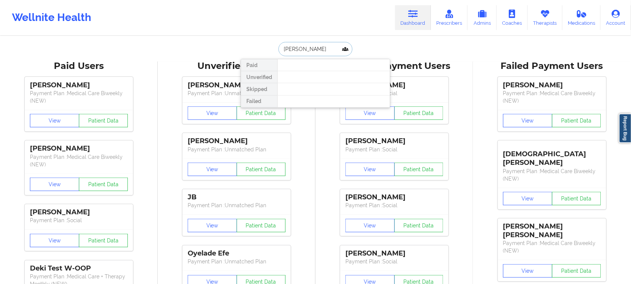
click at [313, 50] on input "[PERSON_NAME]" at bounding box center [316, 49] width 74 height 14
click at [297, 47] on input "[PERSON_NAME]" at bounding box center [316, 49] width 74 height 14
drag, startPoint x: 312, startPoint y: 41, endPoint x: 313, endPoint y: 50, distance: 8.8
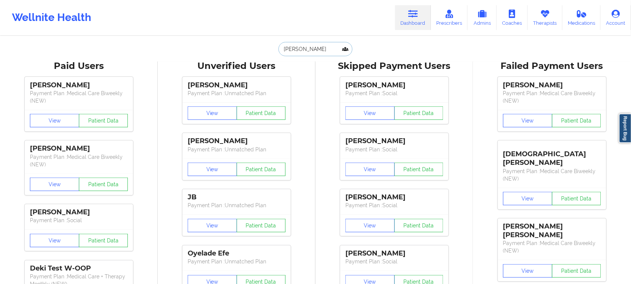
click at [314, 51] on input "[PERSON_NAME]" at bounding box center [316, 49] width 74 height 14
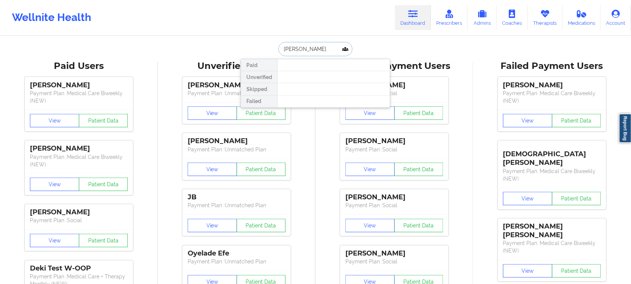
type input "[PERSON_NAME]"
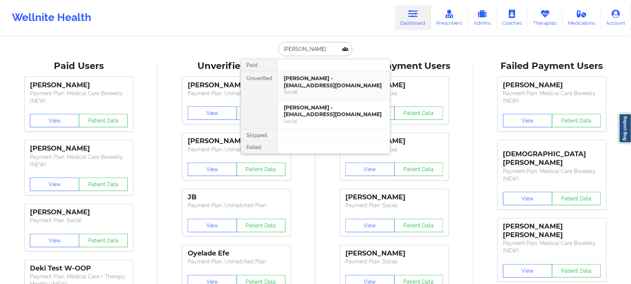
click at [322, 89] on div "Social" at bounding box center [334, 92] width 100 height 6
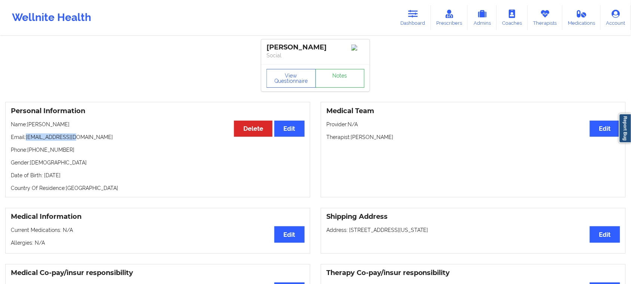
drag, startPoint x: 83, startPoint y: 140, endPoint x: 27, endPoint y: 140, distance: 56.9
click at [27, 140] on p "Email: [EMAIL_ADDRESS][DOMAIN_NAME]" at bounding box center [158, 136] width 294 height 7
click at [408, 17] on link "Dashboard" at bounding box center [413, 17] width 36 height 25
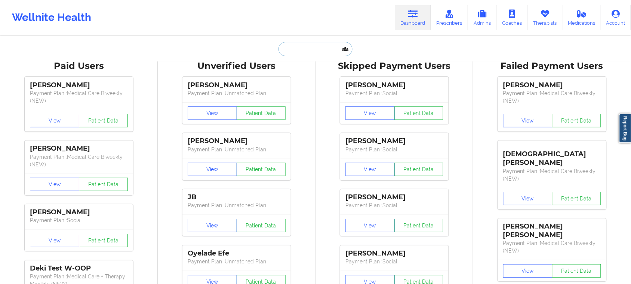
click at [305, 51] on input "text" at bounding box center [316, 49] width 74 height 14
paste input "[PERSON_NAME]"
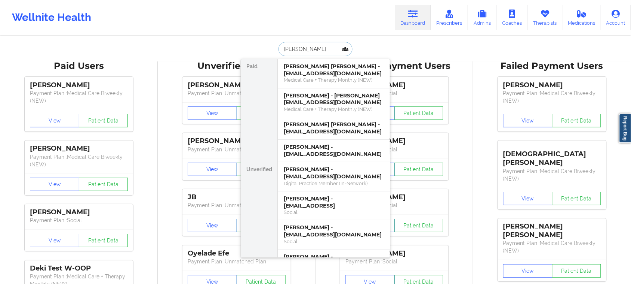
click at [318, 48] on input "[PERSON_NAME]" at bounding box center [316, 49] width 74 height 14
paste input "Pepper"
type input "[PERSON_NAME]"
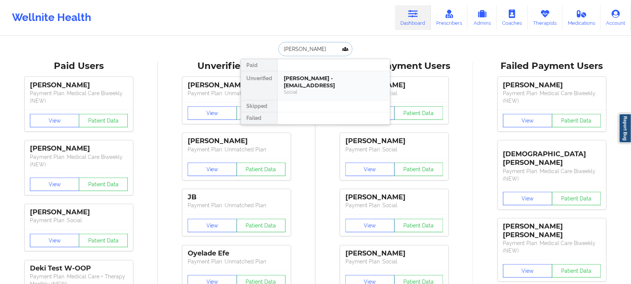
click at [322, 84] on div "[PERSON_NAME] - [EMAIL_ADDRESS]" at bounding box center [334, 82] width 100 height 14
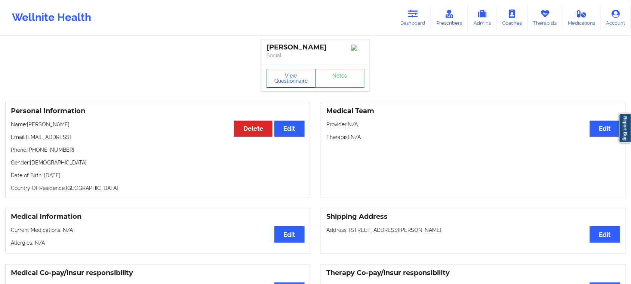
click at [291, 82] on button "View Questionnaire" at bounding box center [291, 78] width 49 height 19
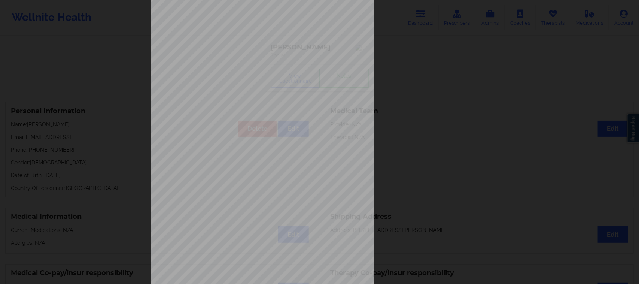
scroll to position [73, 0]
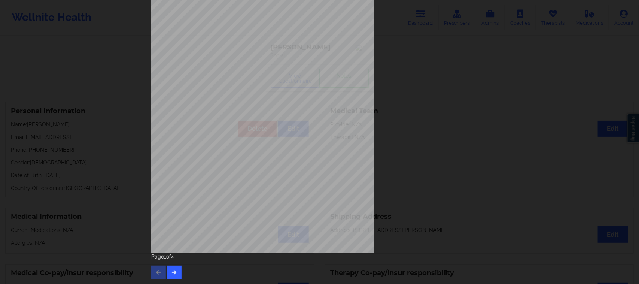
click at [181, 269] on div "Page 1 of 4" at bounding box center [319, 266] width 337 height 26
click at [172, 272] on icon "button" at bounding box center [174, 271] width 6 height 4
click at [175, 266] on button "button" at bounding box center [174, 271] width 15 height 13
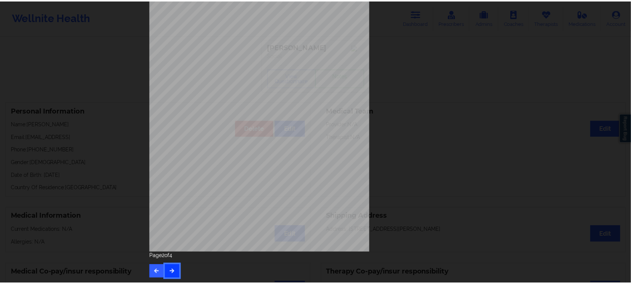
scroll to position [0, 0]
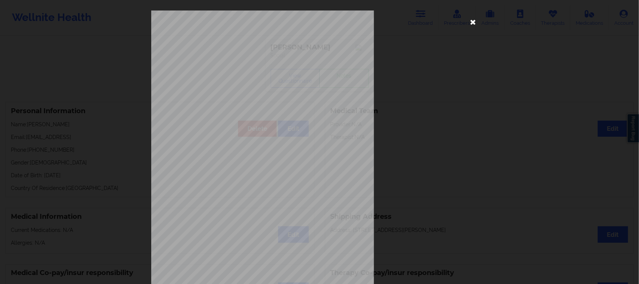
click at [471, 19] on icon at bounding box center [473, 22] width 12 height 12
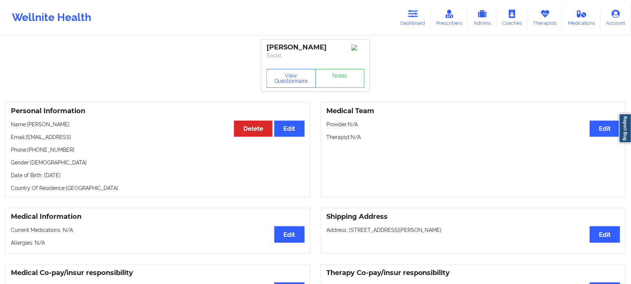
drag, startPoint x: 90, startPoint y: 139, endPoint x: 27, endPoint y: 141, distance: 63.2
click at [27, 141] on p "Email: [EMAIL_ADDRESS]" at bounding box center [158, 136] width 294 height 7
drag, startPoint x: 70, startPoint y: 126, endPoint x: 29, endPoint y: 126, distance: 40.8
click at [29, 126] on p "Name: [PERSON_NAME]" at bounding box center [158, 123] width 294 height 7
drag, startPoint x: 67, startPoint y: 151, endPoint x: 34, endPoint y: 154, distance: 33.1
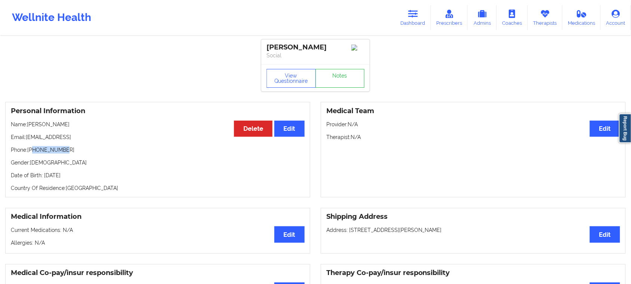
click at [34, 153] on p "Phone: [PHONE_NUMBER]" at bounding box center [158, 149] width 294 height 7
drag, startPoint x: 72, startPoint y: 126, endPoint x: 0, endPoint y: 126, distance: 71.8
click at [0, 126] on div "Personal Information Edit Delete Name: [PERSON_NAME] Email: [EMAIL_ADDRESS] Pho…" at bounding box center [158, 149] width 316 height 95
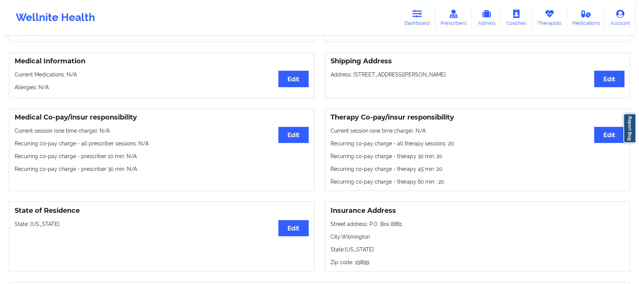
scroll to position [33, 0]
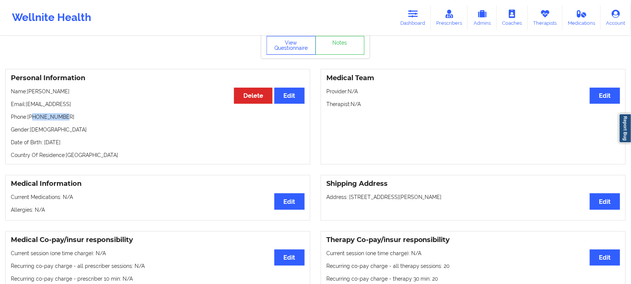
click at [291, 55] on button "View Questionnaire" at bounding box center [291, 45] width 49 height 19
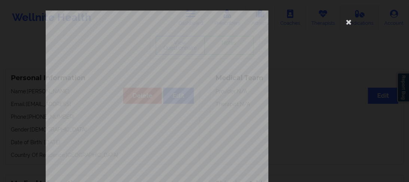
click at [345, 24] on icon at bounding box center [349, 22] width 12 height 12
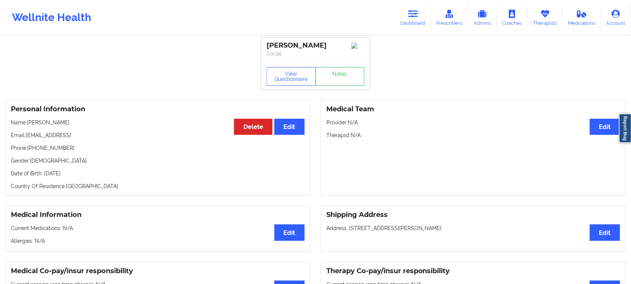
scroll to position [0, 0]
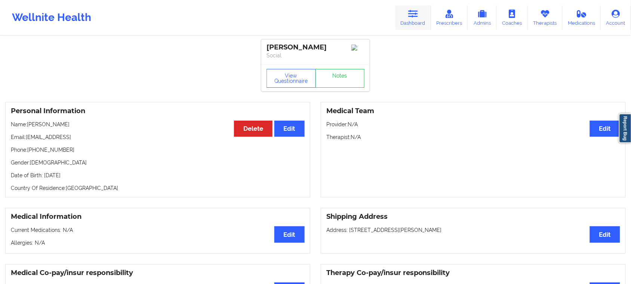
click at [416, 17] on icon at bounding box center [414, 14] width 10 height 8
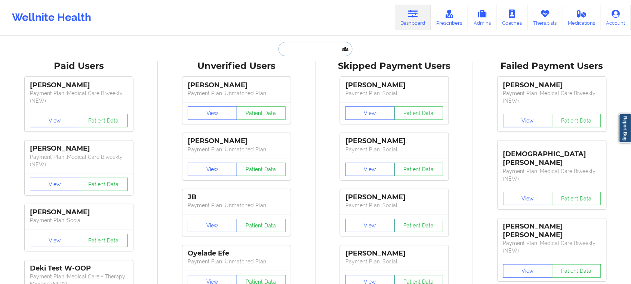
click at [319, 51] on input "text" at bounding box center [316, 49] width 74 height 14
paste input "4. [PERSON_NAME]"
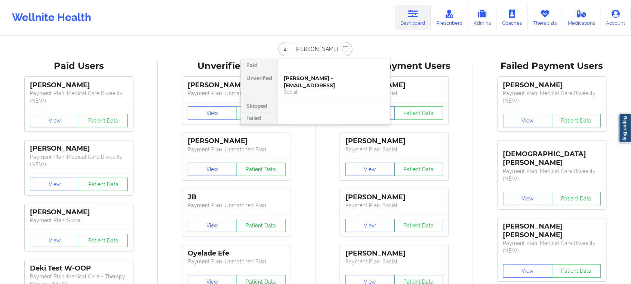
click at [294, 48] on input "4. [PERSON_NAME]" at bounding box center [316, 49] width 74 height 14
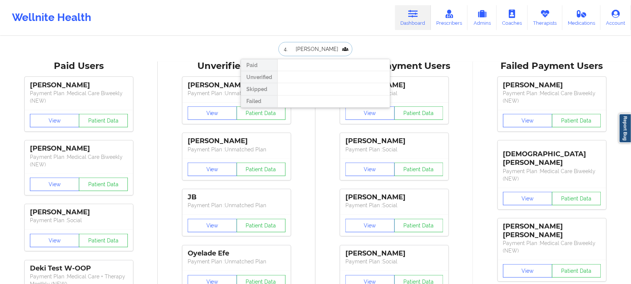
click at [293, 48] on input "4. [PERSON_NAME]" at bounding box center [316, 49] width 74 height 14
type input "[PERSON_NAME]"
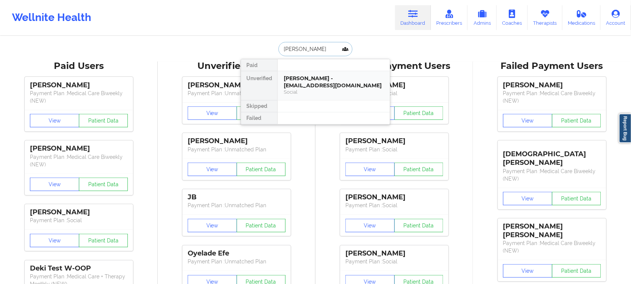
click at [316, 92] on div "Social" at bounding box center [334, 92] width 100 height 6
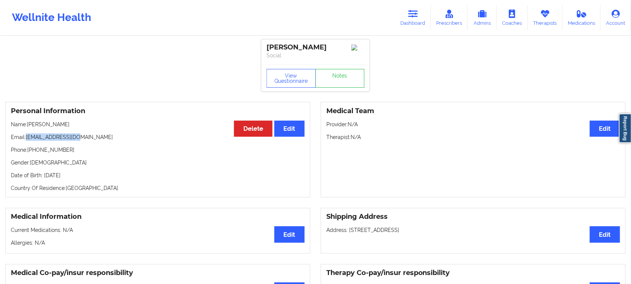
drag, startPoint x: 79, startPoint y: 141, endPoint x: 27, endPoint y: 139, distance: 52.0
click at [27, 139] on p "Email: [EMAIL_ADDRESS][DOMAIN_NAME]" at bounding box center [158, 136] width 294 height 7
drag, startPoint x: 64, startPoint y: 126, endPoint x: 41, endPoint y: 152, distance: 34.5
click at [28, 127] on p "Name: [PERSON_NAME]" at bounding box center [158, 123] width 294 height 7
drag, startPoint x: 58, startPoint y: 153, endPoint x: 29, endPoint y: 150, distance: 29.7
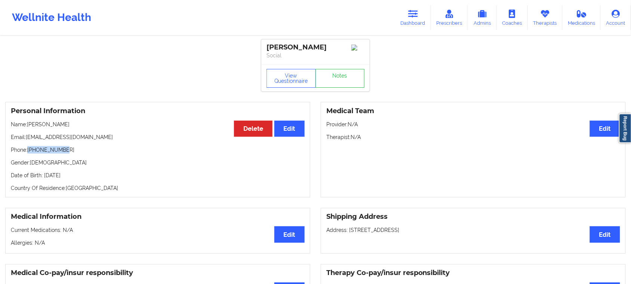
click at [29, 150] on p "Phone: [PHONE_NUMBER]" at bounding box center [158, 149] width 294 height 7
drag, startPoint x: 81, startPoint y: 140, endPoint x: 27, endPoint y: 137, distance: 54.7
click at [27, 137] on p "Email: [EMAIL_ADDRESS][DOMAIN_NAME]" at bounding box center [158, 136] width 294 height 7
click at [85, 141] on p "Email: [EMAIL_ADDRESS][DOMAIN_NAME]" at bounding box center [158, 136] width 294 height 7
drag, startPoint x: 77, startPoint y: 141, endPoint x: 27, endPoint y: 140, distance: 49.4
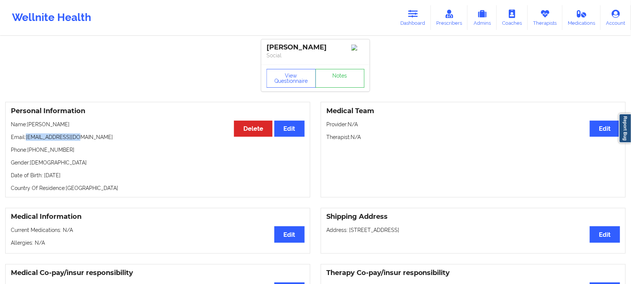
click at [27, 140] on p "Email: [EMAIL_ADDRESS][DOMAIN_NAME]" at bounding box center [158, 136] width 294 height 7
click at [99, 153] on p "Phone: [PHONE_NUMBER]" at bounding box center [158, 149] width 294 height 7
drag, startPoint x: 26, startPoint y: 139, endPoint x: 87, endPoint y: 139, distance: 60.6
click at [87, 139] on p "Email: [EMAIL_ADDRESS][DOMAIN_NAME]" at bounding box center [158, 136] width 294 height 7
click at [84, 141] on p "Email: [EMAIL_ADDRESS][DOMAIN_NAME]" at bounding box center [158, 136] width 294 height 7
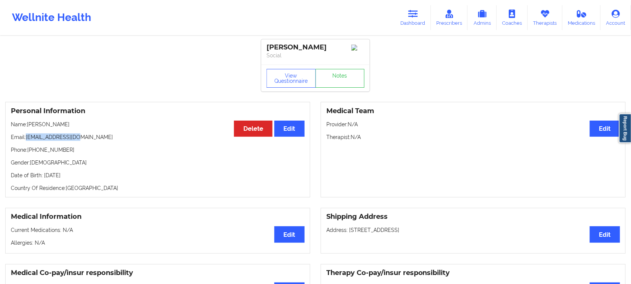
drag, startPoint x: 77, startPoint y: 141, endPoint x: 27, endPoint y: 139, distance: 50.9
click at [27, 139] on p "Email: [EMAIL_ADDRESS][DOMAIN_NAME]" at bounding box center [158, 136] width 294 height 7
drag, startPoint x: 26, startPoint y: 139, endPoint x: 36, endPoint y: 142, distance: 9.9
click at [407, 21] on link "Dashboard" at bounding box center [413, 17] width 36 height 25
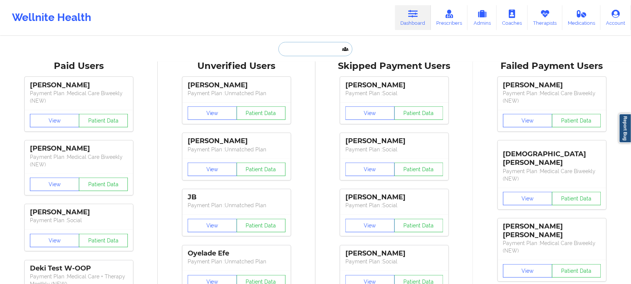
click at [285, 55] on input "text" at bounding box center [316, 49] width 74 height 14
paste input "[PERSON_NAME]"
type input "[PERSON_NAME]"
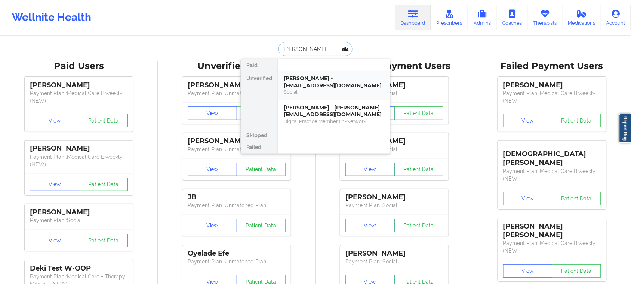
click at [312, 88] on div "[PERSON_NAME] - [EMAIL_ADDRESS][DOMAIN_NAME]" at bounding box center [334, 82] width 100 height 14
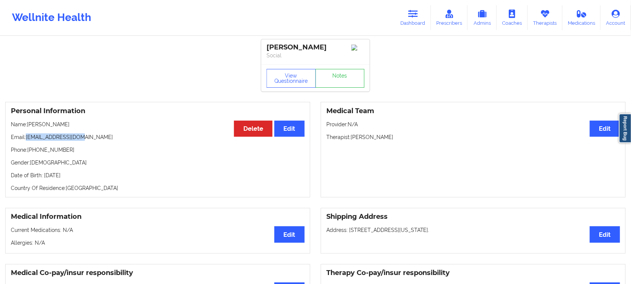
drag, startPoint x: 80, startPoint y: 139, endPoint x: 25, endPoint y: 139, distance: 55.4
click at [25, 139] on p "Email: [EMAIL_ADDRESS][DOMAIN_NAME]" at bounding box center [158, 136] width 294 height 7
drag, startPoint x: 34, startPoint y: 141, endPoint x: 107, endPoint y: 142, distance: 72.6
click at [107, 141] on p "Email: [EMAIL_ADDRESS][DOMAIN_NAME]" at bounding box center [158, 136] width 294 height 7
drag, startPoint x: 84, startPoint y: 142, endPoint x: 27, endPoint y: 137, distance: 57.1
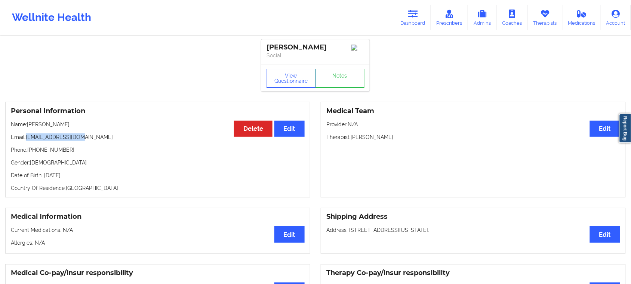
click at [27, 137] on p "Email: [EMAIL_ADDRESS][DOMAIN_NAME]" at bounding box center [158, 136] width 294 height 7
click at [292, 79] on button "View Questionnaire" at bounding box center [291, 78] width 49 height 19
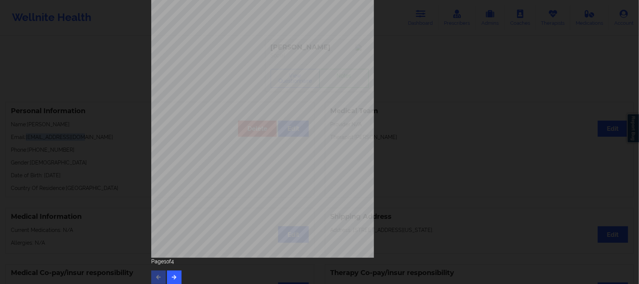
scroll to position [73, 0]
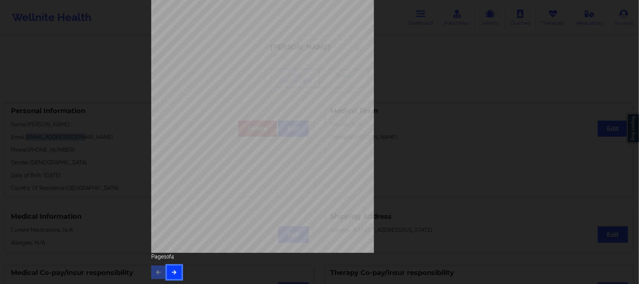
click at [175, 268] on button "button" at bounding box center [174, 271] width 15 height 13
click at [176, 274] on button "button" at bounding box center [174, 271] width 15 height 13
click at [157, 273] on icon "button" at bounding box center [158, 271] width 6 height 4
click at [98, 221] on div "Both How often have you been bothered by the following , over the past 2 weeks …" at bounding box center [319, 142] width 639 height 284
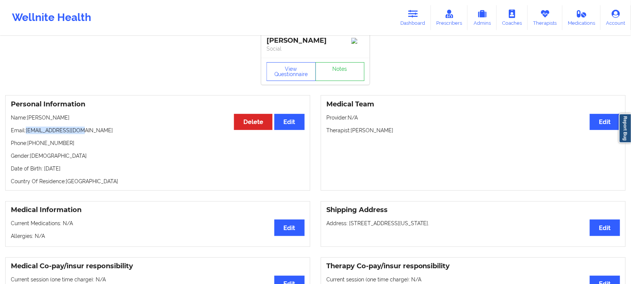
scroll to position [0, 0]
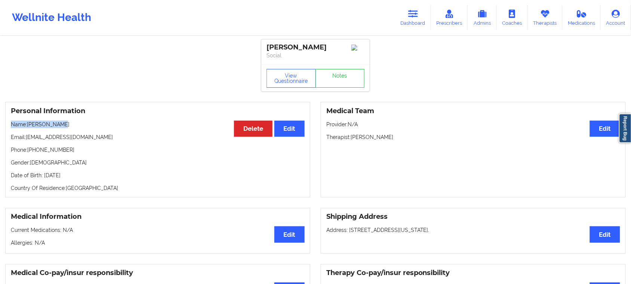
drag, startPoint x: 64, startPoint y: 127, endPoint x: 3, endPoint y: 125, distance: 60.7
click at [3, 125] on div "Personal Information Edit Delete Name: [PERSON_NAME] Email: [EMAIL_ADDRESS][DOM…" at bounding box center [158, 149] width 316 height 95
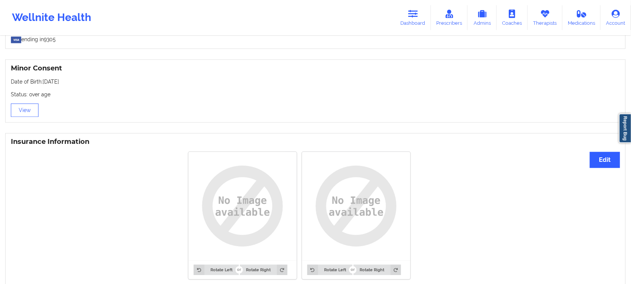
scroll to position [501, 0]
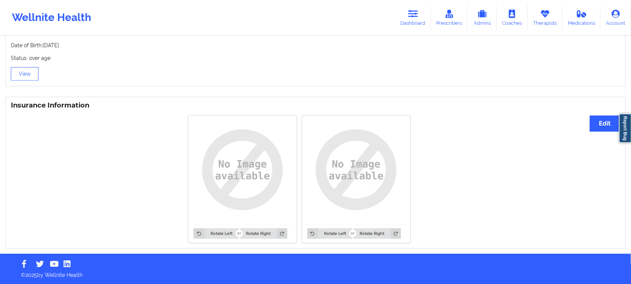
click at [163, 169] on div "Rotate Left Rotate Right Rotate Left Rotate Right" at bounding box center [300, 178] width 578 height 137
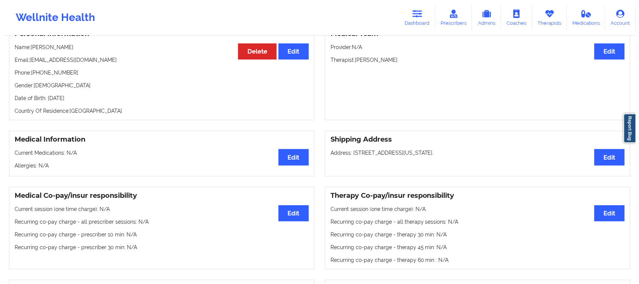
scroll to position [0, 0]
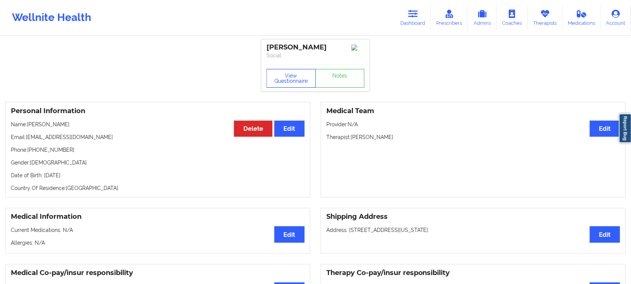
click at [295, 81] on button "View Questionnaire" at bounding box center [291, 78] width 49 height 19
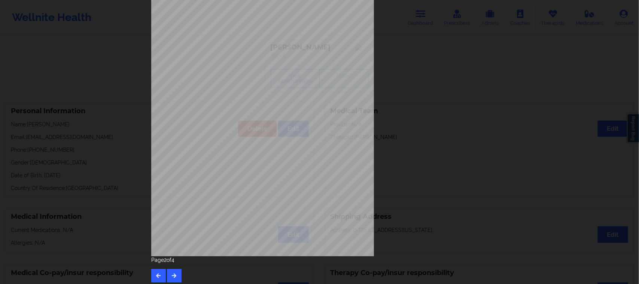
scroll to position [73, 0]
click at [172, 270] on icon "button" at bounding box center [174, 271] width 6 height 4
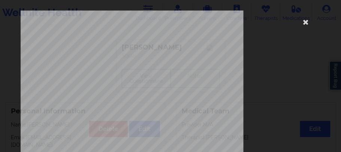
click at [150, 0] on html "Wellnite Health Dashboard Prescribers Admins Coaches Therapists Medications Acc…" at bounding box center [170, 76] width 341 height 152
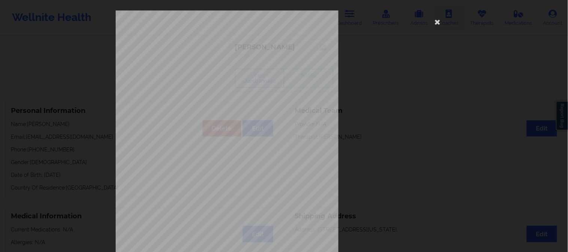
click at [437, 20] on icon at bounding box center [437, 22] width 12 height 12
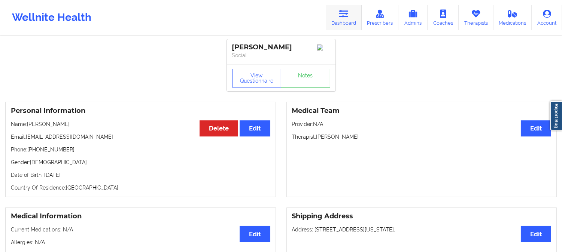
click at [345, 18] on icon at bounding box center [344, 14] width 10 height 8
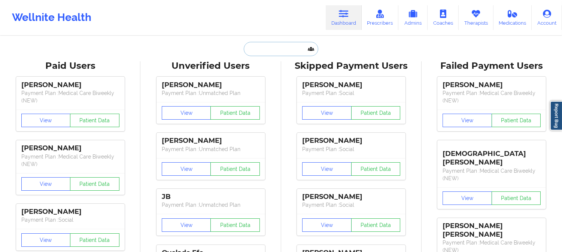
click at [272, 51] on input "text" at bounding box center [281, 49] width 74 height 14
paste input "[PERSON_NAME]"
type input "[PERSON_NAME]"
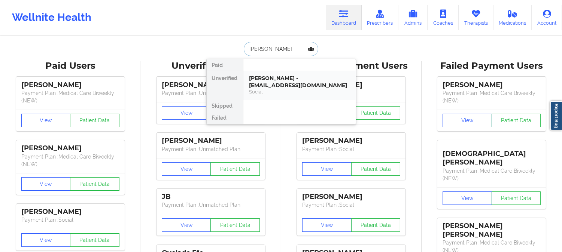
click at [274, 91] on div "Social" at bounding box center [299, 92] width 100 height 6
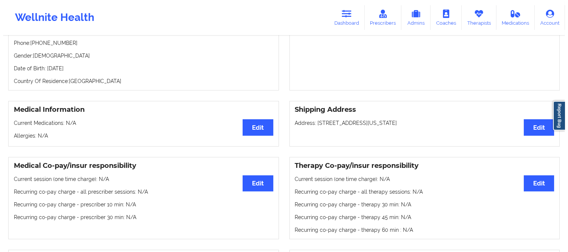
scroll to position [7, 0]
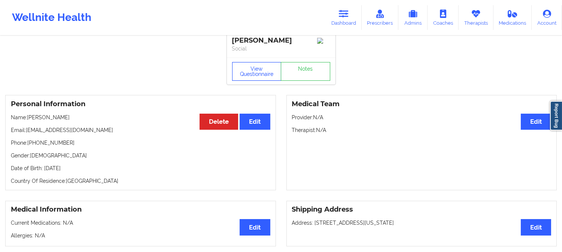
click at [264, 71] on button "View Questionnaire" at bounding box center [256, 71] width 49 height 19
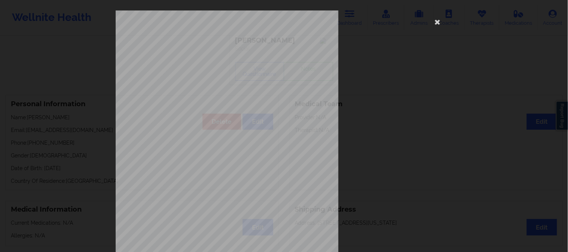
scroll to position [105, 0]
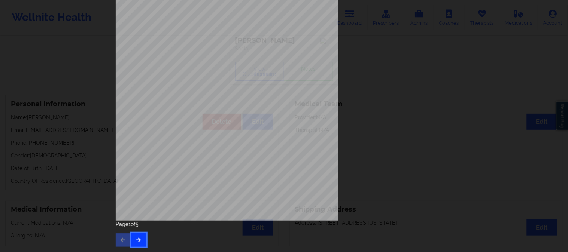
click at [140, 239] on icon "button" at bounding box center [138, 240] width 6 height 4
click at [132, 238] on button "button" at bounding box center [138, 239] width 15 height 13
click at [138, 235] on button "button" at bounding box center [138, 239] width 15 height 13
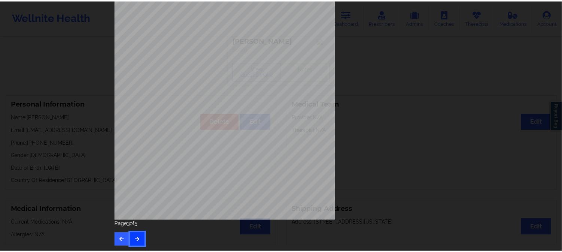
scroll to position [0, 0]
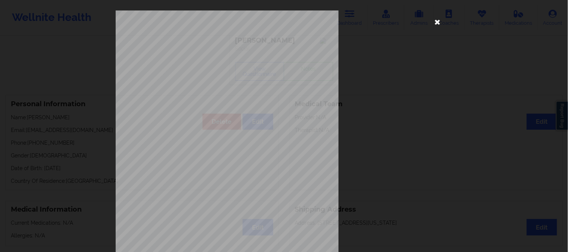
click at [436, 21] on icon at bounding box center [437, 22] width 12 height 12
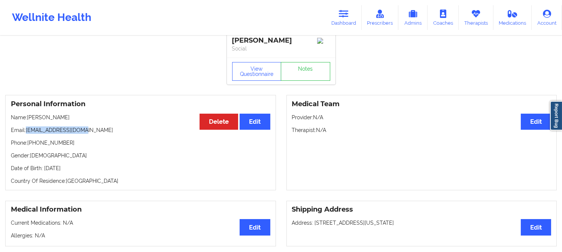
drag, startPoint x: 87, startPoint y: 134, endPoint x: 25, endPoint y: 131, distance: 61.8
click at [25, 131] on p "Email: [EMAIL_ADDRESS][DOMAIN_NAME]" at bounding box center [140, 129] width 259 height 7
drag, startPoint x: 61, startPoint y: 122, endPoint x: 35, endPoint y: 124, distance: 25.9
click at [28, 120] on p "Name: [PERSON_NAME]" at bounding box center [140, 117] width 259 height 7
click at [339, 13] on link "Dashboard" at bounding box center [343, 17] width 36 height 25
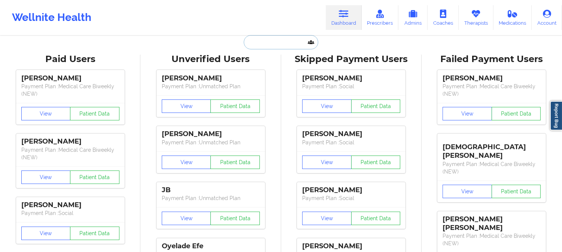
click at [278, 38] on input "text" at bounding box center [281, 42] width 74 height 14
paste input "[EMAIL_ADDRESS][DOMAIN_NAME]"
type input "[EMAIL_ADDRESS][DOMAIN_NAME]"
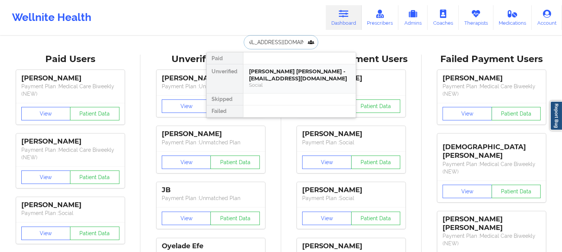
click at [278, 81] on div "[PERSON_NAME] [PERSON_NAME] - [EMAIL_ADDRESS][DOMAIN_NAME]" at bounding box center [299, 75] width 100 height 14
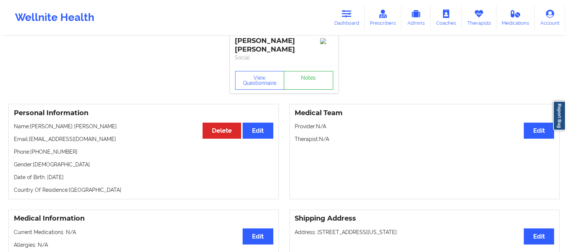
scroll to position [3, 0]
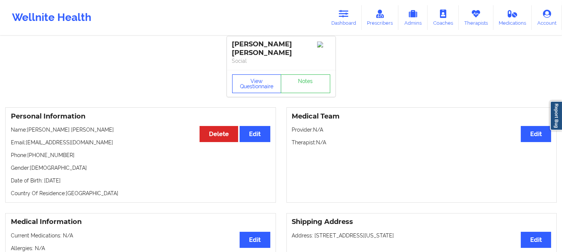
click at [256, 89] on button "View Questionnaire" at bounding box center [256, 83] width 49 height 19
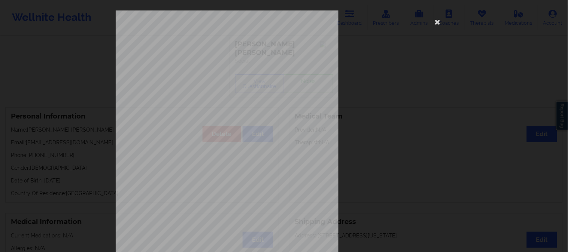
scroll to position [105, 0]
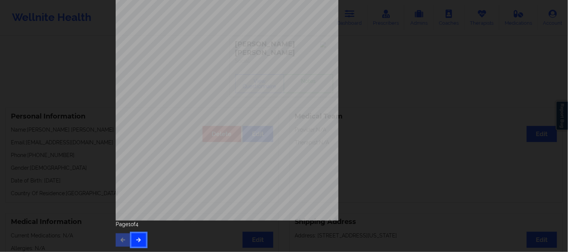
click at [135, 240] on icon "button" at bounding box center [138, 240] width 6 height 4
click at [137, 238] on icon "button" at bounding box center [138, 240] width 6 height 4
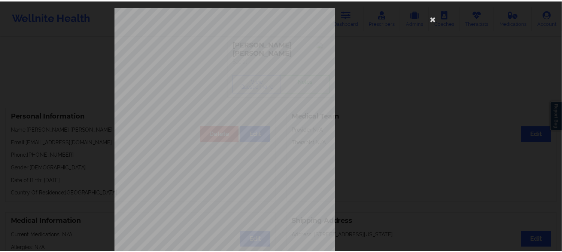
scroll to position [0, 0]
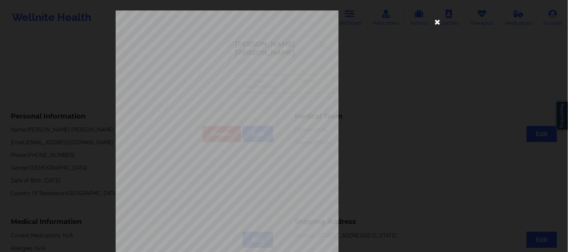
click at [437, 22] on icon at bounding box center [437, 22] width 12 height 12
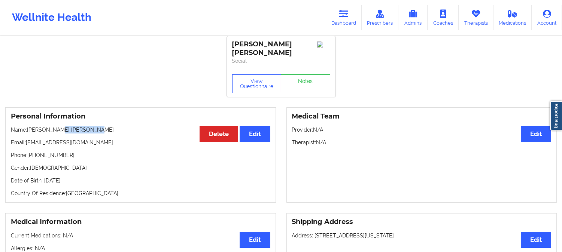
drag, startPoint x: 92, startPoint y: 129, endPoint x: 54, endPoint y: 129, distance: 37.8
click at [54, 129] on p "Name: [PERSON_NAME] [PERSON_NAME]" at bounding box center [140, 129] width 259 height 7
drag, startPoint x: 103, startPoint y: 144, endPoint x: 27, endPoint y: 141, distance: 76.4
click at [27, 141] on p "Email: [EMAIL_ADDRESS][DOMAIN_NAME]" at bounding box center [140, 142] width 259 height 7
click at [345, 17] on icon at bounding box center [344, 14] width 10 height 8
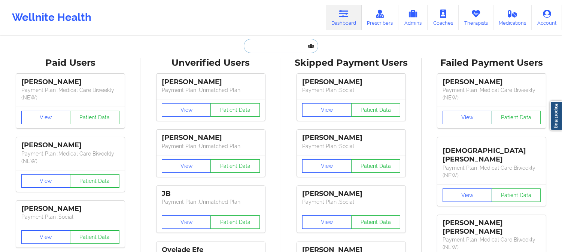
click at [270, 45] on input "text" at bounding box center [281, 46] width 74 height 14
paste input "8. [PERSON_NAME]"
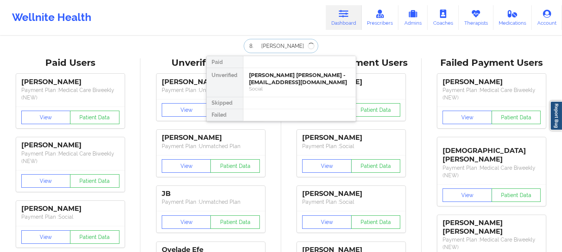
click at [260, 44] on input "8. [PERSON_NAME]" at bounding box center [281, 46] width 74 height 14
click at [257, 44] on input "8. [PERSON_NAME]" at bounding box center [281, 46] width 74 height 14
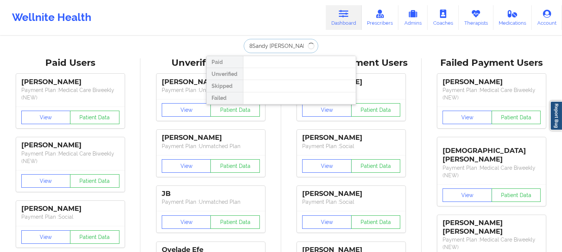
type input "[PERSON_NAME]"
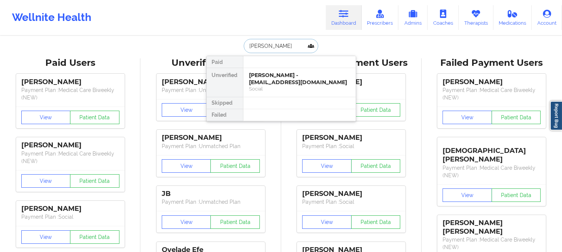
click at [298, 47] on input "[PERSON_NAME]" at bounding box center [281, 46] width 74 height 14
click at [285, 84] on div "[PERSON_NAME] - [EMAIL_ADDRESS][DOMAIN_NAME]" at bounding box center [299, 79] width 100 height 14
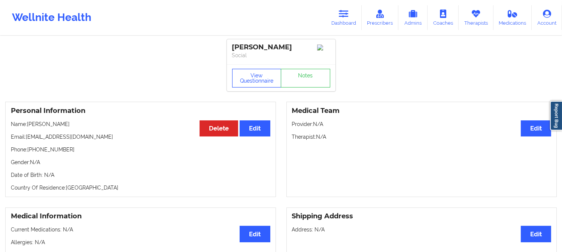
click at [256, 76] on button "View Questionnaire" at bounding box center [256, 78] width 49 height 19
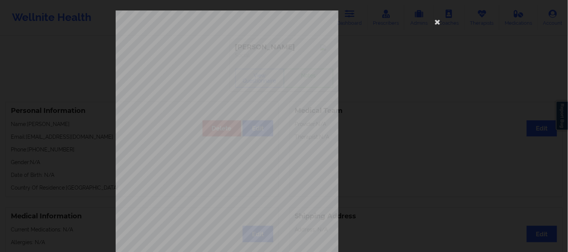
scroll to position [105, 0]
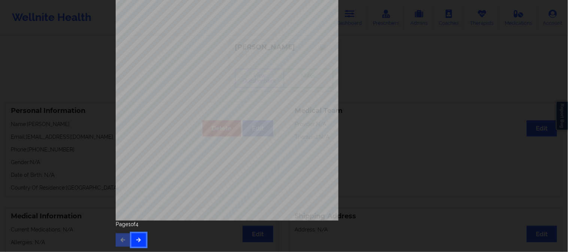
click at [140, 242] on button "button" at bounding box center [138, 239] width 15 height 13
click at [137, 238] on icon "button" at bounding box center [138, 240] width 6 height 4
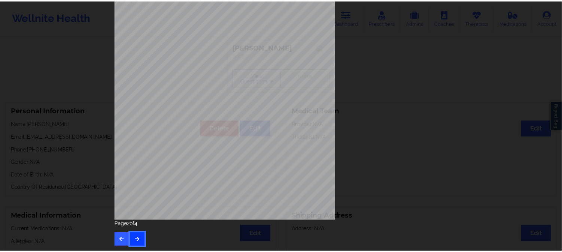
scroll to position [0, 0]
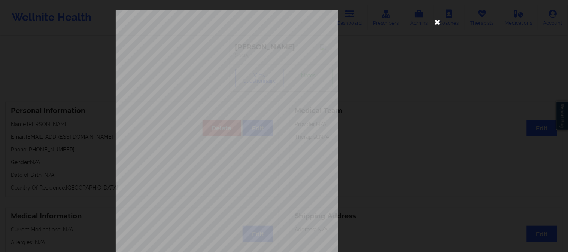
click at [432, 22] on icon at bounding box center [437, 22] width 12 height 12
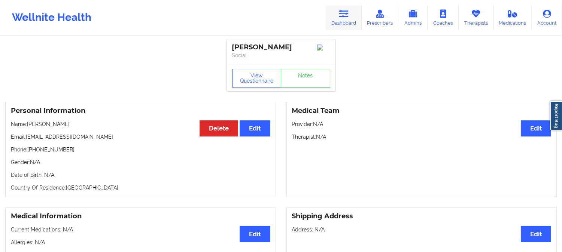
click at [343, 15] on icon at bounding box center [344, 14] width 10 height 8
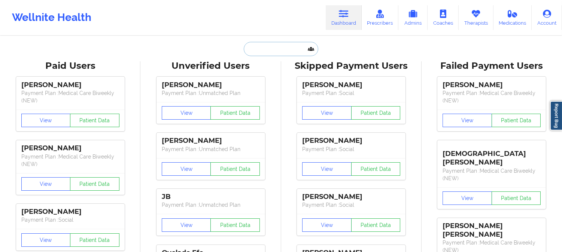
click at [257, 51] on input "text" at bounding box center [281, 49] width 74 height 14
paste input "10. [PERSON_NAME]"
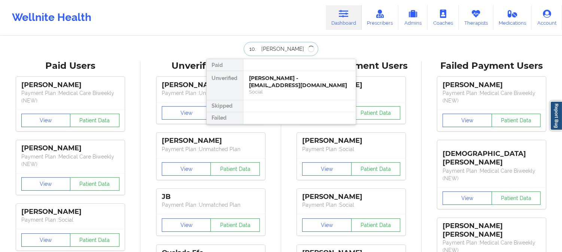
click at [258, 50] on input "10. [PERSON_NAME]" at bounding box center [281, 49] width 74 height 14
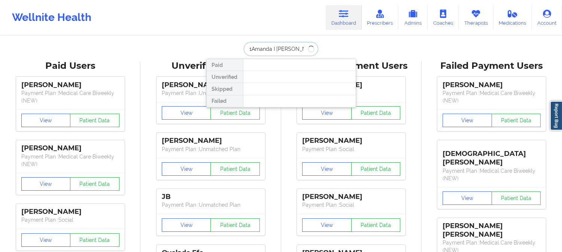
type input "[PERSON_NAME]"
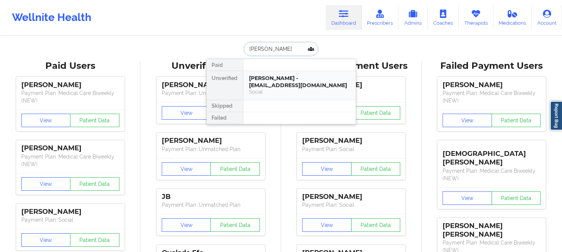
click at [287, 91] on div "Social" at bounding box center [299, 92] width 100 height 6
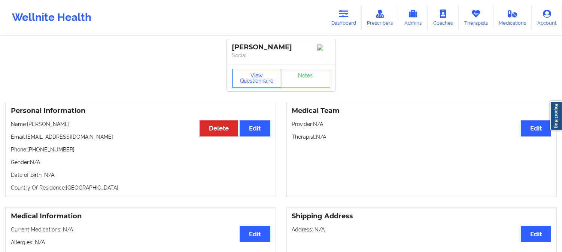
click at [265, 84] on button "View Questionnaire" at bounding box center [256, 78] width 49 height 19
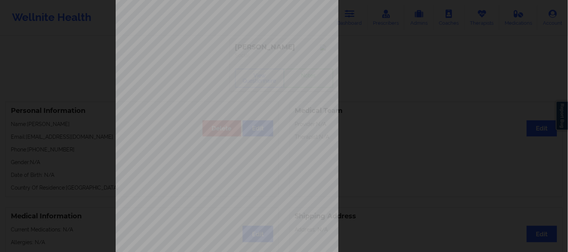
scroll to position [105, 0]
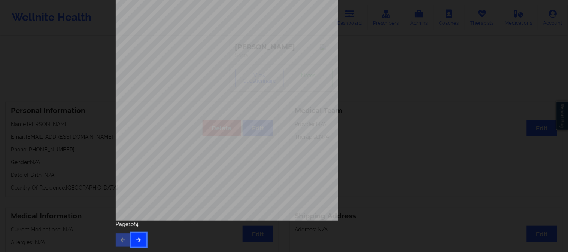
click at [140, 242] on button "button" at bounding box center [138, 239] width 15 height 13
click at [135, 240] on icon "button" at bounding box center [138, 240] width 6 height 4
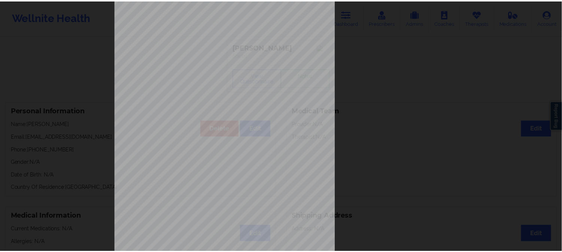
scroll to position [0, 0]
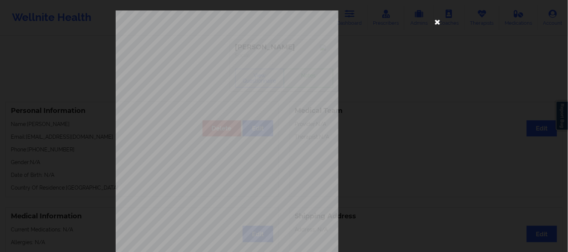
click at [432, 19] on icon at bounding box center [437, 22] width 12 height 12
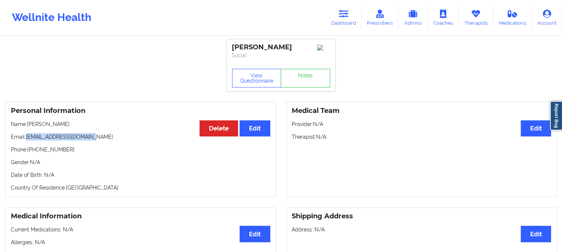
drag, startPoint x: 92, startPoint y: 139, endPoint x: 27, endPoint y: 139, distance: 64.7
click at [27, 139] on p "Email: [EMAIL_ADDRESS][DOMAIN_NAME]" at bounding box center [140, 136] width 259 height 7
click at [259, 91] on div "View Questionnaire Notes" at bounding box center [281, 77] width 108 height 27
click at [260, 83] on button "View Questionnaire" at bounding box center [256, 78] width 49 height 19
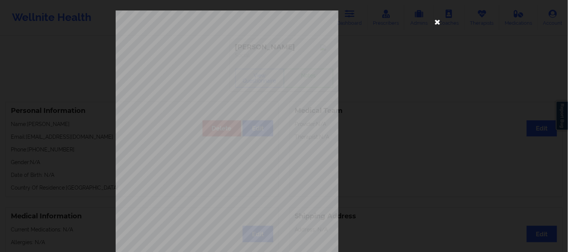
click at [434, 19] on icon at bounding box center [437, 22] width 12 height 12
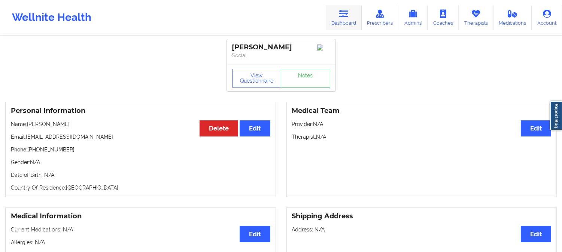
click at [340, 19] on link "Dashboard" at bounding box center [343, 17] width 36 height 25
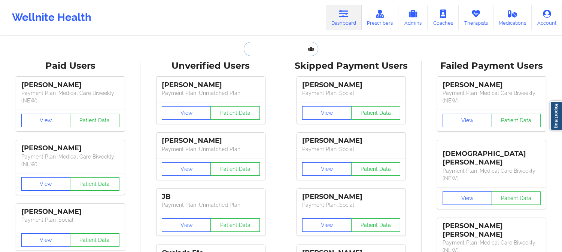
click at [296, 45] on input "text" at bounding box center [281, 49] width 74 height 14
paste input "12. [PERSON_NAME]"
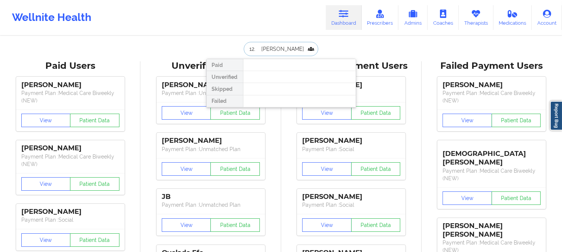
click at [260, 47] on input "12. [PERSON_NAME]" at bounding box center [281, 49] width 74 height 14
click at [259, 48] on input "12. [PERSON_NAME]" at bounding box center [281, 49] width 74 height 14
click at [264, 49] on input "[PERSON_NAME]" at bounding box center [281, 49] width 74 height 14
type input "[PERSON_NAME]"
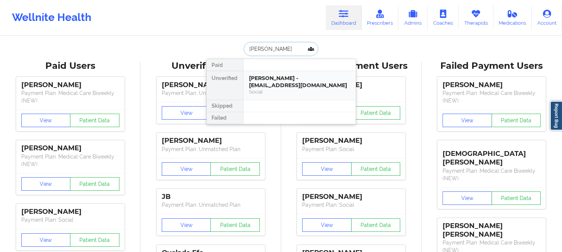
click at [282, 91] on div "Social" at bounding box center [299, 92] width 100 height 6
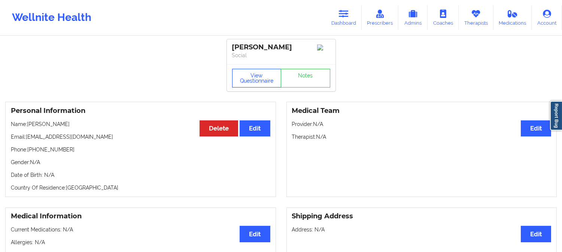
click at [265, 84] on button "View Questionnaire" at bounding box center [256, 78] width 49 height 19
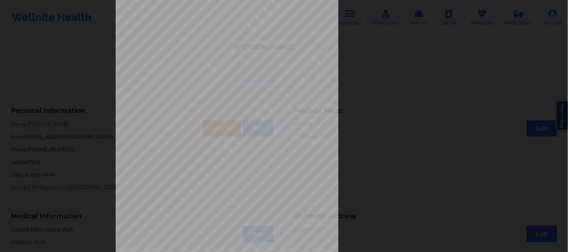
scroll to position [105, 0]
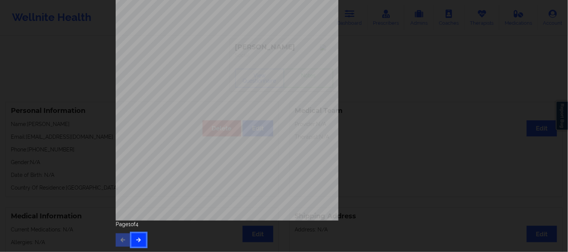
click at [137, 239] on icon "button" at bounding box center [138, 240] width 6 height 4
click at [135, 245] on button "button" at bounding box center [138, 239] width 15 height 13
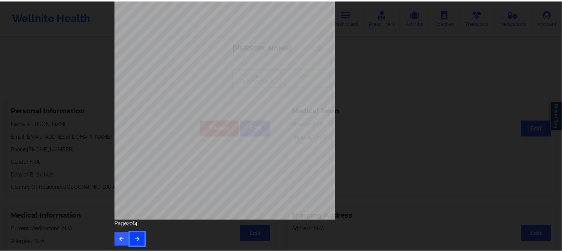
scroll to position [0, 0]
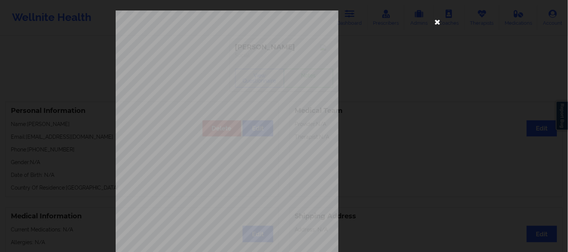
click at [435, 19] on icon at bounding box center [437, 22] width 12 height 12
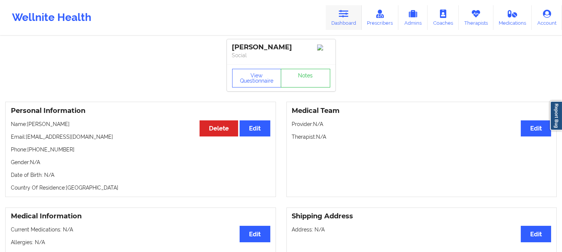
click at [341, 18] on link "Dashboard" at bounding box center [343, 17] width 36 height 25
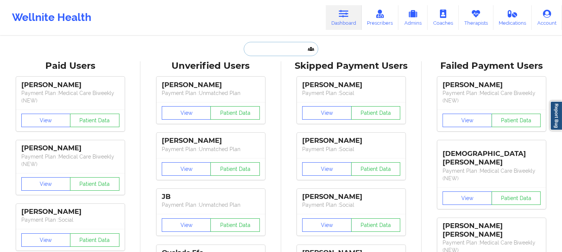
click at [281, 50] on input "text" at bounding box center [281, 49] width 74 height 14
paste input "[PHONE_NUMBER]"
type input "[PHONE_NUMBER]"
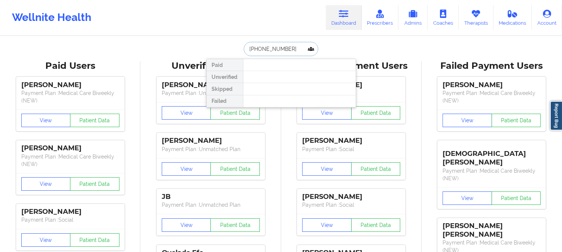
drag, startPoint x: 281, startPoint y: 50, endPoint x: 171, endPoint y: 43, distance: 111.0
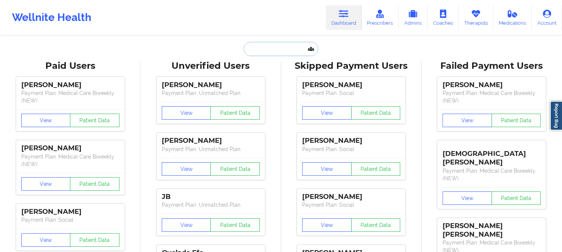
click at [254, 52] on input "text" at bounding box center [281, 49] width 74 height 14
paste input "[PERSON_NAME]"
type input "[PERSON_NAME]"
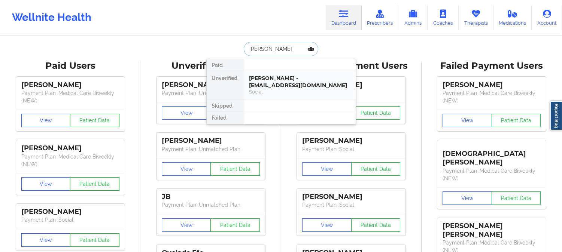
click at [270, 90] on div "Social" at bounding box center [299, 92] width 100 height 6
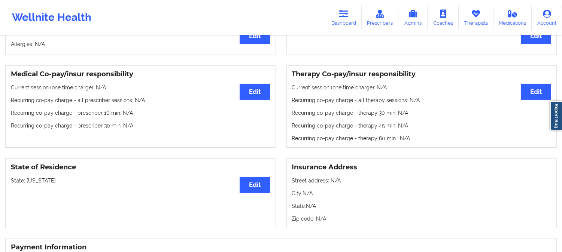
scroll to position [291, 0]
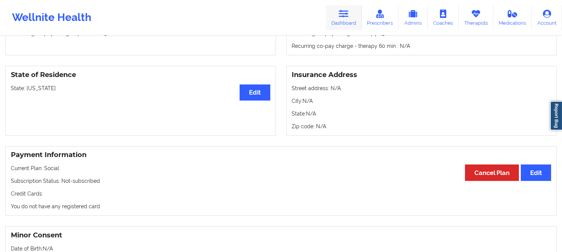
click at [348, 10] on icon at bounding box center [344, 14] width 10 height 8
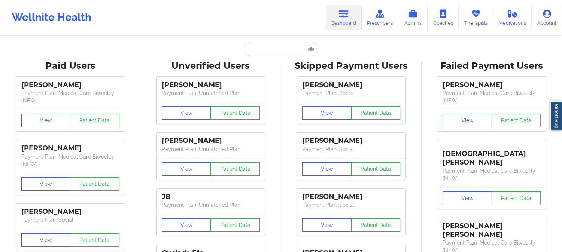
click at [263, 52] on input "text" at bounding box center [281, 49] width 74 height 14
paste input "18. Charity Porch"
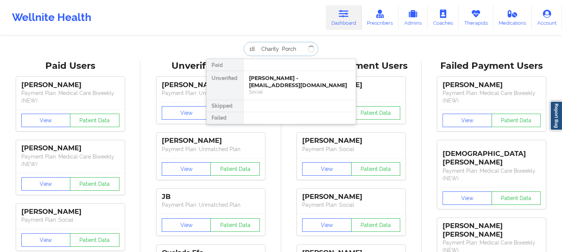
click at [259, 48] on input "18. Charity Porch" at bounding box center [281, 49] width 74 height 14
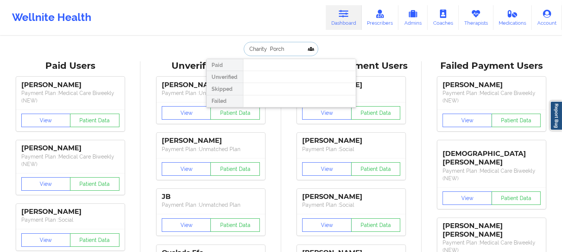
click at [266, 48] on input "Charity Porch" at bounding box center [281, 49] width 74 height 14
click at [268, 48] on input "Charity Porch" at bounding box center [281, 49] width 74 height 14
type input "Charity Porch"
click at [299, 47] on input "Charity Porch" at bounding box center [281, 49] width 74 height 14
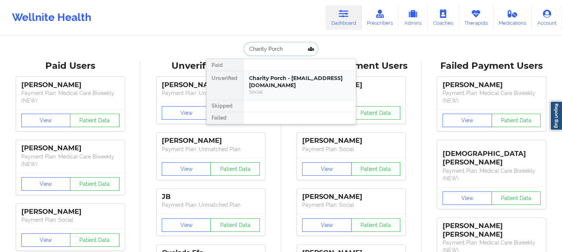
click at [293, 88] on div "Charity Porch - [EMAIL_ADDRESS][DOMAIN_NAME]" at bounding box center [299, 82] width 100 height 14
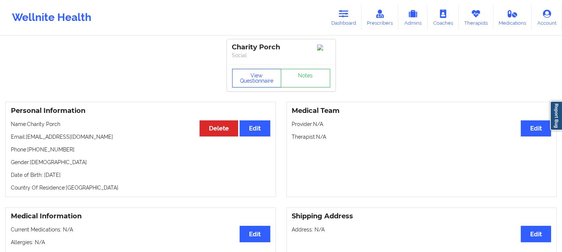
click at [263, 85] on button "View Questionnaire" at bounding box center [256, 78] width 49 height 19
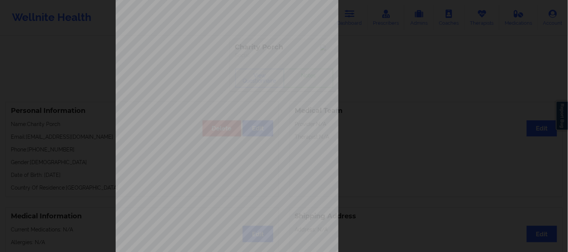
scroll to position [105, 0]
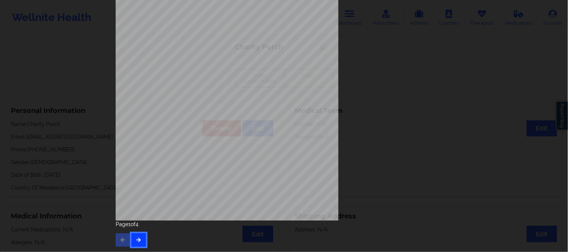
click at [135, 239] on icon "button" at bounding box center [138, 240] width 6 height 4
click at [139, 238] on icon "button" at bounding box center [138, 240] width 6 height 4
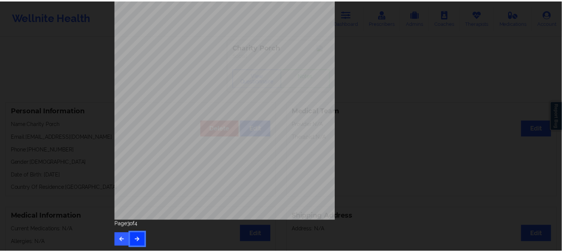
scroll to position [0, 0]
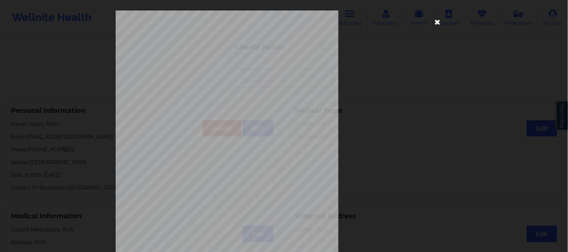
click at [434, 18] on icon at bounding box center [437, 22] width 12 height 12
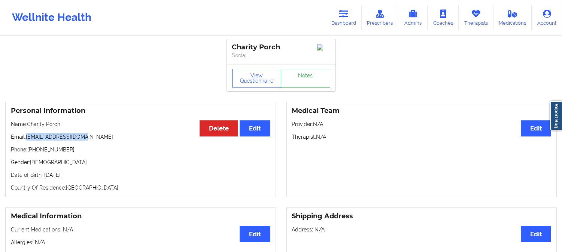
drag, startPoint x: 85, startPoint y: 139, endPoint x: 27, endPoint y: 140, distance: 57.6
click at [27, 140] on p "Email: [EMAIL_ADDRESS][DOMAIN_NAME]" at bounding box center [140, 136] width 259 height 7
drag, startPoint x: 58, startPoint y: 125, endPoint x: 26, endPoint y: 125, distance: 32.2
click at [26, 125] on p "Name: Charity Porch" at bounding box center [140, 123] width 259 height 7
drag, startPoint x: 61, startPoint y: 126, endPoint x: 29, endPoint y: 126, distance: 31.4
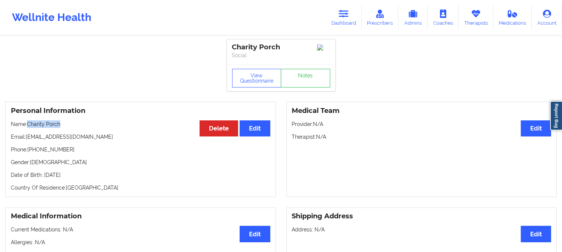
click at [29, 126] on p "Name: Charity Porch" at bounding box center [140, 123] width 259 height 7
click at [342, 20] on link "Dashboard" at bounding box center [343, 17] width 36 height 25
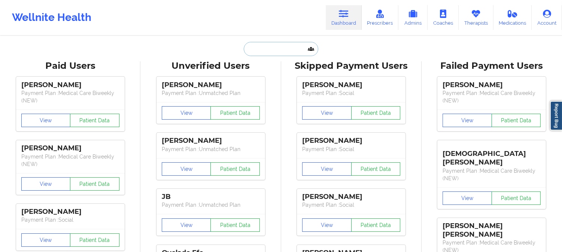
click at [277, 43] on input "text" at bounding box center [281, 49] width 74 height 14
paste input "[PERSON_NAME]"
type input "[PERSON_NAME]"
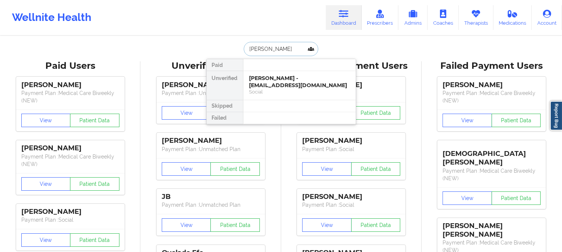
click at [312, 51] on input "[PERSON_NAME]" at bounding box center [281, 49] width 74 height 14
click at [300, 92] on div "Social" at bounding box center [299, 92] width 100 height 6
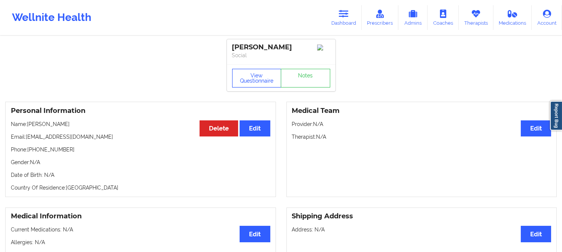
click at [269, 81] on button "View Questionnaire" at bounding box center [256, 78] width 49 height 19
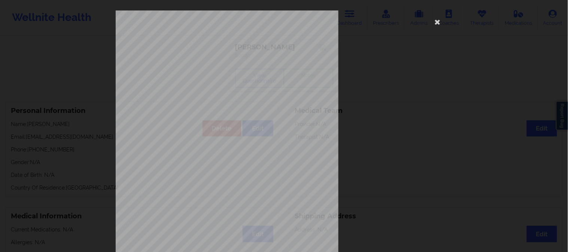
scroll to position [105, 0]
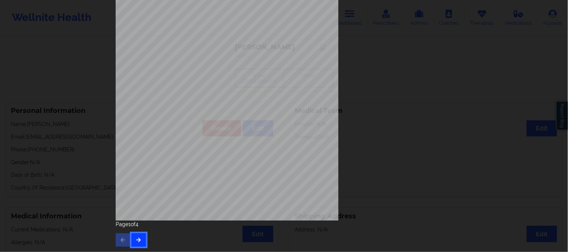
click at [138, 236] on button "button" at bounding box center [138, 239] width 15 height 13
click at [137, 238] on icon "button" at bounding box center [138, 240] width 6 height 4
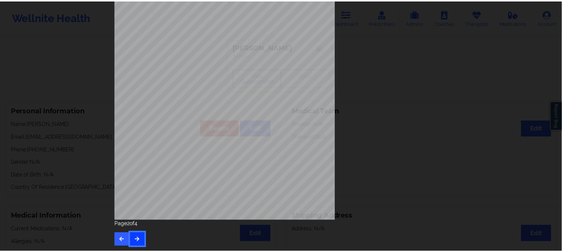
scroll to position [0, 0]
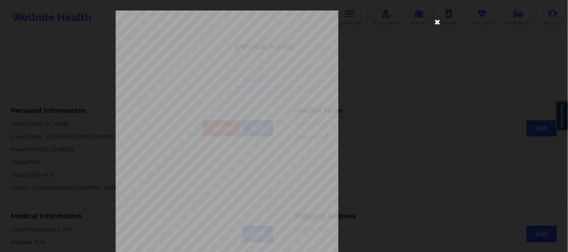
click at [433, 20] on icon at bounding box center [437, 22] width 12 height 12
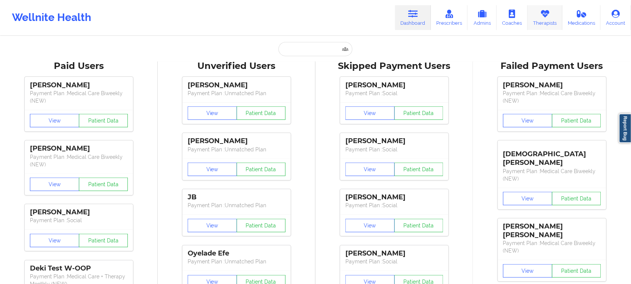
click at [549, 24] on link "Therapists" at bounding box center [545, 17] width 35 height 25
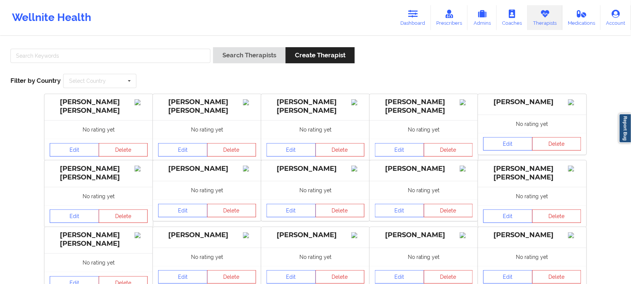
drag, startPoint x: 62, startPoint y: 42, endPoint x: 61, endPoint y: 49, distance: 7.6
click at [61, 42] on div "Search Therapists Create Therapist Filter by Country Select Country Australia C…" at bounding box center [315, 67] width 621 height 51
click at [61, 55] on input "text" at bounding box center [110, 56] width 200 height 14
paste input "Dashima Green"
type input "Dashima Green"
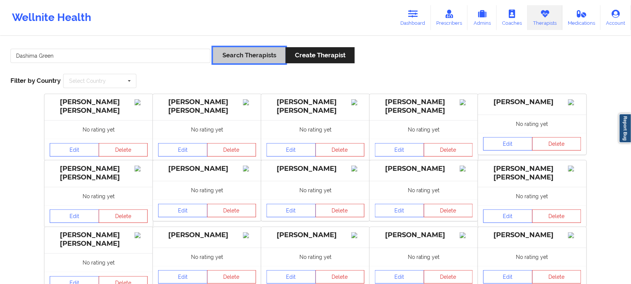
click at [238, 59] on button "Search Therapists" at bounding box center [249, 55] width 73 height 16
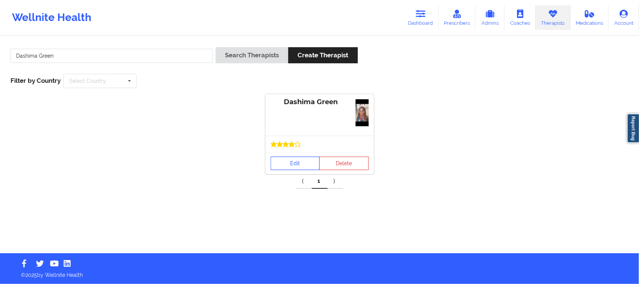
click at [289, 168] on link "Edit" at bounding box center [294, 162] width 49 height 13
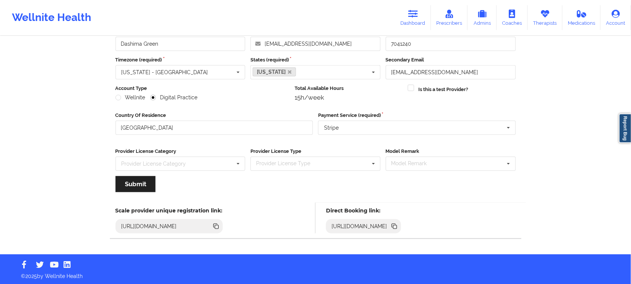
scroll to position [52, 0]
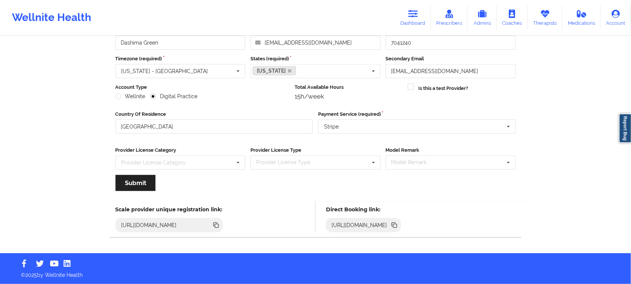
click at [396, 225] on icon at bounding box center [394, 224] width 4 height 4
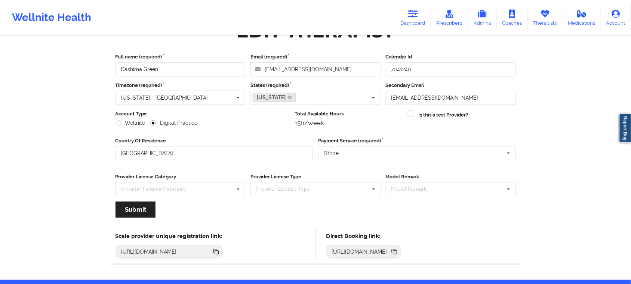
scroll to position [0, 0]
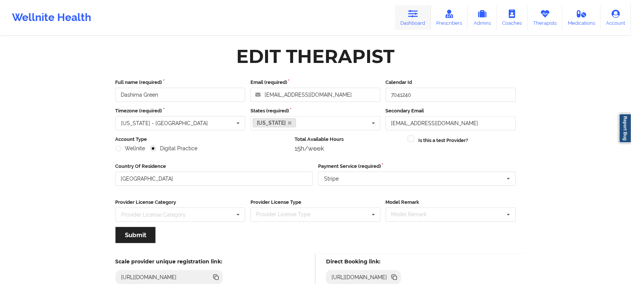
click at [413, 20] on link "Dashboard" at bounding box center [413, 17] width 36 height 25
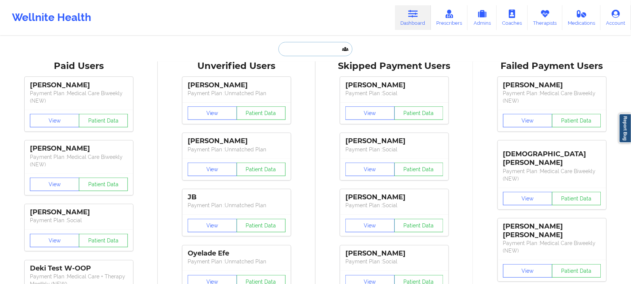
click at [296, 47] on input "text" at bounding box center [316, 49] width 74 height 14
paste input "Mary Broughton"
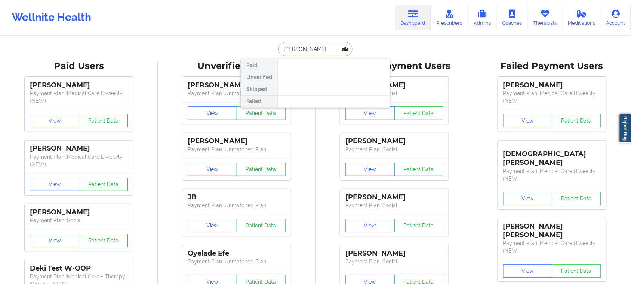
click at [319, 50] on input "Mary Broughton" at bounding box center [316, 49] width 74 height 14
click at [279, 47] on input "Mary Broughton" at bounding box center [316, 49] width 74 height 14
click at [281, 47] on input "Mary Broughton" at bounding box center [316, 49] width 74 height 14
type input "Mary Broughton"
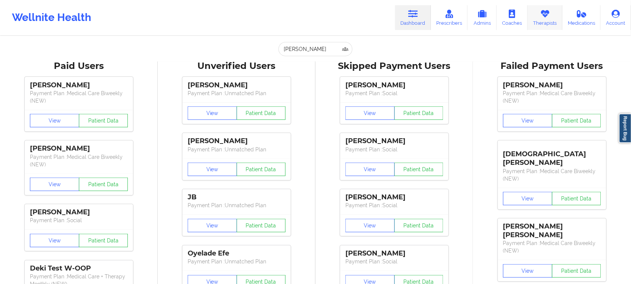
click at [544, 14] on icon at bounding box center [546, 14] width 10 height 8
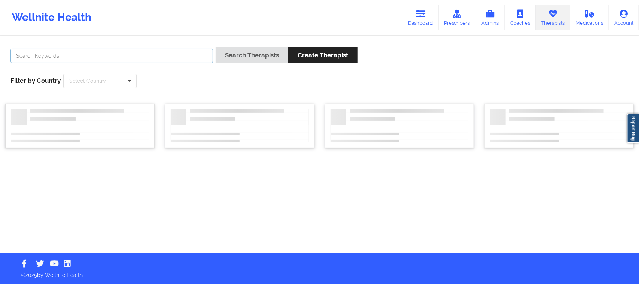
click at [203, 58] on input "text" at bounding box center [111, 56] width 202 height 14
paste input "Mary Broughton"
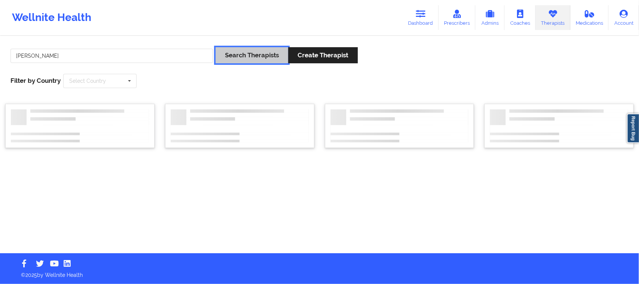
click at [244, 57] on button "Search Therapists" at bounding box center [251, 55] width 73 height 16
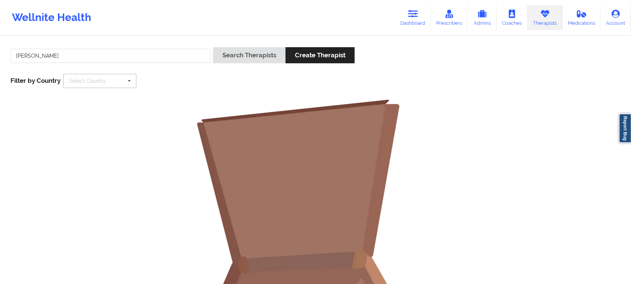
click at [88, 82] on div "Select Country" at bounding box center [87, 80] width 37 height 5
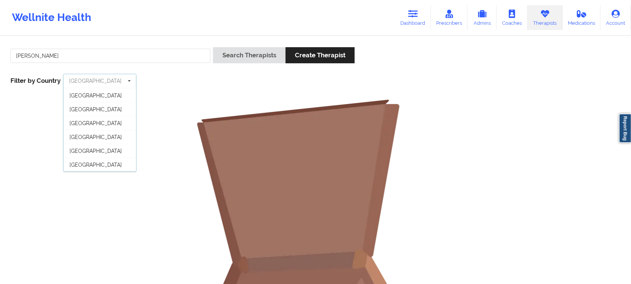
scroll to position [42, 0]
drag, startPoint x: 94, startPoint y: 163, endPoint x: 98, endPoint y: 163, distance: 4.2
click at [94, 164] on span "[GEOGRAPHIC_DATA]" at bounding box center [96, 164] width 52 height 6
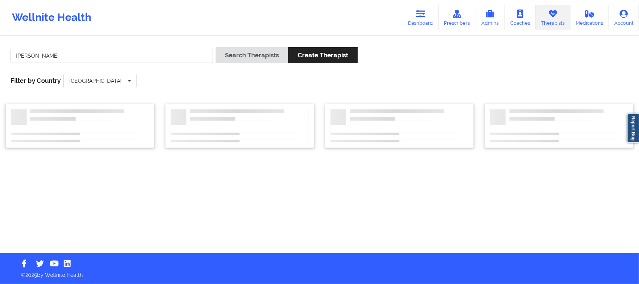
click at [253, 64] on div "Search Therapists Create Therapist" at bounding box center [286, 57] width 142 height 21
click at [254, 61] on button "Search Therapists" at bounding box center [251, 55] width 73 height 16
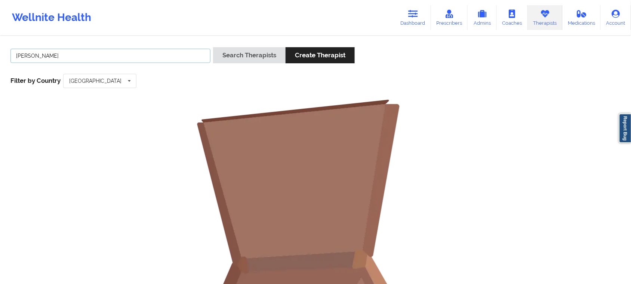
click at [70, 53] on input "Mary Broughton" at bounding box center [110, 56] width 200 height 14
type input "Mary Broughton"
click at [242, 57] on button "Search Therapists" at bounding box center [249, 55] width 73 height 16
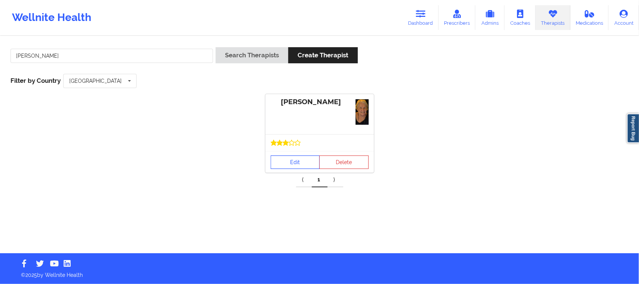
click at [314, 161] on link "Edit" at bounding box center [294, 161] width 49 height 13
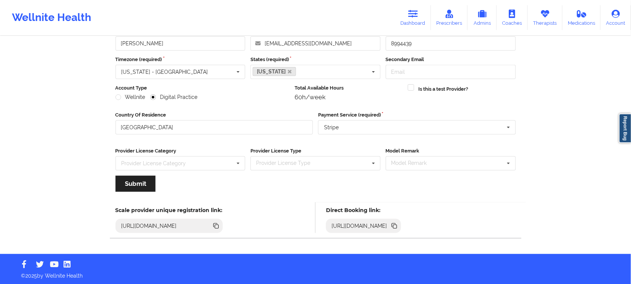
scroll to position [52, 0]
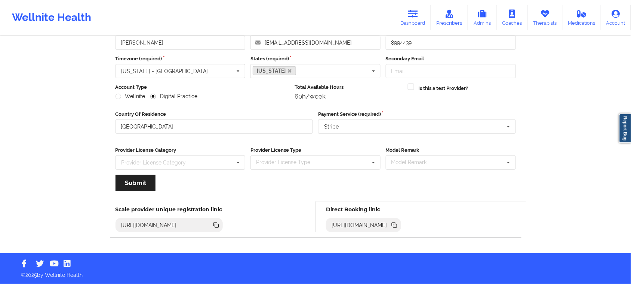
click at [397, 224] on icon at bounding box center [396, 226] width 4 height 4
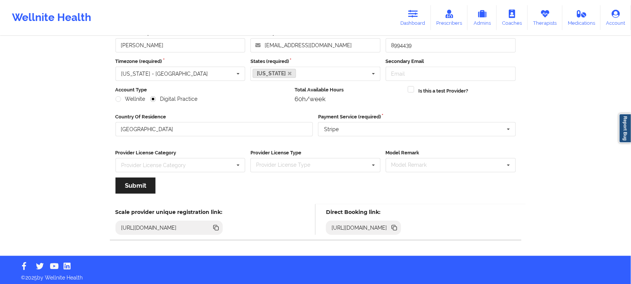
scroll to position [0, 0]
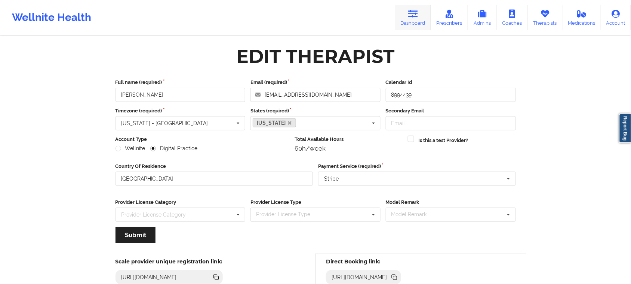
click at [416, 23] on link "Dashboard" at bounding box center [413, 17] width 36 height 25
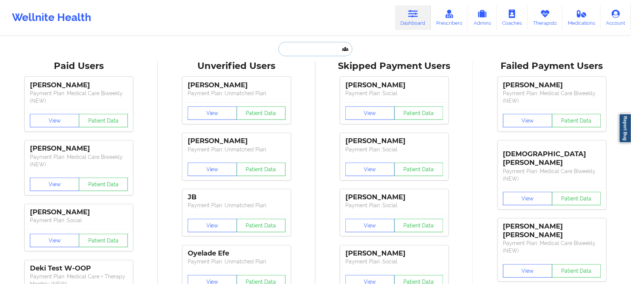
click at [304, 53] on input "text" at bounding box center [316, 49] width 74 height 14
paste input "Takira Jackson"
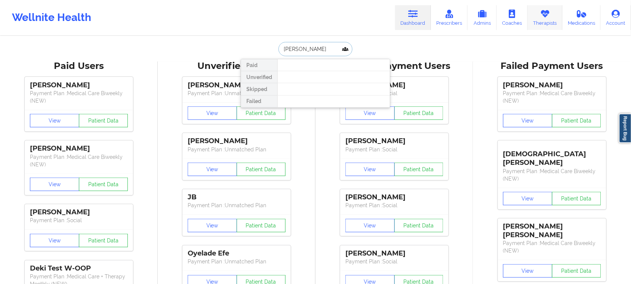
type input "Takira Jackson"
click at [552, 19] on link "Therapists" at bounding box center [545, 17] width 35 height 25
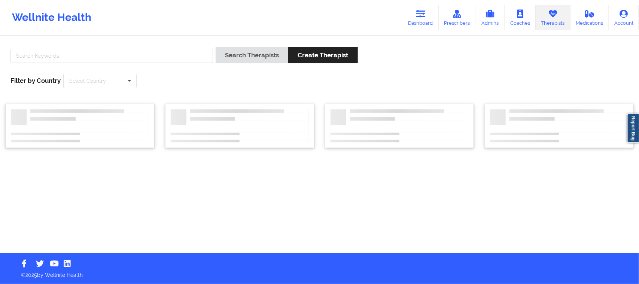
click at [144, 64] on div at bounding box center [112, 57] width 208 height 21
click at [154, 60] on input "text" at bounding box center [111, 56] width 202 height 14
paste input "Takira Jackson"
type input "Takira Jackson"
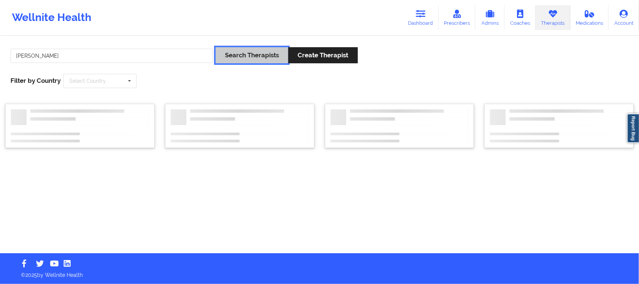
click at [263, 58] on button "Search Therapists" at bounding box center [251, 55] width 73 height 16
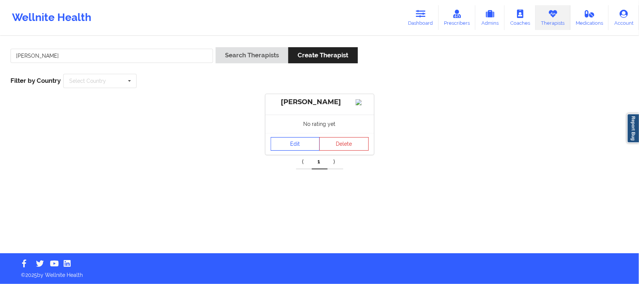
click at [303, 143] on link "Edit" at bounding box center [294, 143] width 49 height 13
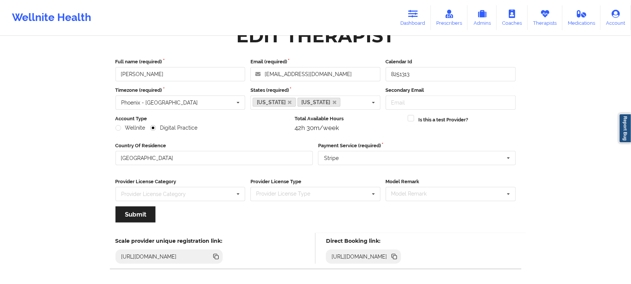
scroll to position [52, 0]
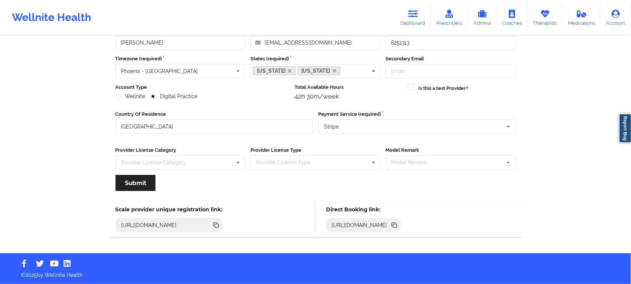
click at [397, 225] on icon at bounding box center [396, 226] width 4 height 4
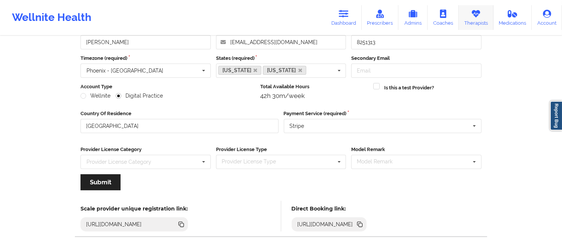
click at [337, 19] on link "Therapists" at bounding box center [475, 17] width 35 height 25
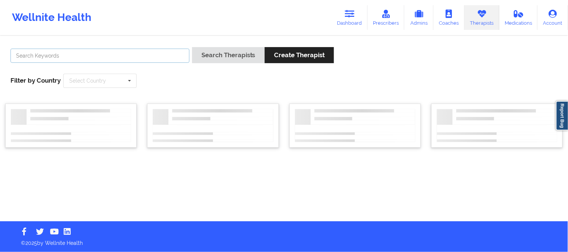
click at [85, 61] on input "text" at bounding box center [99, 56] width 179 height 14
paste input "Abena Adom"
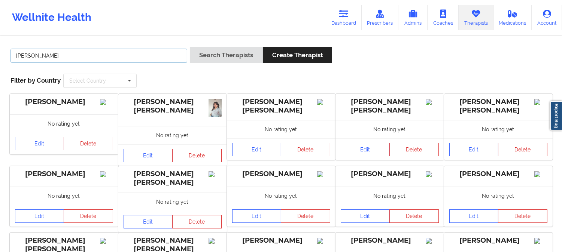
type input "Abena Adom"
click at [217, 64] on div "Search Therapists Create Therapist" at bounding box center [261, 57] width 142 height 21
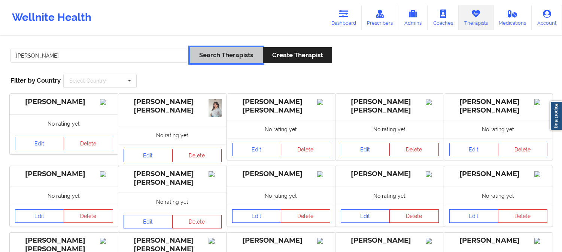
click at [220, 58] on button "Search Therapists" at bounding box center [226, 55] width 73 height 16
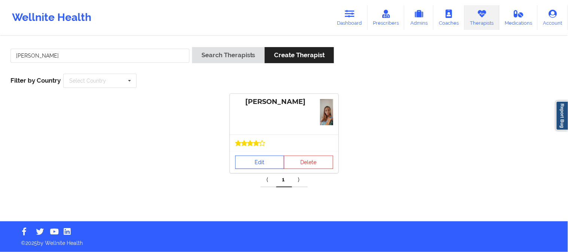
click at [274, 151] on link "Edit" at bounding box center [259, 162] width 49 height 13
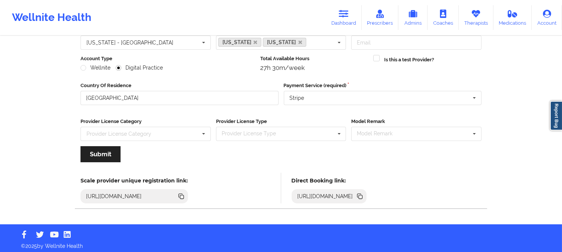
scroll to position [83, 0]
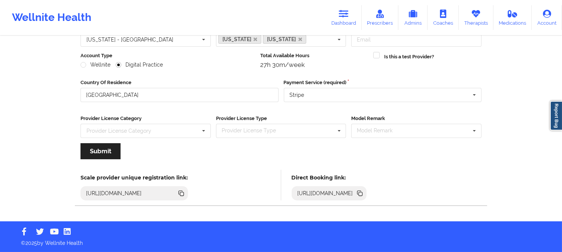
click at [337, 151] on icon at bounding box center [360, 194] width 4 height 4
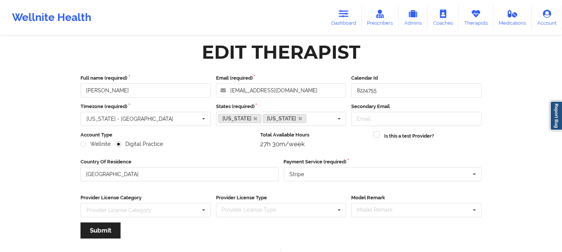
scroll to position [0, 0]
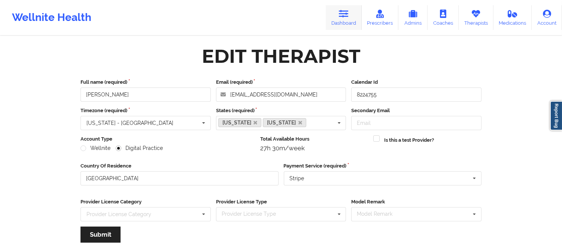
click at [337, 17] on icon at bounding box center [344, 14] width 10 height 8
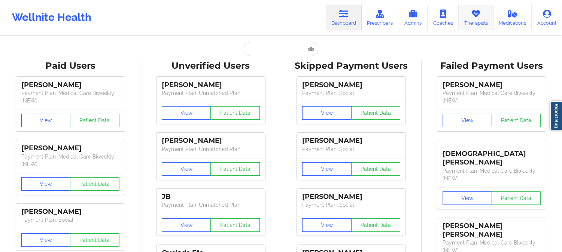
click at [337, 19] on link "Therapists" at bounding box center [475, 17] width 35 height 25
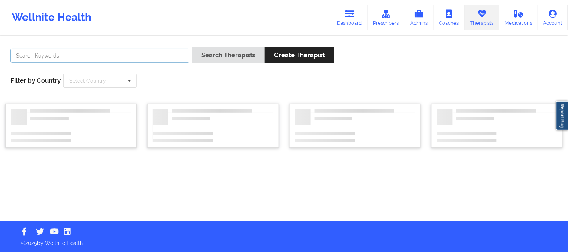
click at [163, 54] on input "text" at bounding box center [99, 56] width 179 height 14
paste input "Stanley Pearlberg"
type input "Stanley Pearlberg"
click at [113, 85] on input "text" at bounding box center [100, 80] width 73 height 13
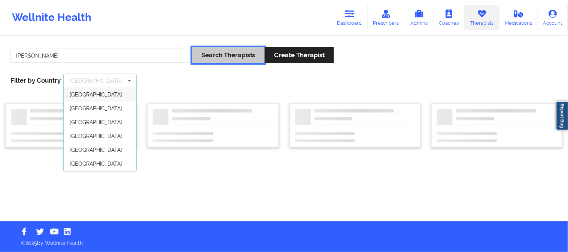
click at [225, 59] on button "Search Therapists" at bounding box center [228, 55] width 73 height 16
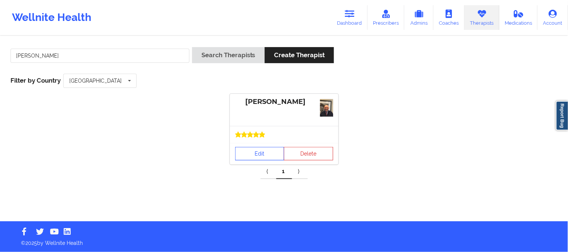
click at [271, 151] on link "Edit" at bounding box center [259, 153] width 49 height 13
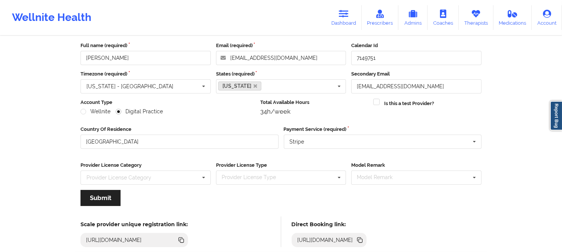
scroll to position [83, 0]
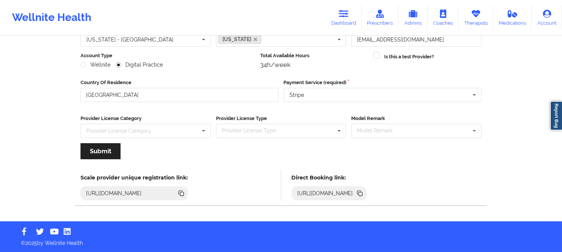
click at [337, 151] on icon at bounding box center [360, 194] width 4 height 4
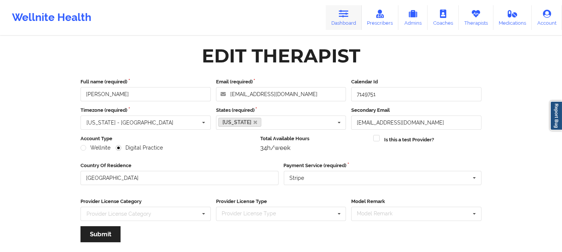
scroll to position [0, 0]
click at [337, 15] on link "Therapists" at bounding box center [475, 17] width 35 height 25
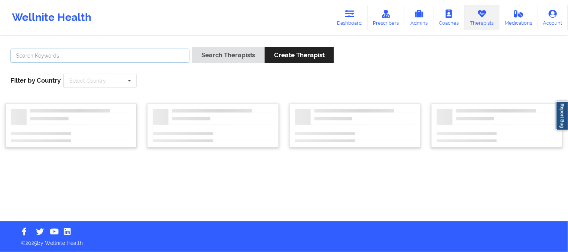
click at [96, 58] on input "text" at bounding box center [99, 56] width 179 height 14
paste input "Quisha Monique Castro"
type input "Quisha Monique Castro"
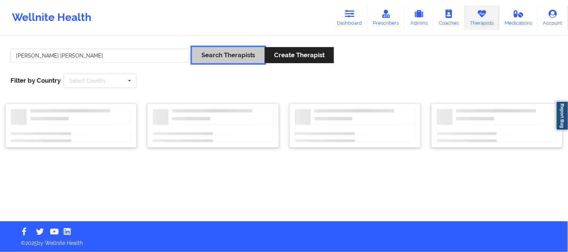
click at [220, 55] on button "Search Therapists" at bounding box center [228, 55] width 73 height 16
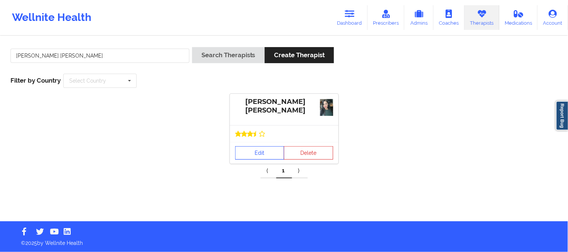
click at [275, 151] on link "Edit" at bounding box center [259, 152] width 49 height 13
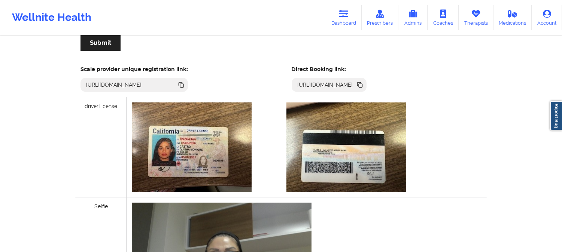
scroll to position [208, 0]
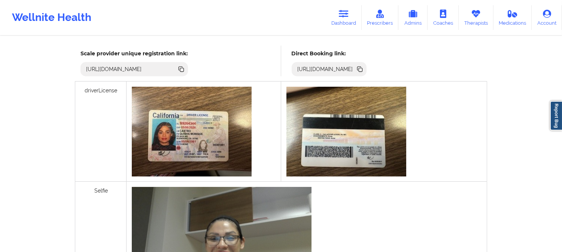
click at [337, 70] on icon at bounding box center [360, 70] width 4 height 4
click at [156, 151] on img at bounding box center [222, 254] width 180 height 135
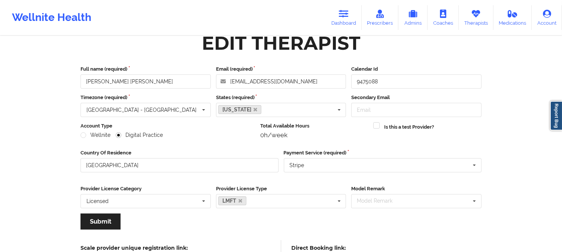
scroll to position [0, 0]
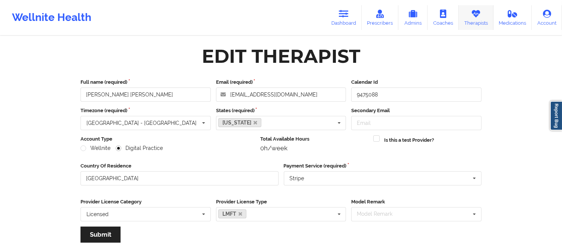
click at [337, 19] on link "Therapists" at bounding box center [475, 17] width 35 height 25
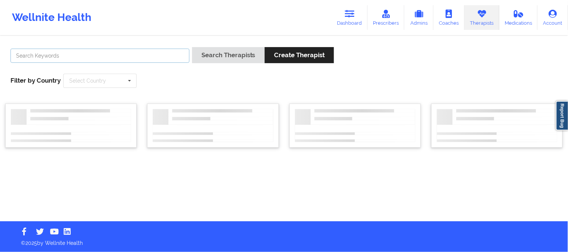
click at [86, 59] on input "text" at bounding box center [99, 56] width 179 height 14
paste input "Julia Kaluga"
type input "Julia Kaluga"
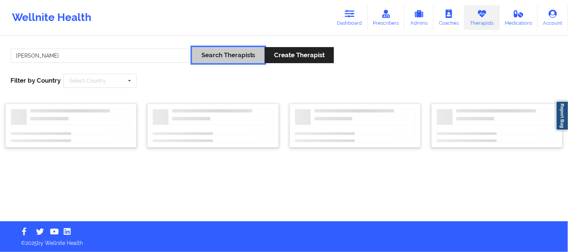
click at [245, 59] on button "Search Therapists" at bounding box center [228, 55] width 73 height 16
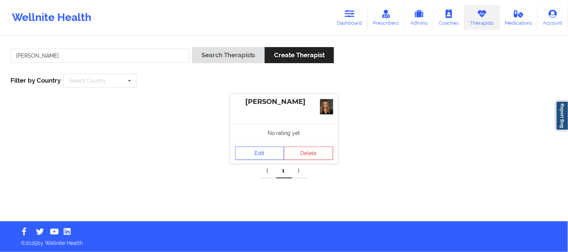
click at [277, 151] on link "Edit" at bounding box center [259, 153] width 49 height 13
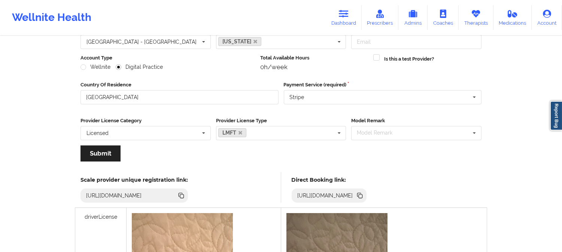
scroll to position [83, 0]
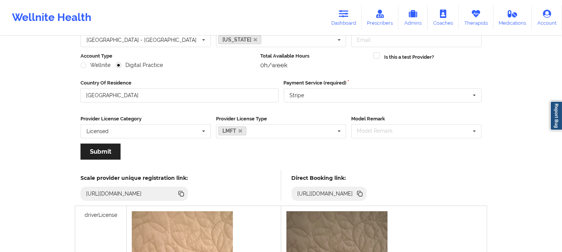
click at [337, 151] on icon at bounding box center [360, 195] width 4 height 4
